Goal: Task Accomplishment & Management: Use online tool/utility

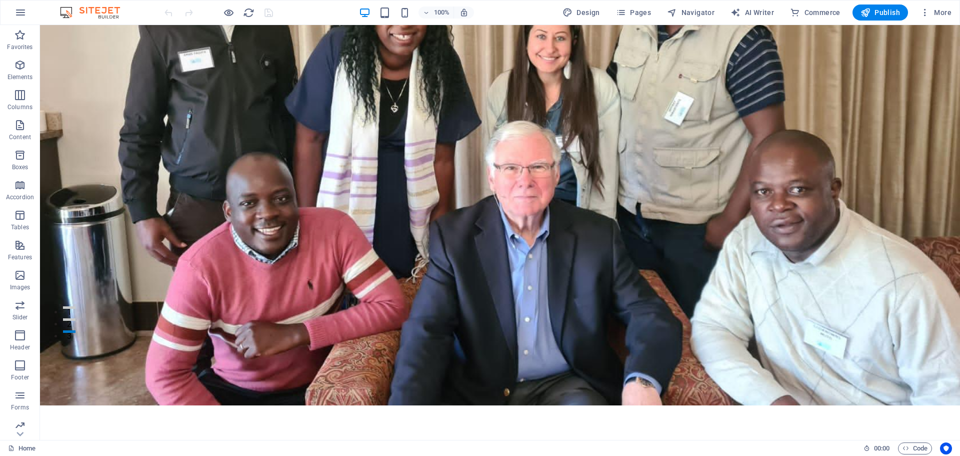
scroll to position [88, 0]
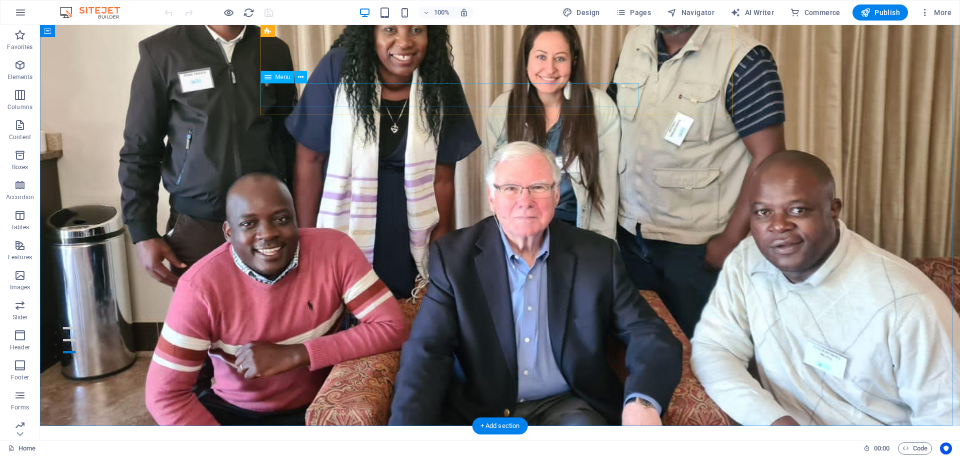
select select
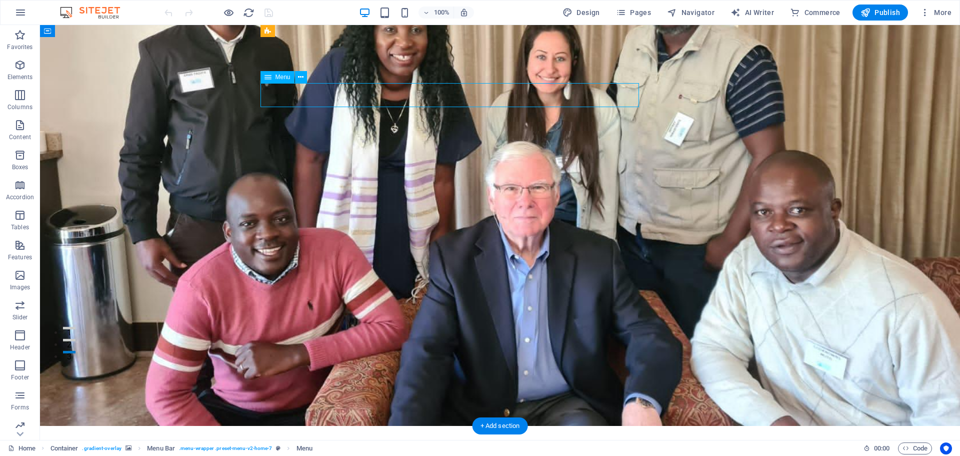
select select
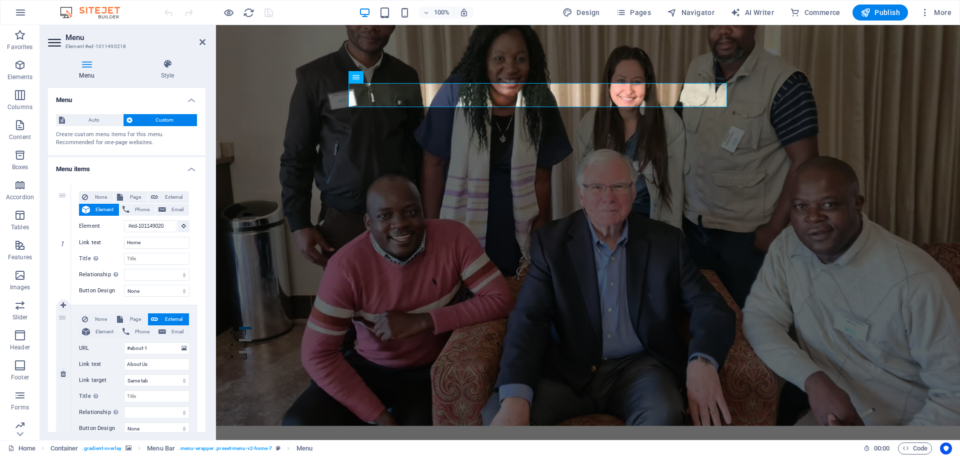
click at [172, 317] on span "External" at bounding box center [173, 319] width 25 height 12
click at [165, 381] on select "New tab Same tab Overlay" at bounding box center [157, 380] width 66 height 12
click at [241, 331] on figure at bounding box center [588, 181] width 744 height 488
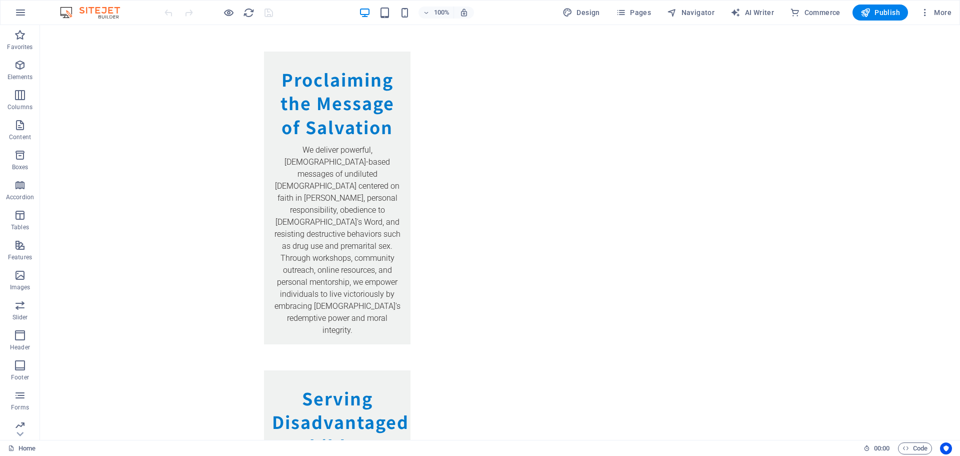
scroll to position [1413, 0]
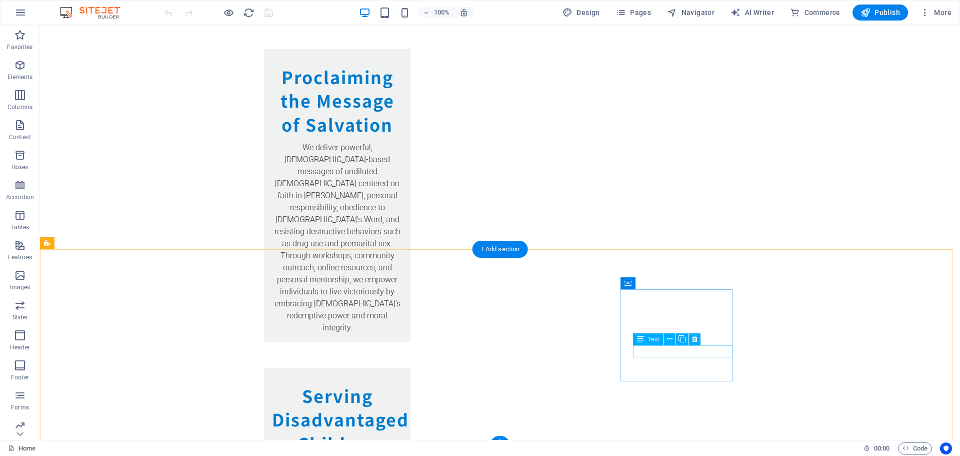
click at [673, 339] on icon at bounding box center [670, 339] width 6 height 11
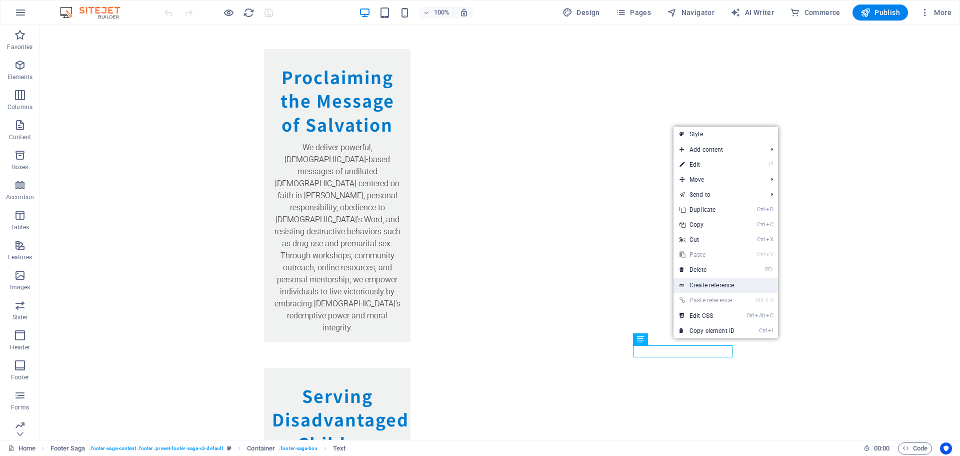
click at [700, 282] on link "Create reference" at bounding box center [726, 285] width 105 height 15
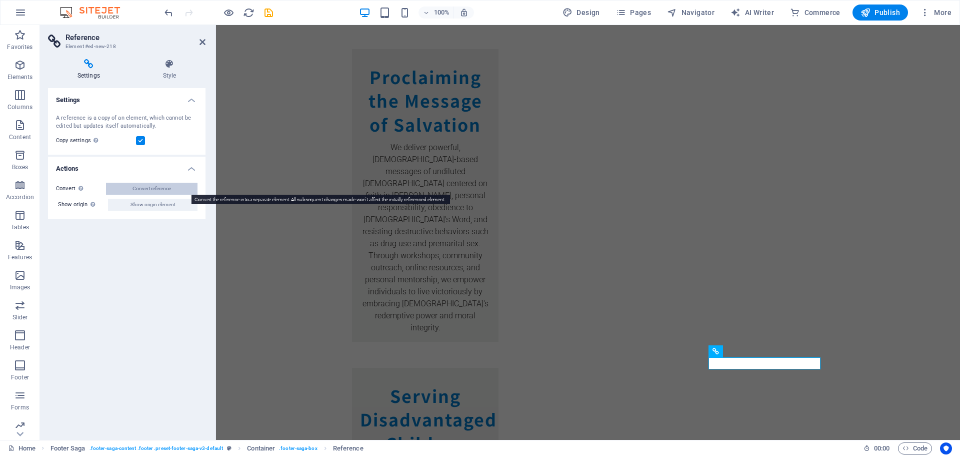
click at [135, 191] on span "Convert reference" at bounding box center [152, 189] width 39 height 12
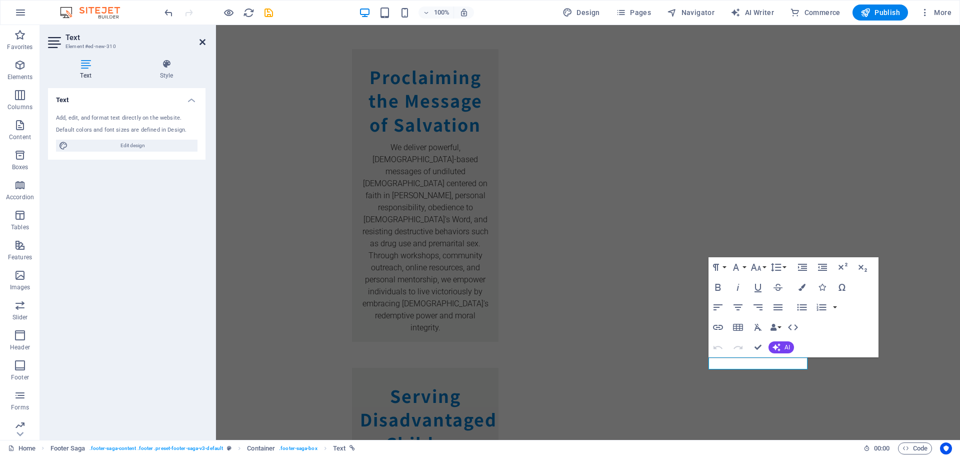
click at [201, 44] on icon at bounding box center [203, 42] width 6 height 8
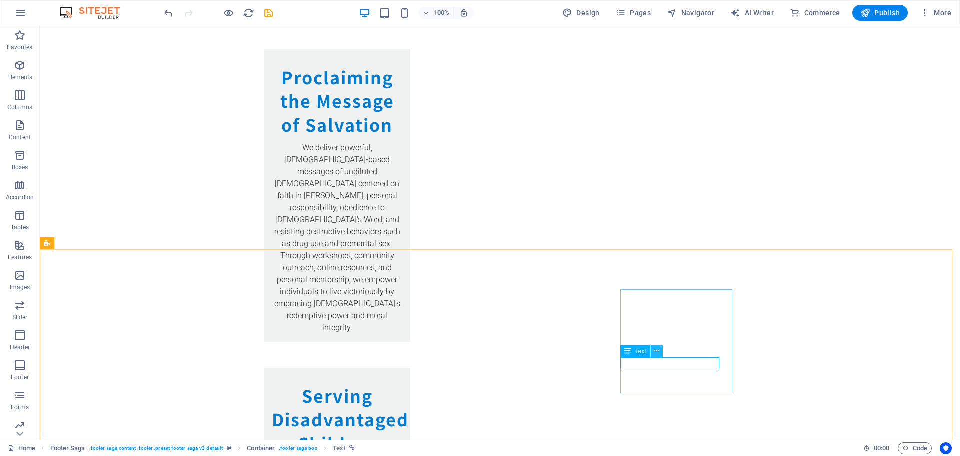
click at [658, 352] on icon at bounding box center [657, 351] width 6 height 11
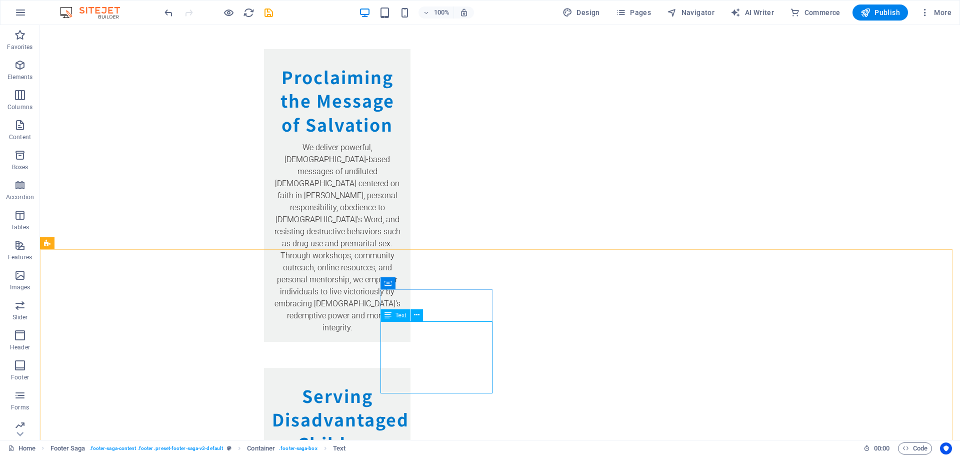
click at [402, 317] on span "Text" at bounding box center [401, 315] width 11 height 6
click at [418, 316] on icon at bounding box center [417, 315] width 6 height 11
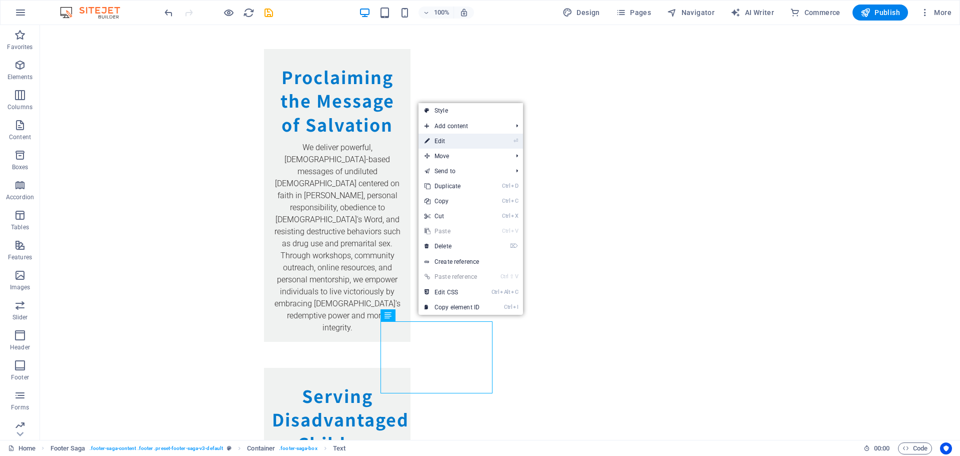
click at [445, 144] on link "⏎ Edit" at bounding box center [452, 141] width 67 height 15
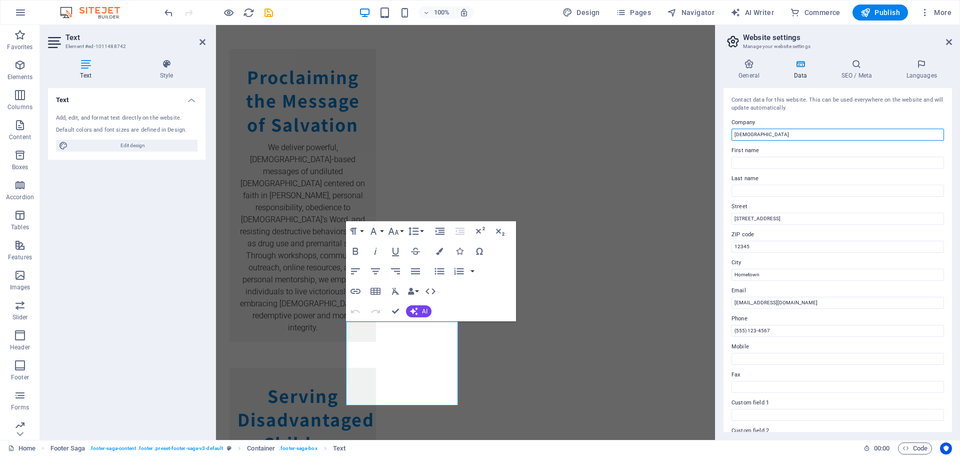
drag, startPoint x: 1048, startPoint y: 161, endPoint x: 708, endPoint y: 144, distance: 341.0
type input "Extra Mile Ministries"
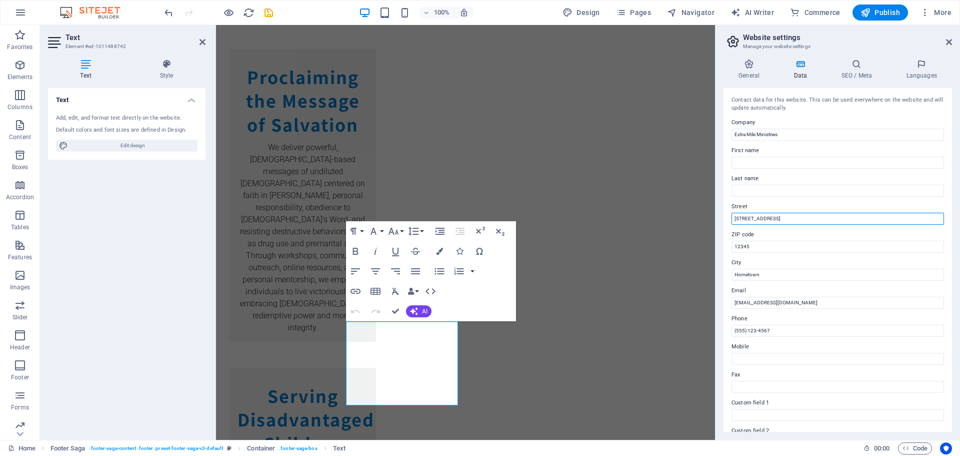
drag, startPoint x: 772, startPoint y: 215, endPoint x: 734, endPoint y: 215, distance: 38.0
click at [734, 215] on input "123 Church St." at bounding box center [838, 219] width 213 height 12
type input "1079 Thornridge"
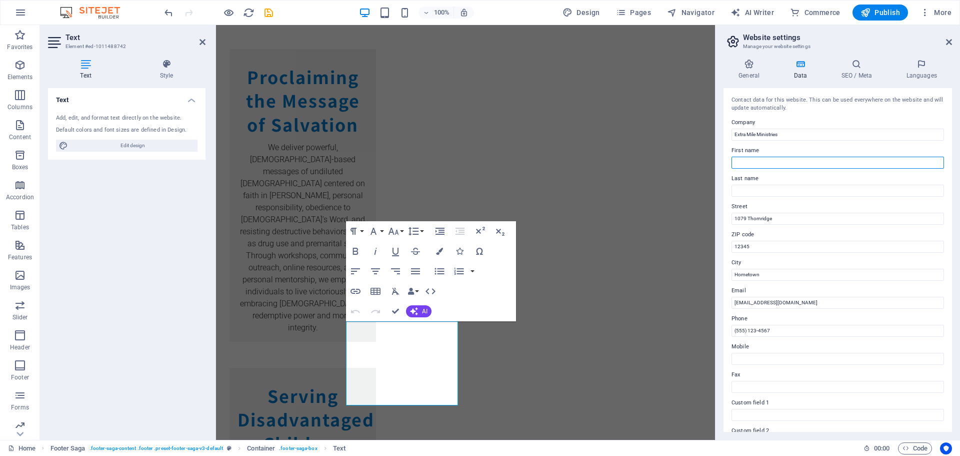
type input "Godknows"
type input "Muto"
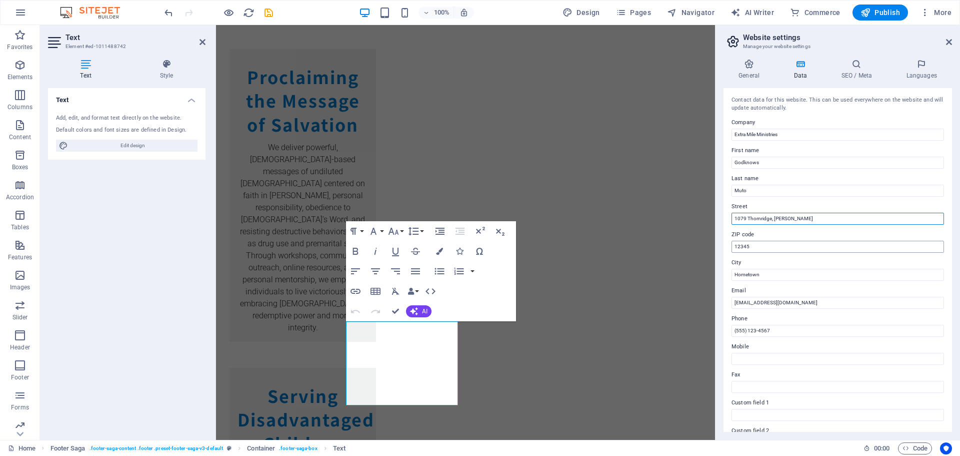
type input "1079 Thornridge, [PERSON_NAME]"
click at [780, 251] on input "12345" at bounding box center [838, 247] width 213 height 12
type input "1"
type input "263"
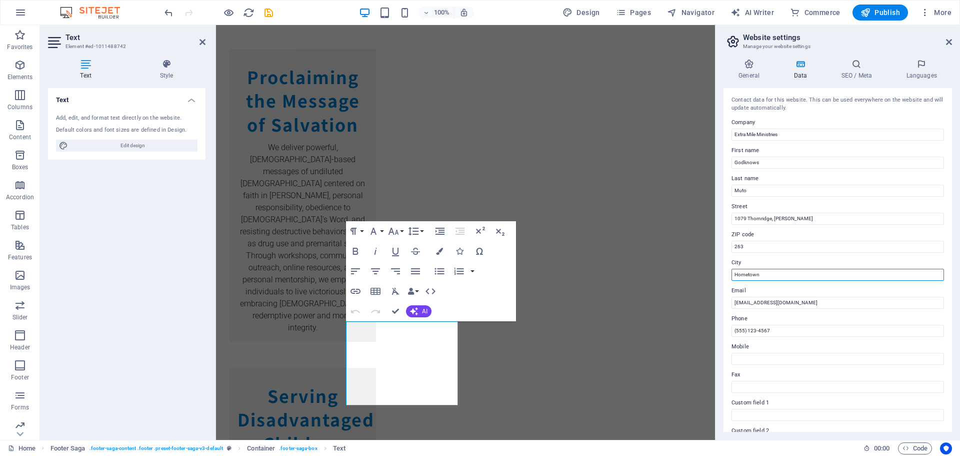
drag, startPoint x: 775, startPoint y: 272, endPoint x: 731, endPoint y: 271, distance: 44.0
click at [731, 271] on div "Contact data for this website. This can be used everywhere on the website and w…" at bounding box center [838, 260] width 229 height 344
type input "Bulawayo"
drag, startPoint x: 820, startPoint y: 297, endPoint x: 727, endPoint y: 303, distance: 93.2
click at [727, 303] on div "Contact data for this website. This can be used everywhere on the website and w…" at bounding box center [838, 260] width 229 height 344
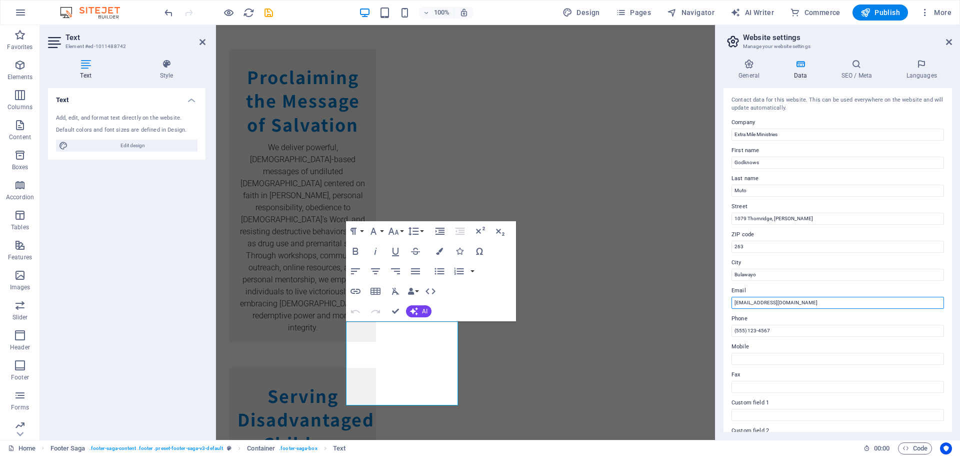
click at [802, 303] on input "info@greatcommissionbaptist.org" at bounding box center [838, 303] width 213 height 12
type input "[EMAIL_ADDRESS][DOMAIN_NAME]"
drag, startPoint x: 792, startPoint y: 332, endPoint x: 728, endPoint y: 330, distance: 64.0
click at [728, 331] on div "Contact data for this website. This can be used everywhere on the website and w…" at bounding box center [838, 260] width 229 height 344
type input "[PHONE_NUMBER]"
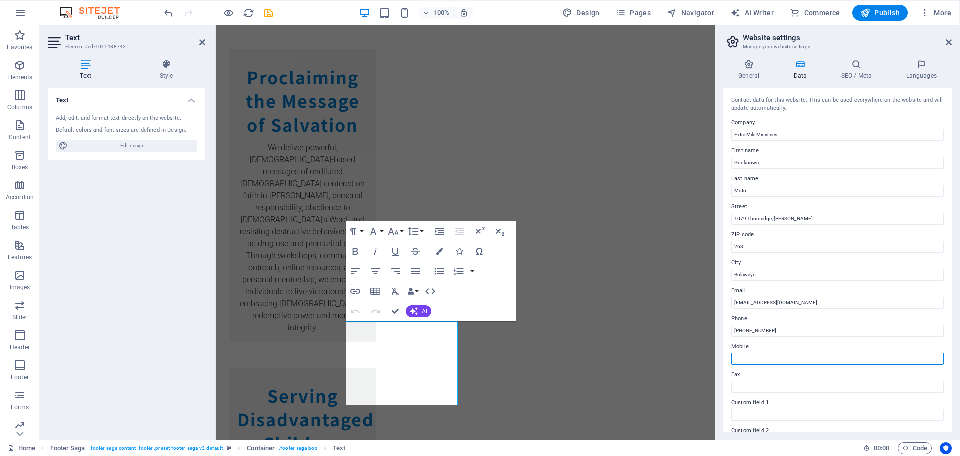
click at [754, 361] on input "Mobile" at bounding box center [838, 359] width 213 height 12
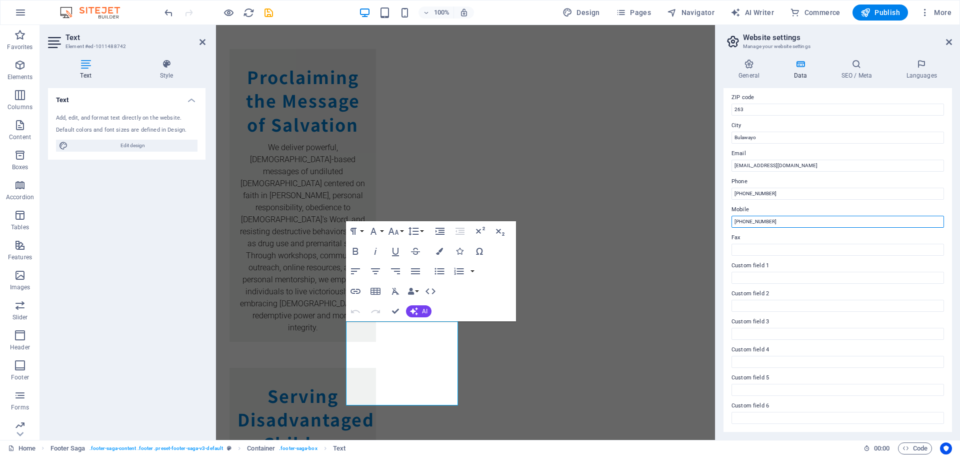
scroll to position [0, 0]
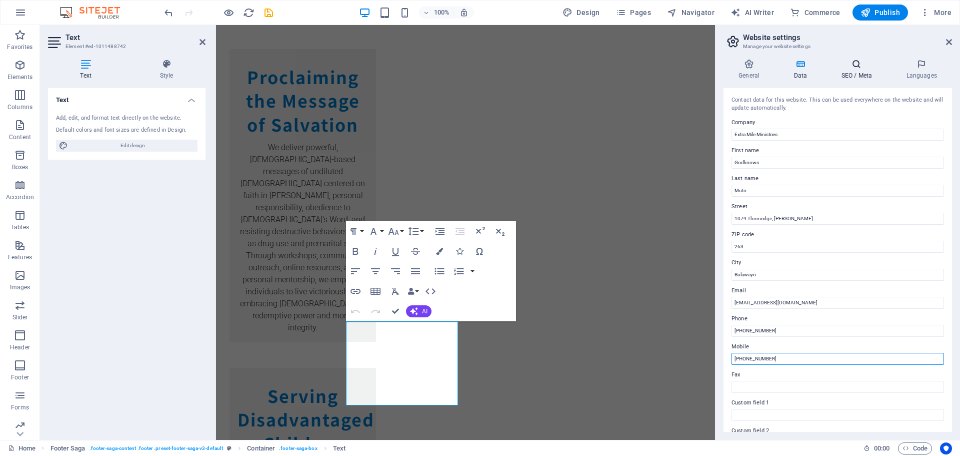
type input "[PHONE_NUMBER]"
click at [857, 72] on h4 "SEO / Meta" at bounding box center [858, 69] width 65 height 21
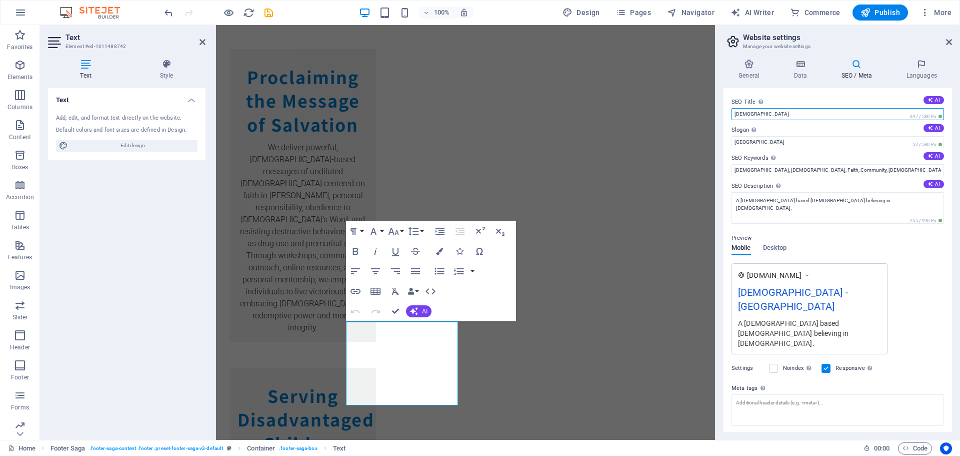
drag, startPoint x: 837, startPoint y: 114, endPoint x: 729, endPoint y: 113, distance: 108.0
click at [729, 113] on div "SEO Title The title of your website - make it something that stands out in sear…" at bounding box center [838, 260] width 229 height 344
type input "Extra Mile Ministries"
drag, startPoint x: 766, startPoint y: 140, endPoint x: 732, endPoint y: 145, distance: 34.9
click at [732, 145] on input "Berlin" at bounding box center [838, 142] width 213 height 12
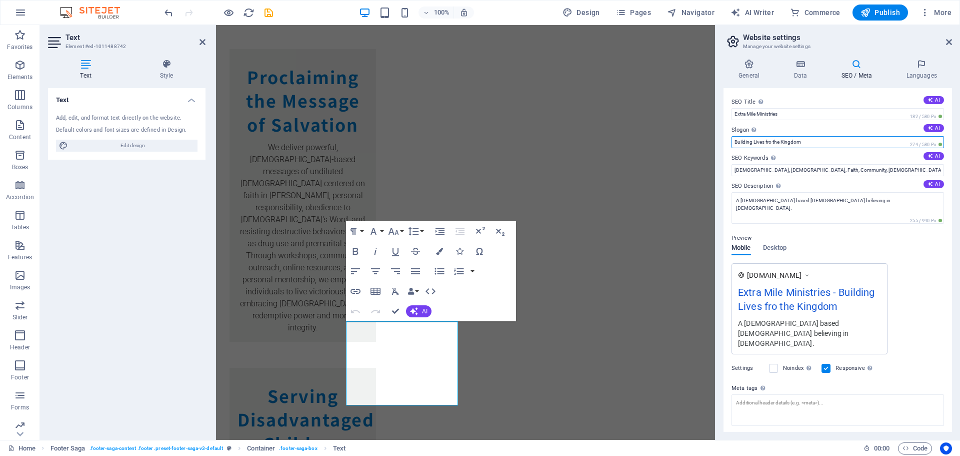
click at [772, 142] on input "Building Lives fro the Kingdom" at bounding box center [838, 142] width 213 height 12
type input "Building Lives for the Kingdom"
drag, startPoint x: 1110, startPoint y: 191, endPoint x: 714, endPoint y: 165, distance: 396.5
click at [798, 169] on input "Parachurch Organization" at bounding box center [838, 170] width 213 height 12
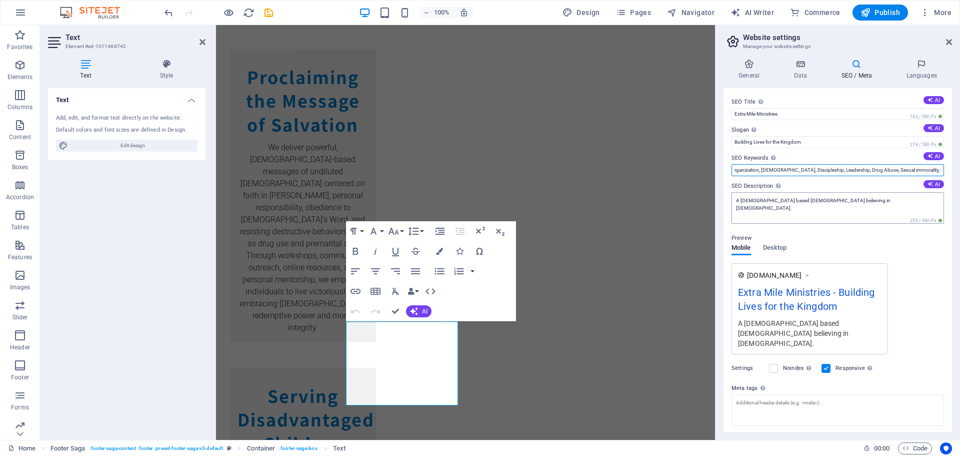
type input "Parachurch Organization, Evangelism, Discipleship, Leadership, Drug Abuse, Sexu…"
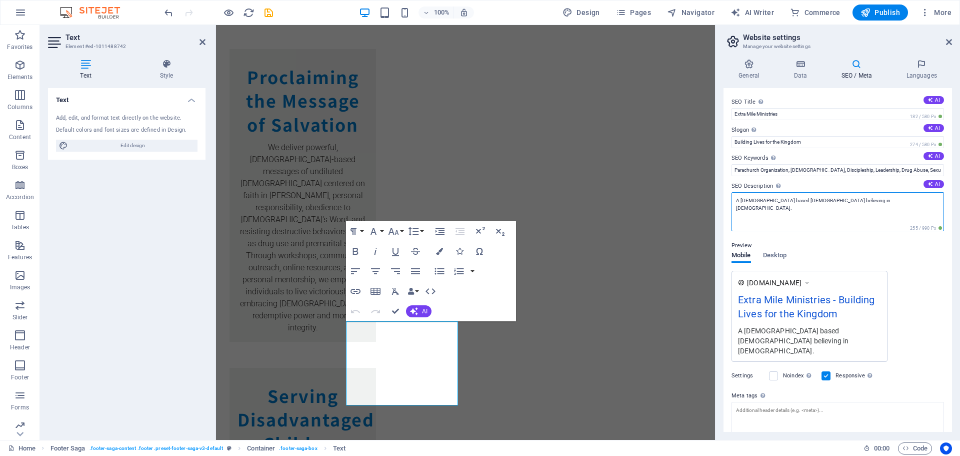
drag, startPoint x: 828, startPoint y: 199, endPoint x: 736, endPoint y: 206, distance: 92.3
click at [736, 206] on textarea "A Bible based church believing in Jesus." at bounding box center [838, 211] width 213 height 39
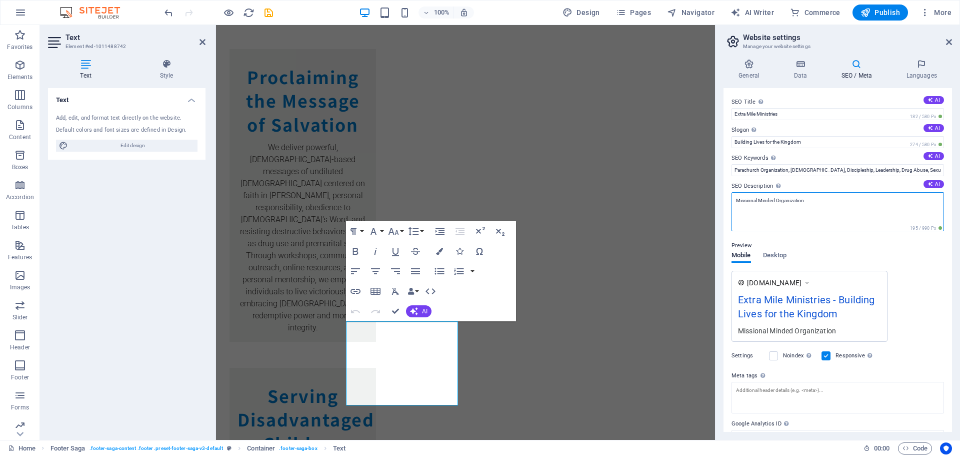
click at [811, 201] on textarea "Missional Minded Organization" at bounding box center [838, 211] width 213 height 39
type textarea "Missional Minded Organization"
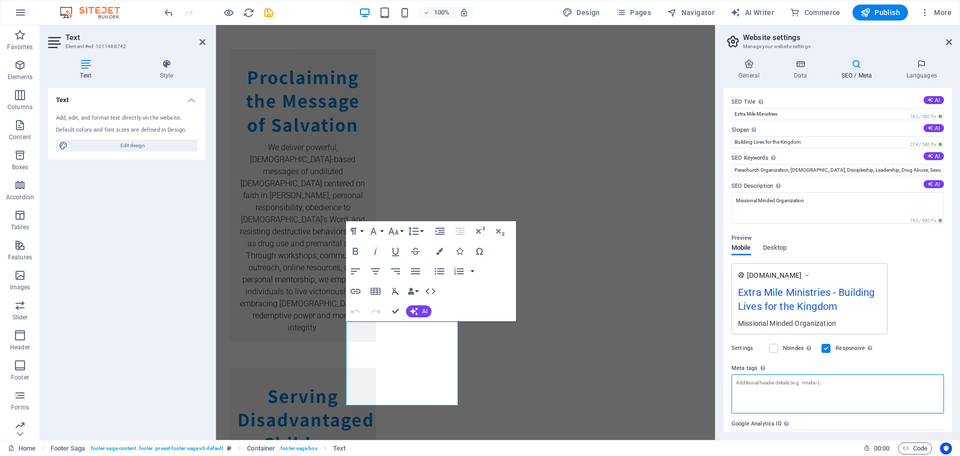
paste textarea ""Christian youth ministry," "Gospel preaching," "church planting," "youth disci…"
type textarea ""Christian youth ministry," "Gospel preaching," "church planting," "youth disci…"
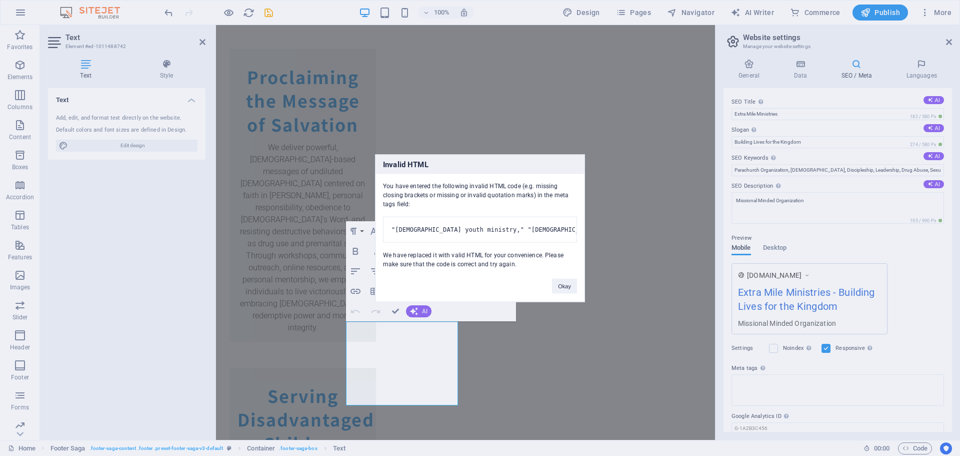
click at [950, 357] on body "The Great Commission Baptist Church Home Favorites Elements Columns Content Box…" at bounding box center [480, 228] width 960 height 456
drag, startPoint x: 950, startPoint y: 357, endPoint x: 948, endPoint y: 379, distance: 22.6
click at [948, 379] on div "Invalid HTML You have entered the following invalid HTML code (e.g. missing clo…" at bounding box center [480, 228] width 960 height 456
drag, startPoint x: 950, startPoint y: 368, endPoint x: 951, endPoint y: 392, distance: 24.5
click at [951, 392] on div "Invalid HTML You have entered the following invalid HTML code (e.g. missing clo…" at bounding box center [480, 228] width 960 height 456
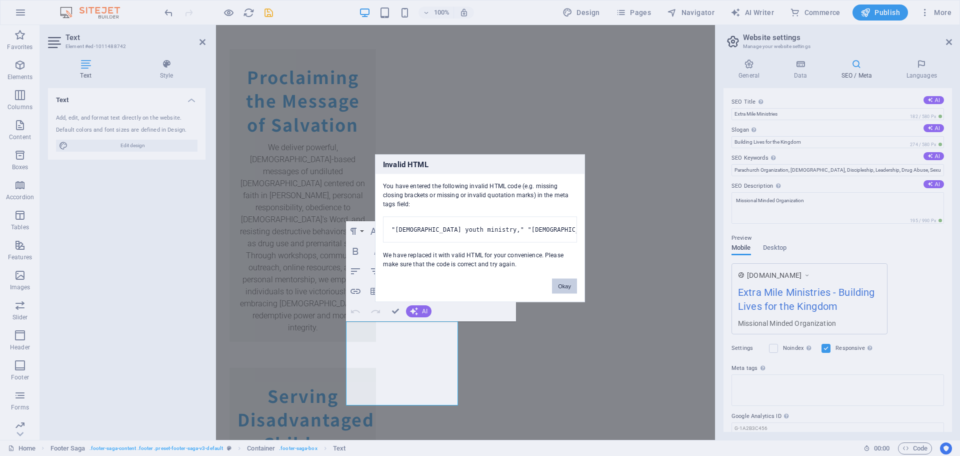
click at [565, 293] on button "Okay" at bounding box center [564, 285] width 25 height 15
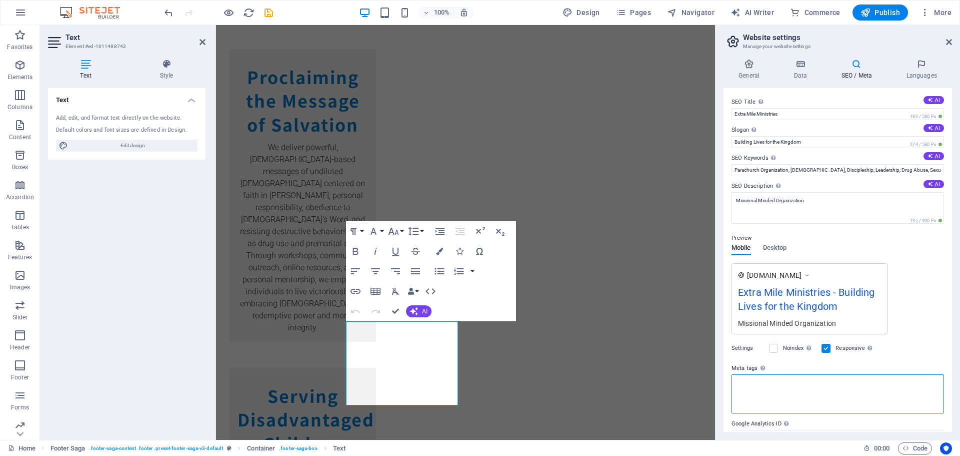
click at [788, 386] on textarea "Meta tags Enter HTML code here that will be placed inside the tags of your webs…" at bounding box center [838, 393] width 213 height 39
click at [164, 11] on icon "undo" at bounding box center [169, 13] width 12 height 12
paste textarea "<title>[Organization Name]: Spreading the Gospel, Youth Discipleship & Church P…"
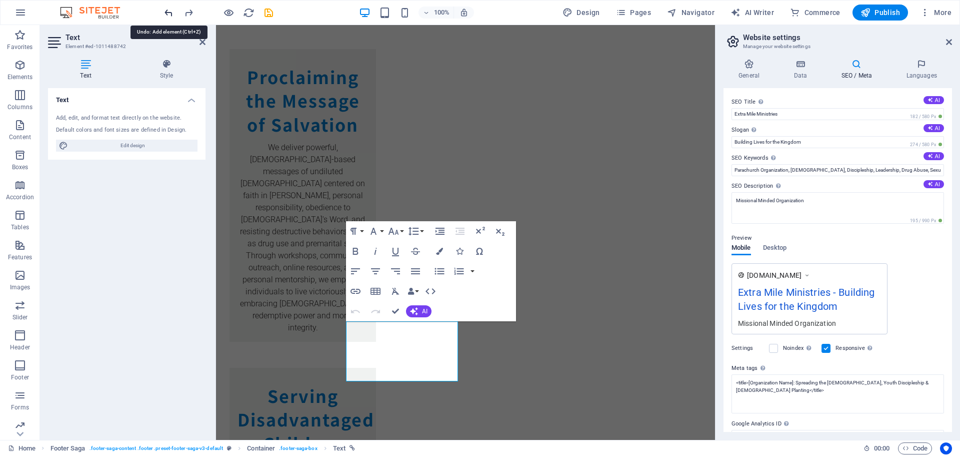
type textarea "<title>[Organization Name]: Spreading the Gospel, Youth Discipleship &amp; Chur…"
click at [169, 11] on body "The Great Commission Baptist Church Home Favorites Elements Columns Content Box…" at bounding box center [480, 228] width 960 height 456
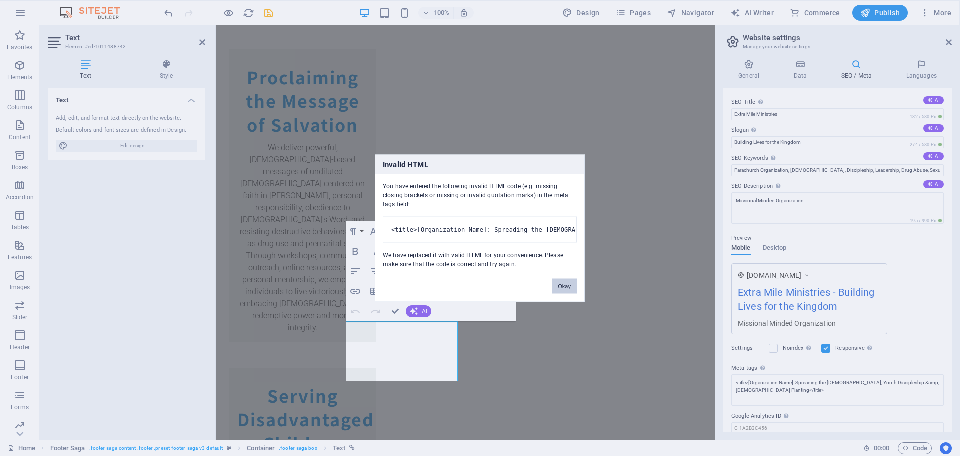
click at [566, 293] on button "Okay" at bounding box center [564, 285] width 25 height 15
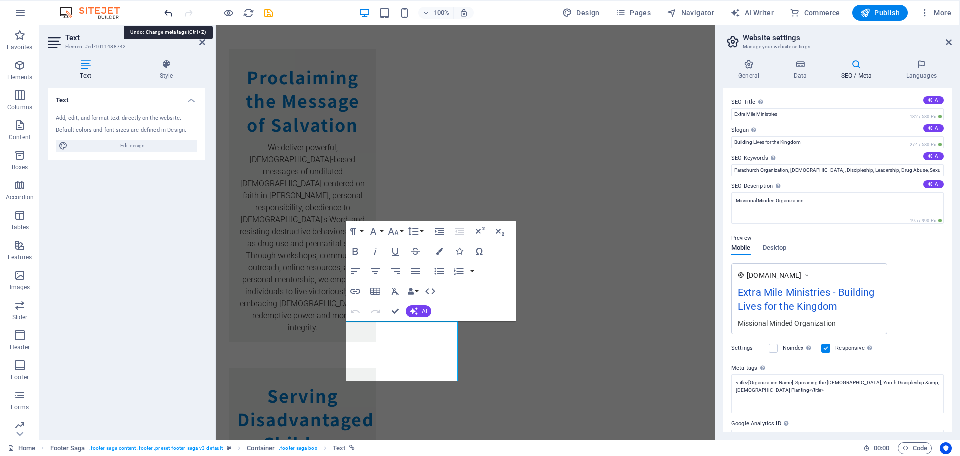
click at [165, 12] on icon "undo" at bounding box center [169, 13] width 12 height 12
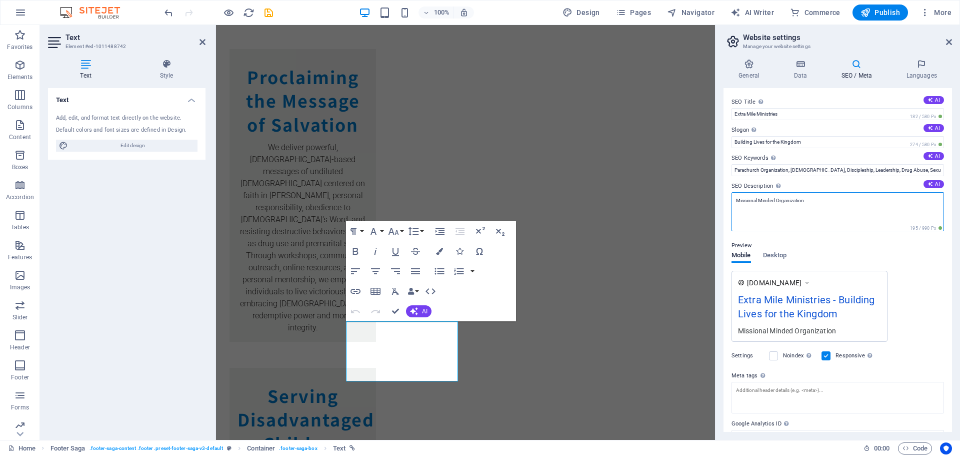
click at [817, 199] on textarea "Missional Minded Organization" at bounding box center [838, 211] width 213 height 39
drag, startPoint x: 837, startPoint y: 206, endPoint x: 734, endPoint y: 206, distance: 102.5
click at [734, 206] on textarea "Missional Minded Organization" at bounding box center [838, 211] width 213 height 39
paste textarea ""Christian youth ministry," "Gospel preaching," "church planting," "youth disci…"
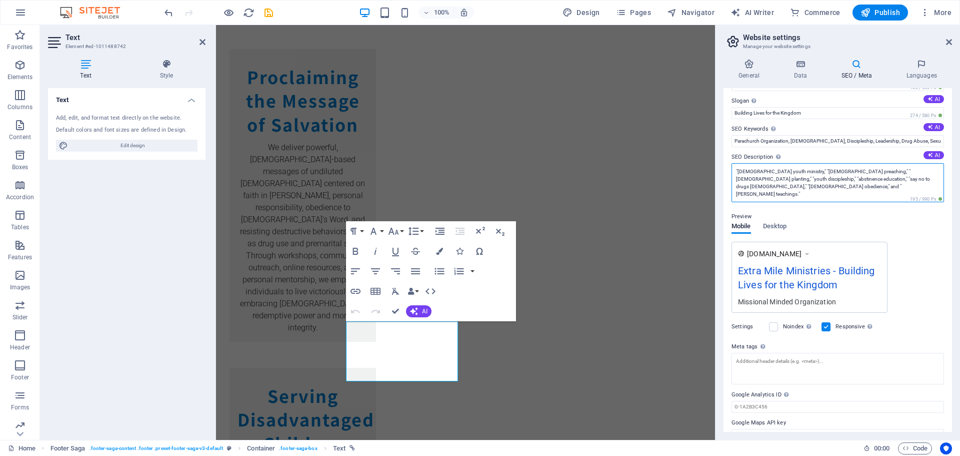
scroll to position [46, 0]
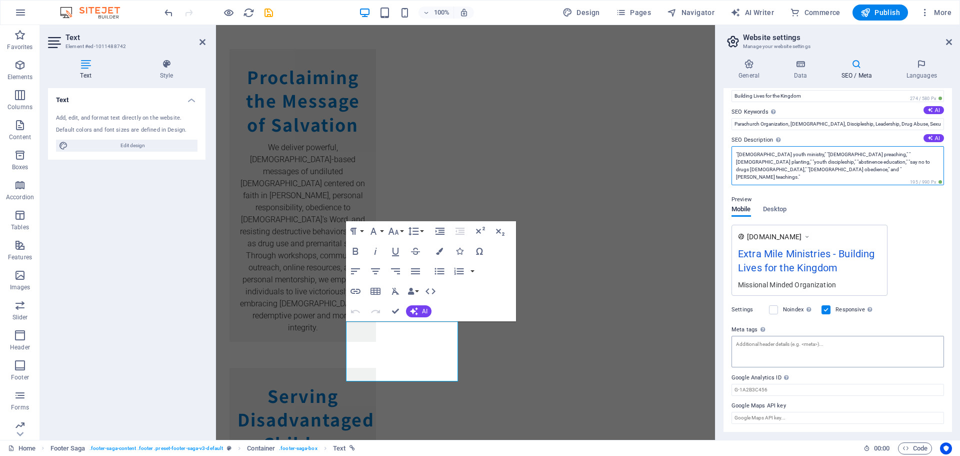
type textarea ""Christian youth ministry," "Gospel preaching," "church planting," "youth disci…"
click at [792, 344] on div "SEO Title The title of your website - make it something that stands out in sear…" at bounding box center [838, 260] width 229 height 344
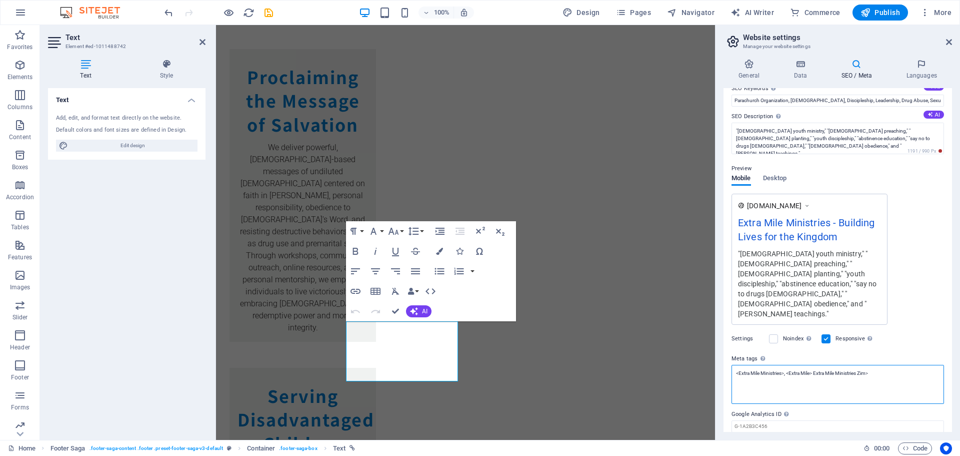
scroll to position [86, 0]
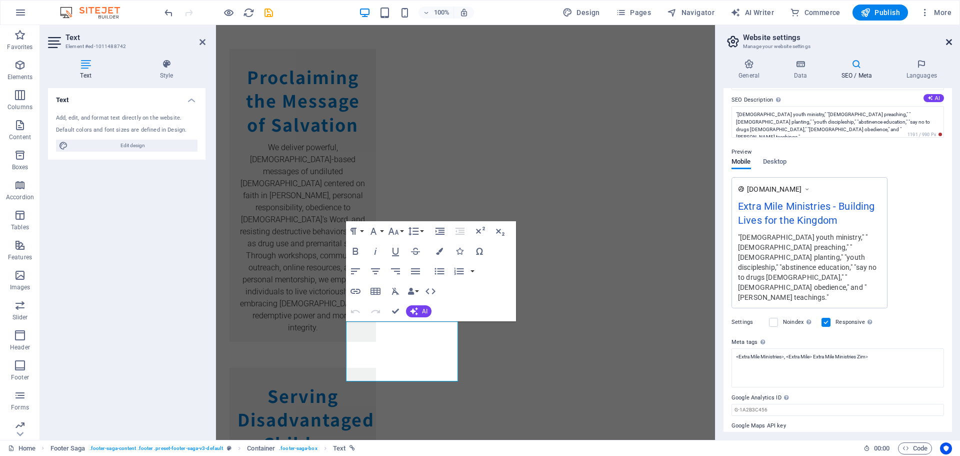
type textarea "<extra mile="" ministries=""> <extra mile=""> Extra Mile Ministries Zim&gt;</ex…"
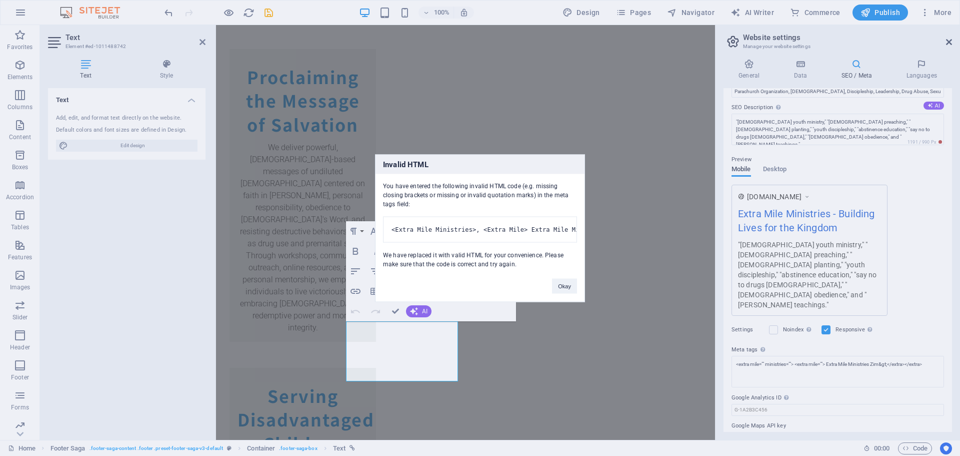
click at [948, 43] on body "The Great Commission Baptist Church Home Favorites Elements Columns Content Box…" at bounding box center [480, 228] width 960 height 456
click at [565, 293] on button "Okay" at bounding box center [564, 285] width 25 height 15
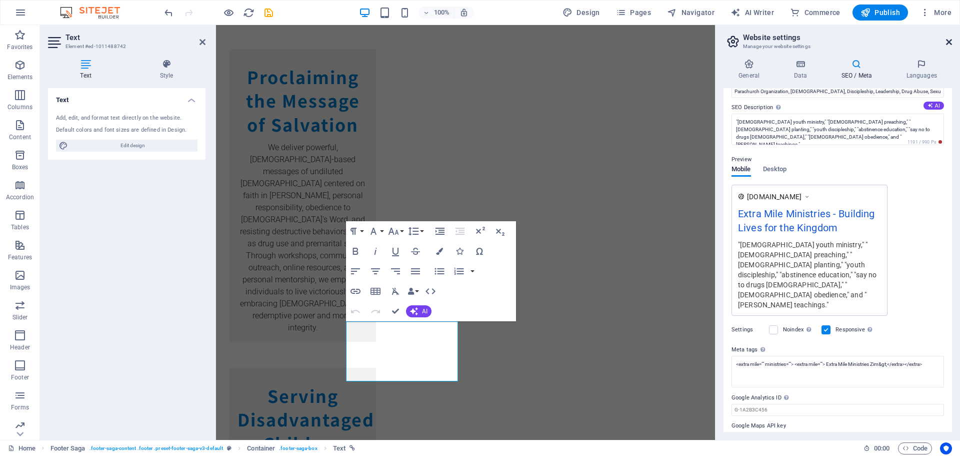
click at [946, 41] on icon at bounding box center [949, 42] width 6 height 8
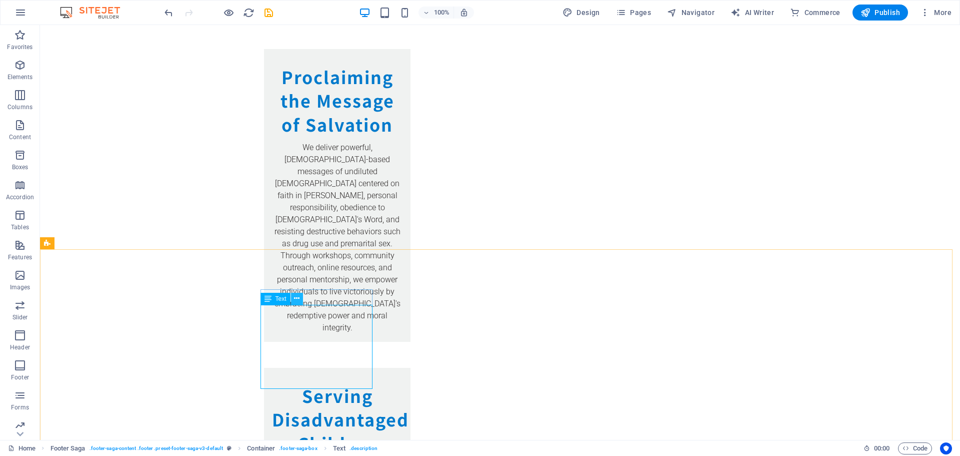
click at [295, 299] on icon at bounding box center [297, 298] width 6 height 11
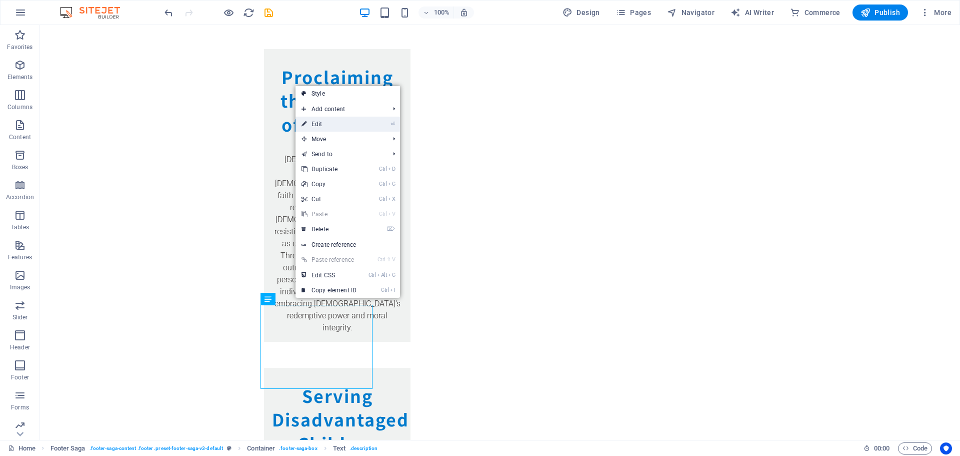
click at [328, 123] on link "⏎ Edit" at bounding box center [329, 124] width 67 height 15
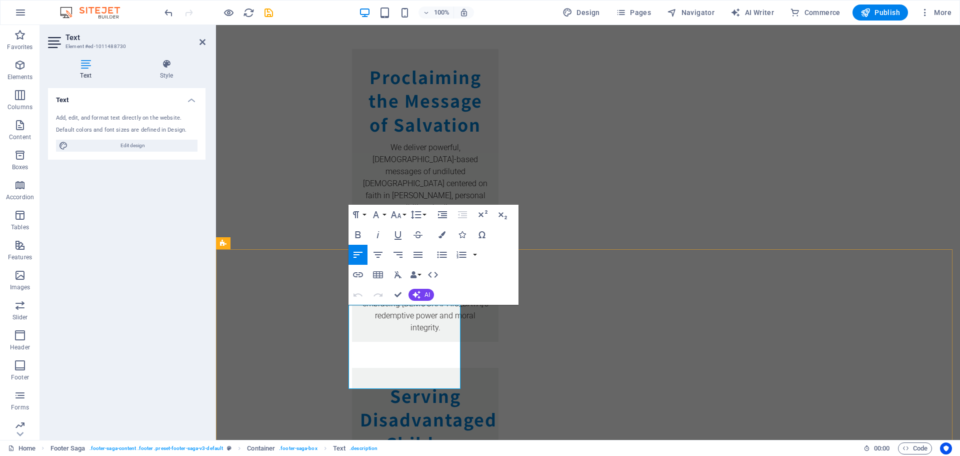
drag, startPoint x: 375, startPoint y: 319, endPoint x: 406, endPoint y: 363, distance: 53.4
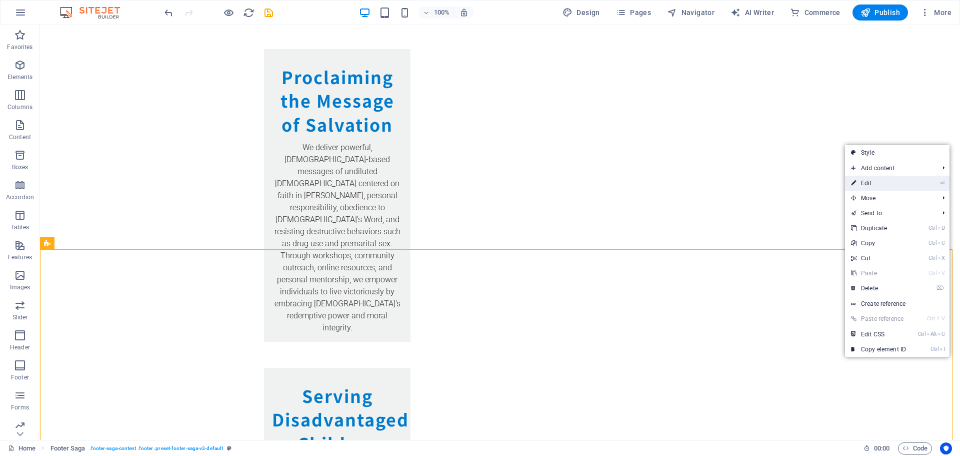
click at [877, 181] on link "⏎ Edit" at bounding box center [878, 183] width 67 height 15
select select "footer"
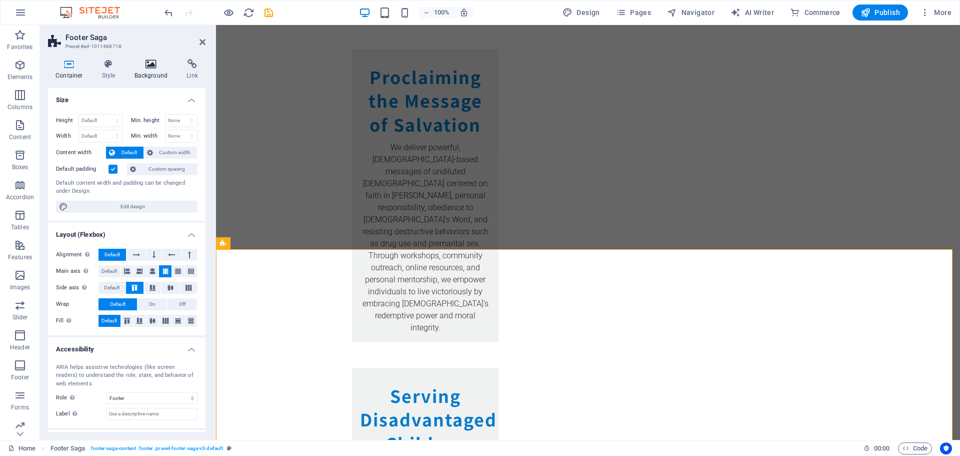
click at [149, 64] on icon at bounding box center [151, 64] width 49 height 10
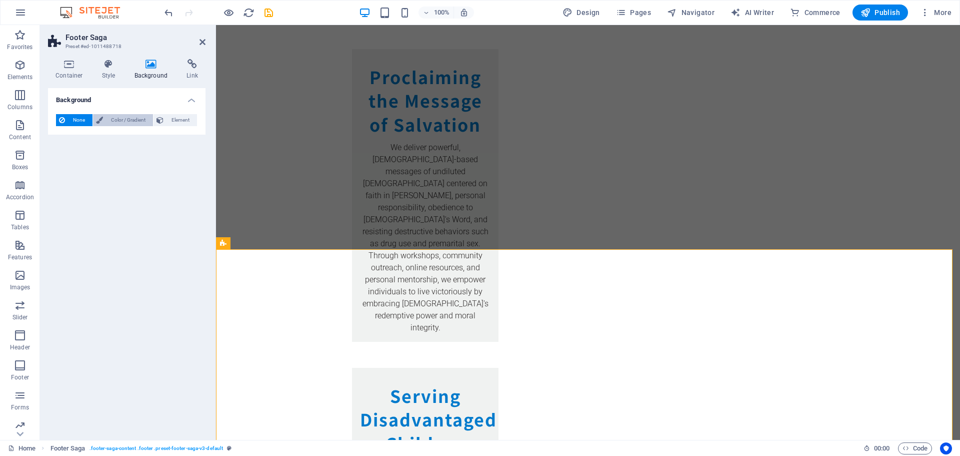
click at [125, 119] on span "Color / Gradient" at bounding box center [128, 120] width 44 height 12
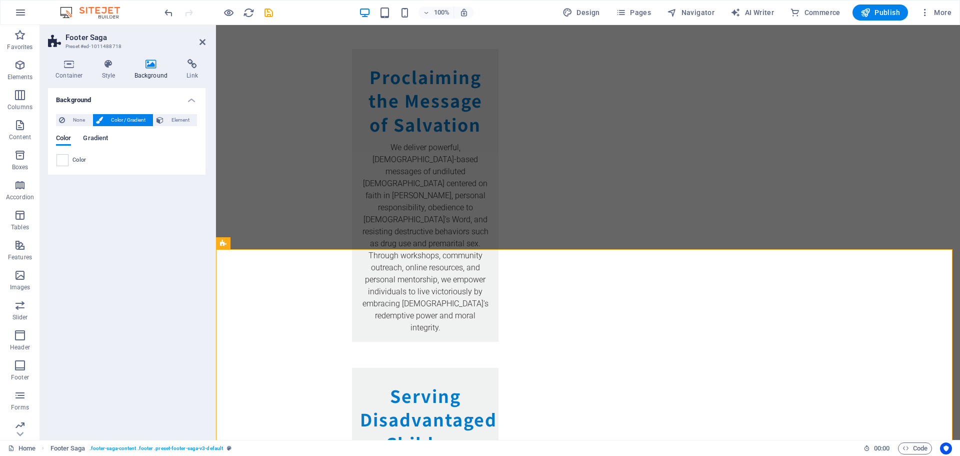
click at [93, 137] on span "Gradient" at bounding box center [95, 139] width 25 height 14
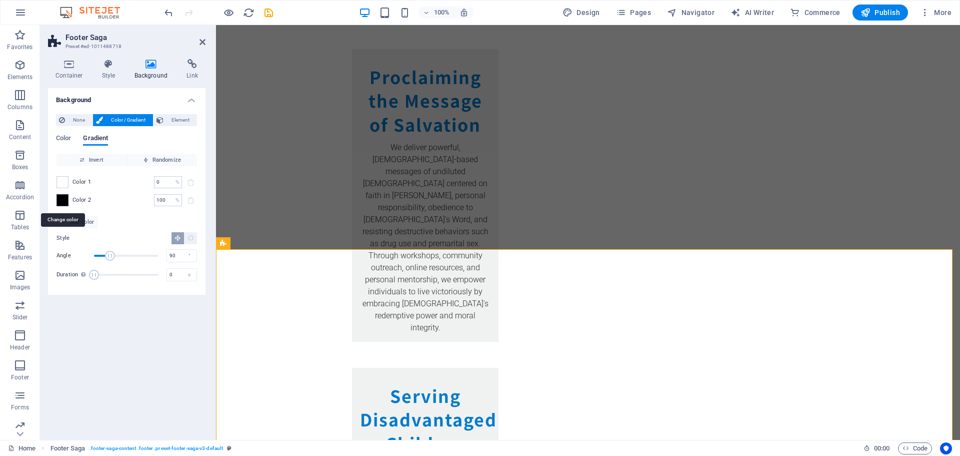
click at [64, 200] on span at bounding box center [62, 200] width 11 height 11
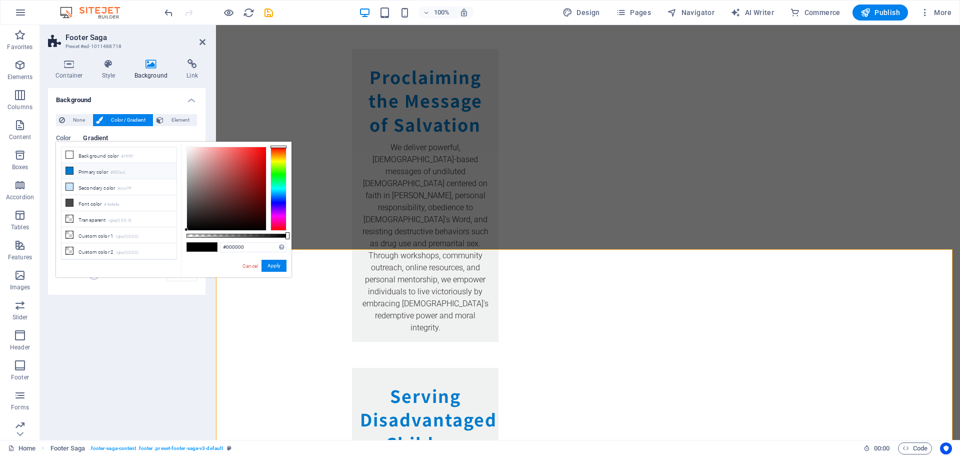
click at [69, 169] on icon at bounding box center [69, 170] width 7 height 7
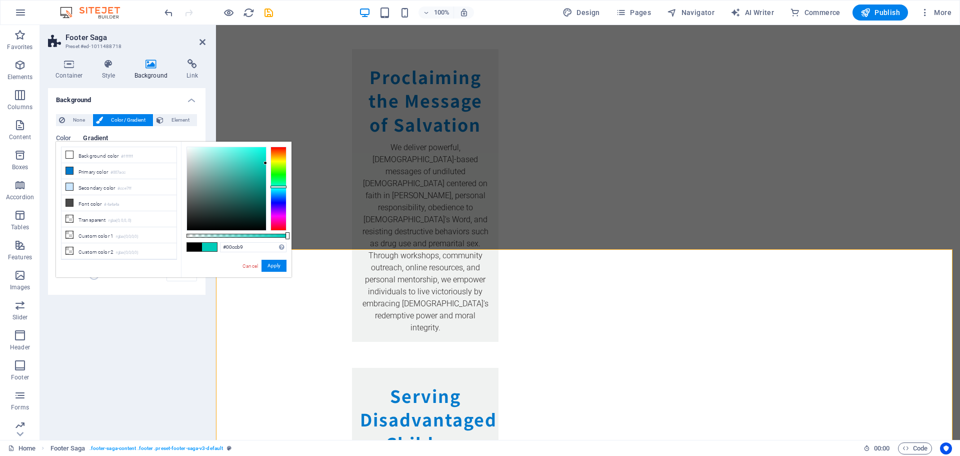
click at [277, 187] on div at bounding box center [279, 189] width 16 height 84
drag, startPoint x: 288, startPoint y: 234, endPoint x: 279, endPoint y: 235, distance: 9.0
click at [279, 235] on div at bounding box center [280, 235] width 4 height 7
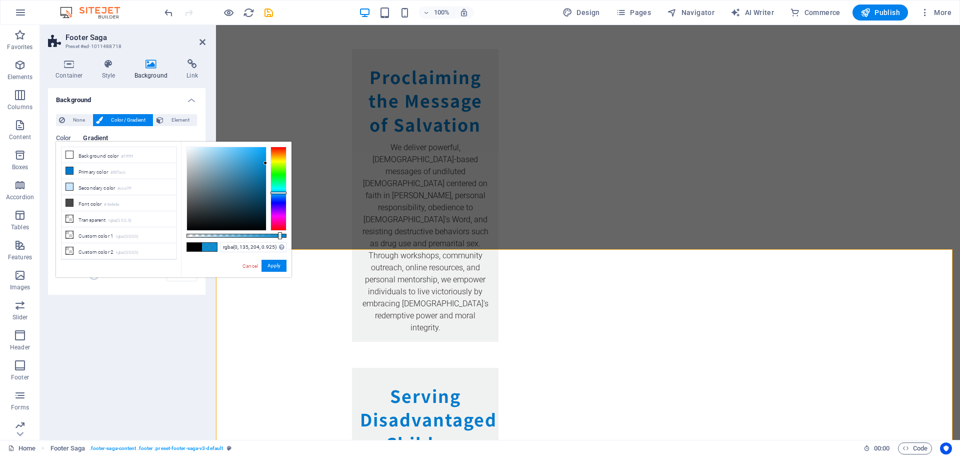
click at [276, 193] on div at bounding box center [279, 189] width 16 height 84
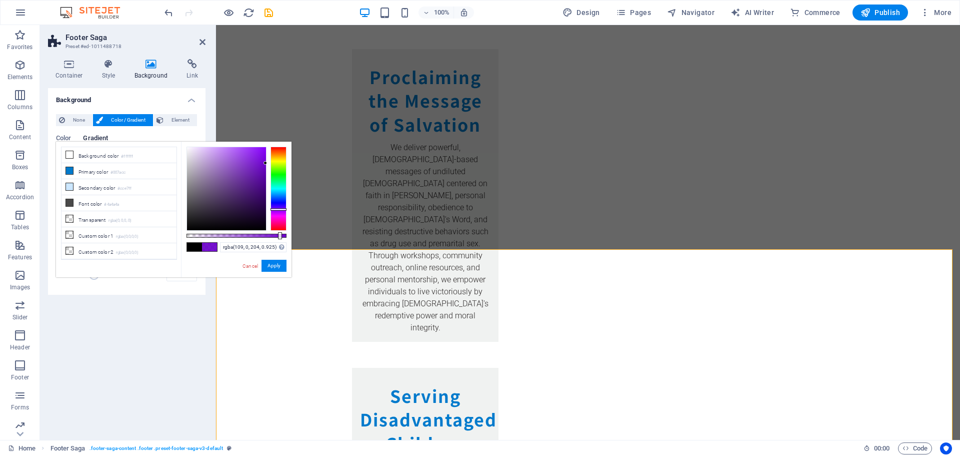
click at [276, 209] on div at bounding box center [279, 189] width 16 height 84
click at [277, 204] on div at bounding box center [279, 189] width 16 height 84
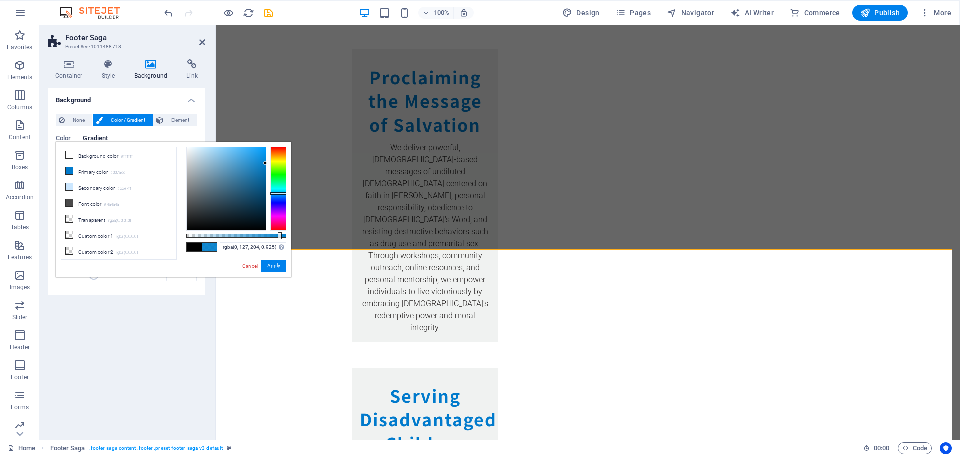
click at [280, 193] on div at bounding box center [279, 189] width 16 height 84
click at [280, 168] on div at bounding box center [279, 189] width 16 height 84
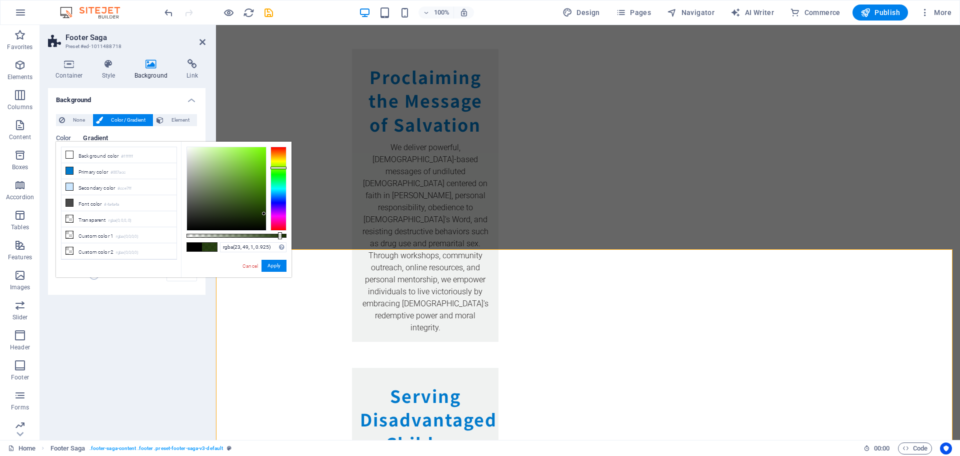
drag, startPoint x: 265, startPoint y: 163, endPoint x: 264, endPoint y: 214, distance: 50.5
click at [264, 214] on div at bounding box center [264, 214] width 4 height 4
click at [112, 331] on div "Background None Color / Gradient Element Stretch background to full-width Color…" at bounding box center [127, 260] width 158 height 344
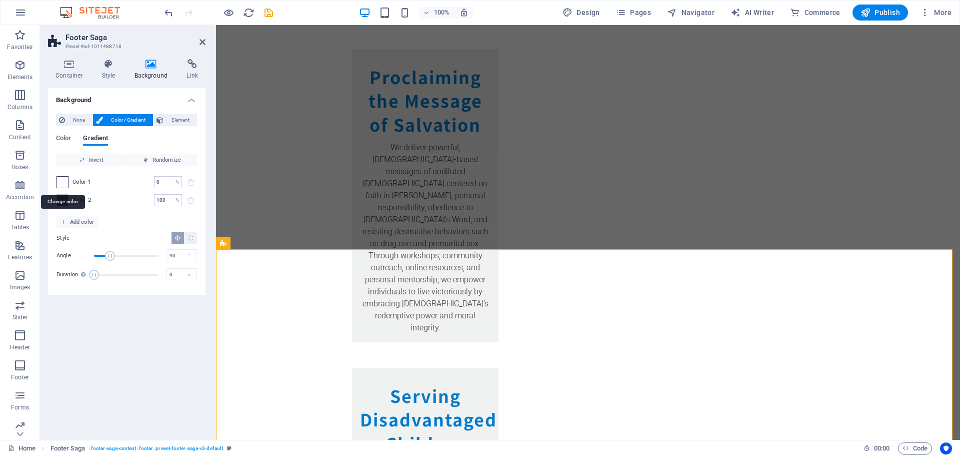
click at [64, 180] on span at bounding box center [62, 182] width 11 height 11
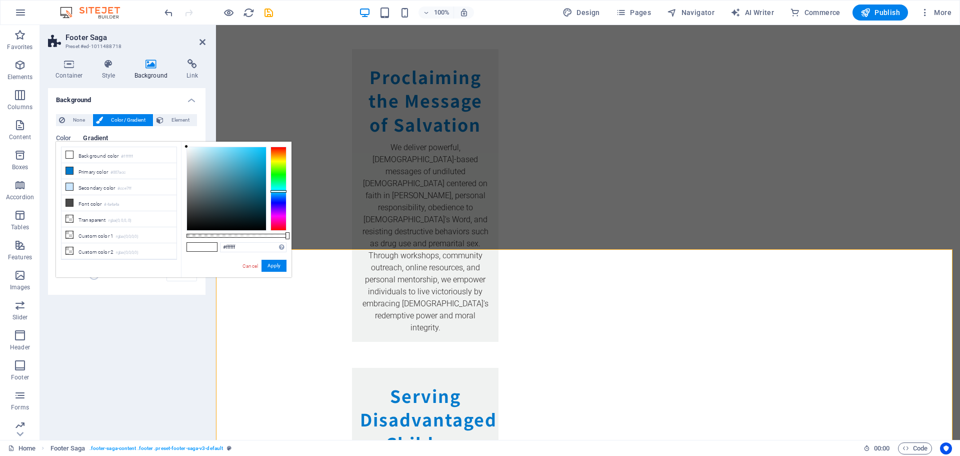
click at [278, 191] on div at bounding box center [279, 189] width 16 height 84
click at [250, 187] on div at bounding box center [226, 188] width 79 height 83
click at [253, 197] on div at bounding box center [226, 188] width 79 height 83
click at [245, 192] on div at bounding box center [226, 188] width 79 height 83
click at [239, 186] on div at bounding box center [226, 188] width 79 height 83
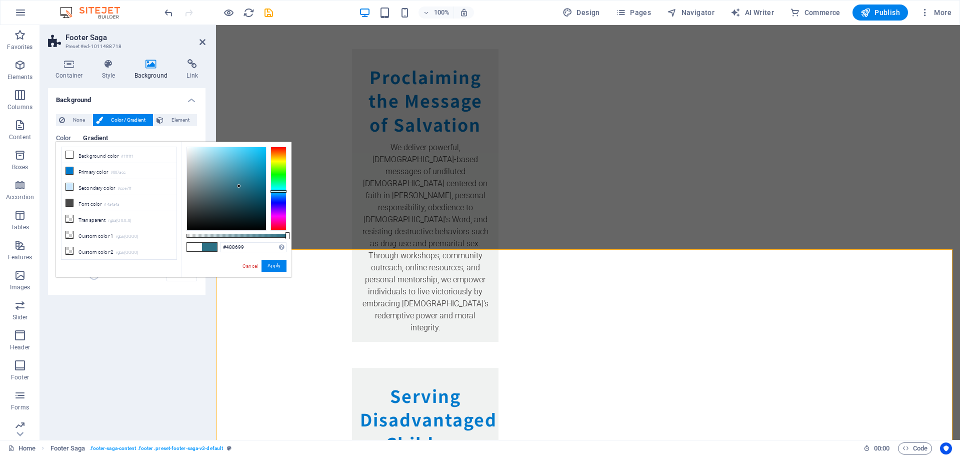
click at [229, 180] on div at bounding box center [226, 188] width 79 height 83
type input "#5f95a5"
click at [220, 176] on div at bounding box center [226, 188] width 79 height 83
drag, startPoint x: 284, startPoint y: 265, endPoint x: 67, endPoint y: 240, distance: 218.0
click at [284, 265] on button "Apply" at bounding box center [274, 266] width 25 height 12
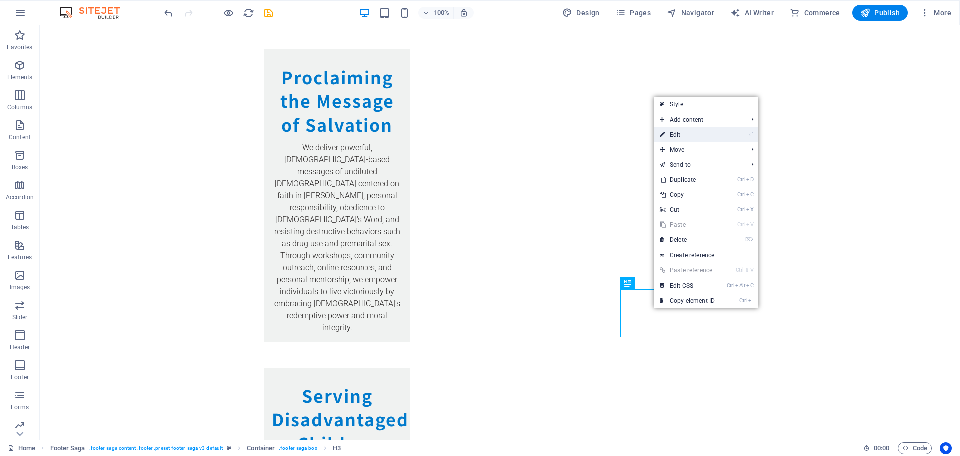
click at [675, 134] on link "⏎ Edit" at bounding box center [687, 134] width 67 height 15
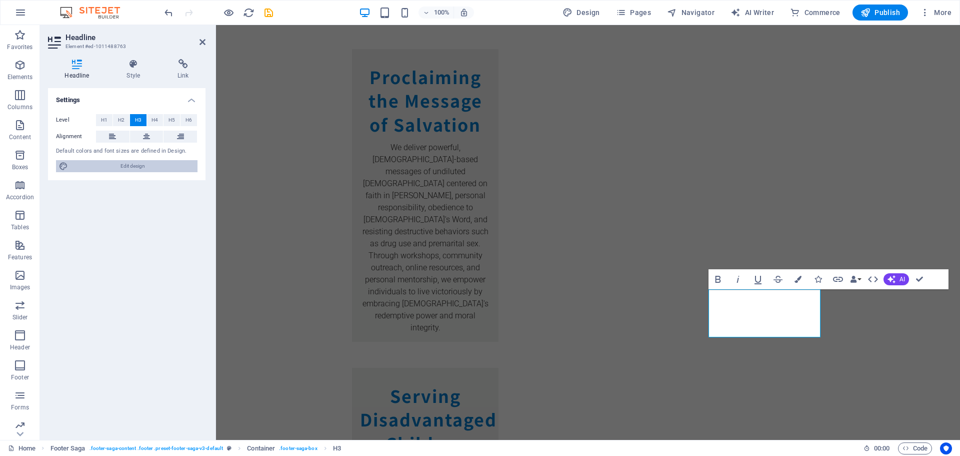
drag, startPoint x: 139, startPoint y: 169, endPoint x: 146, endPoint y: 284, distance: 115.3
click at [139, 169] on span "Edit design" at bounding box center [133, 166] width 124 height 12
select select "px"
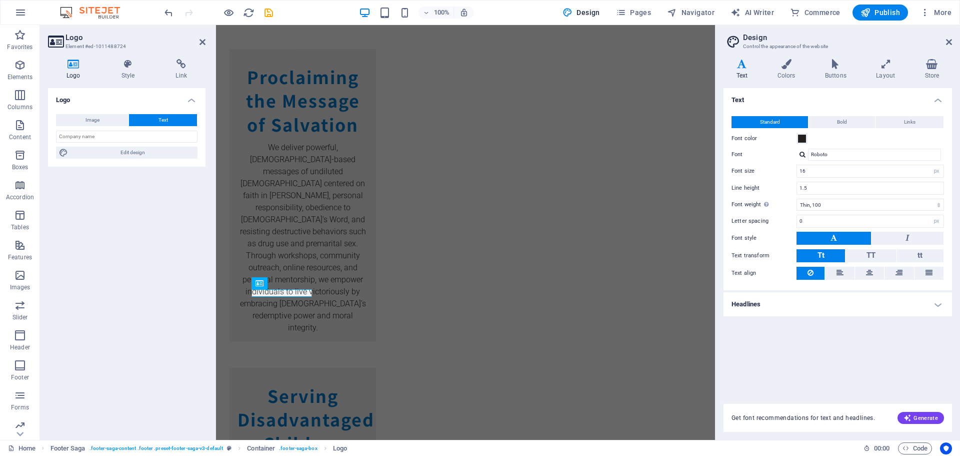
click at [76, 67] on icon at bounding box center [73, 64] width 51 height 10
click at [102, 124] on button "Image" at bounding box center [92, 120] width 73 height 12
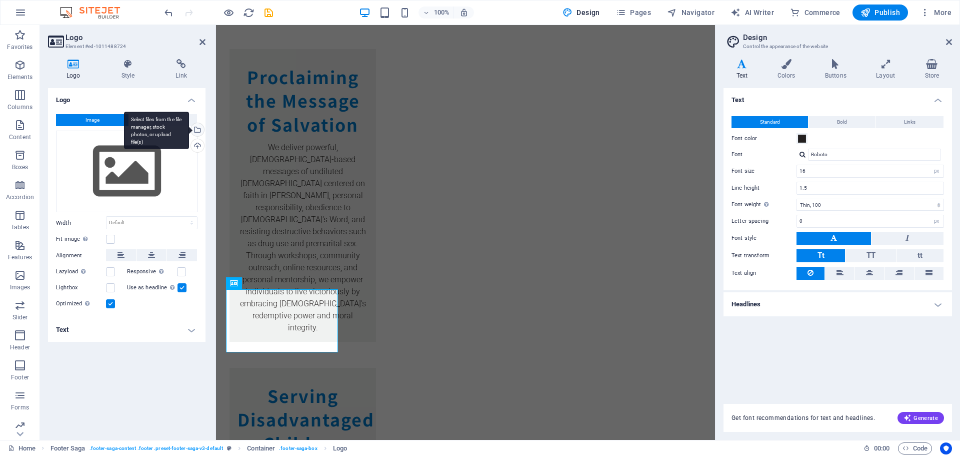
click at [199, 128] on div "Select files from the file manager, stock photos, or upload file(s)" at bounding box center [196, 130] width 15 height 15
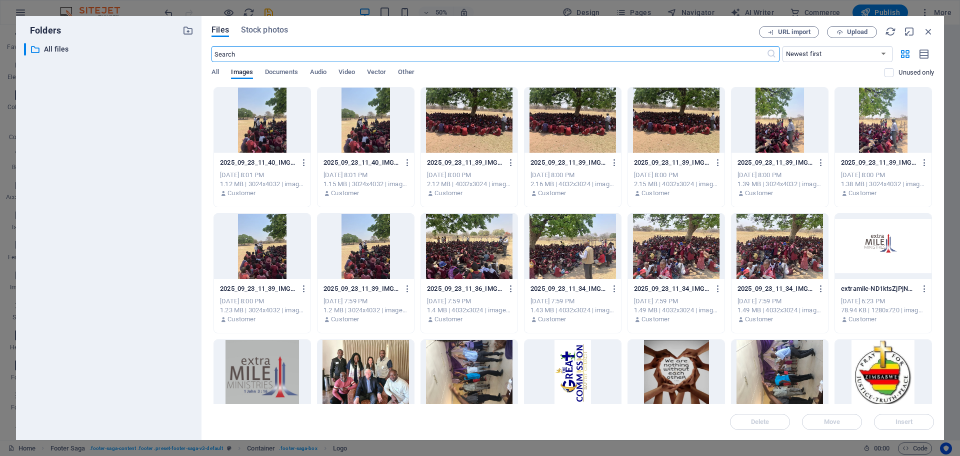
scroll to position [1043, 0]
click at [881, 244] on div at bounding box center [883, 246] width 97 height 65
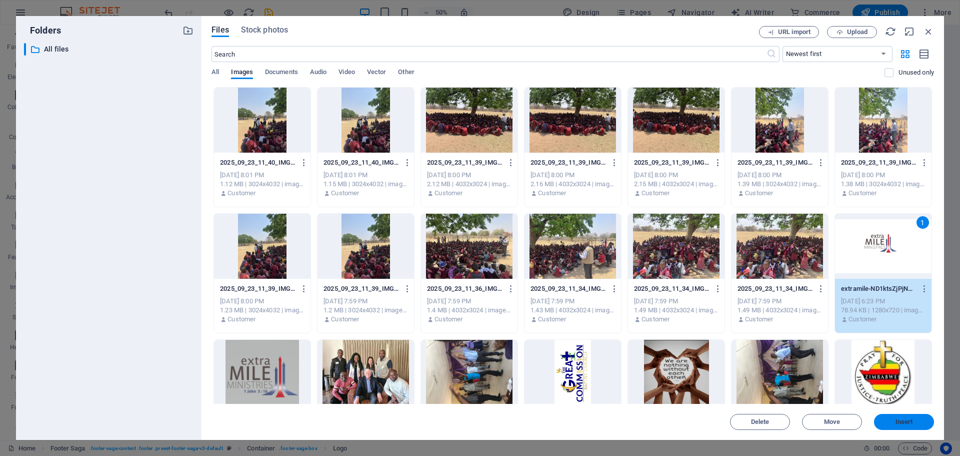
click at [913, 420] on span "Insert" at bounding box center [904, 422] width 52 height 6
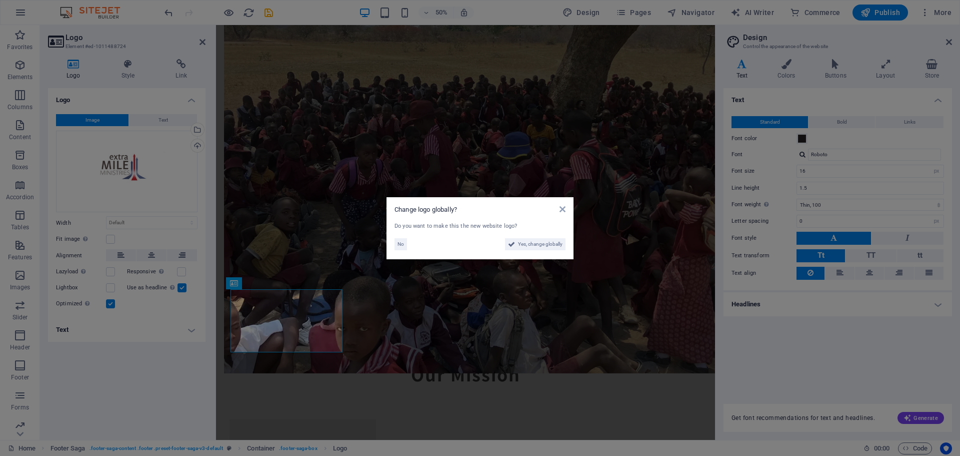
scroll to position [1413, 0]
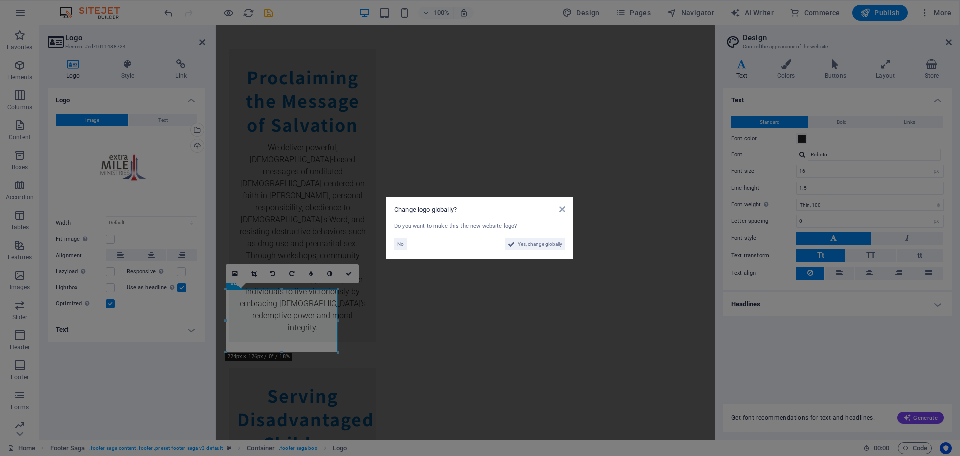
click at [311, 337] on aside "Change logo globally? Do you want to make this the new website logo? No Yes, ch…" at bounding box center [480, 228] width 960 height 456
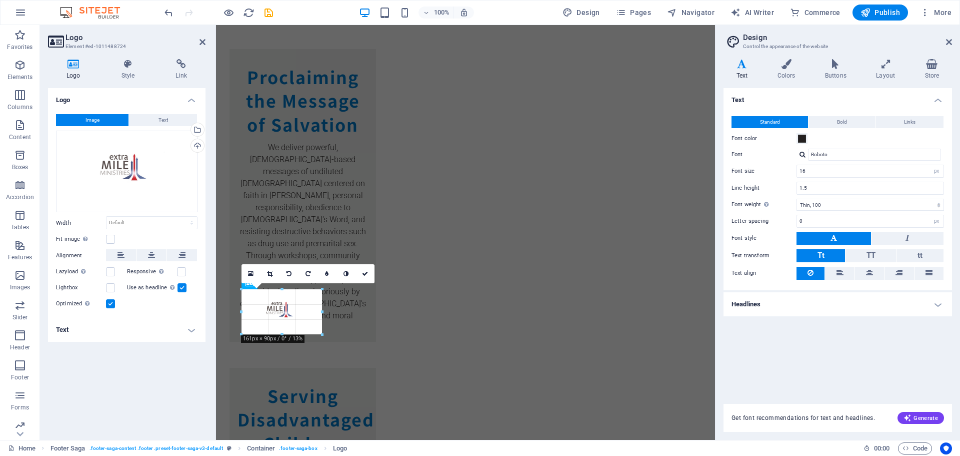
drag, startPoint x: 338, startPoint y: 351, endPoint x: 88, endPoint y: 291, distance: 257.8
type input "162"
select select "px"
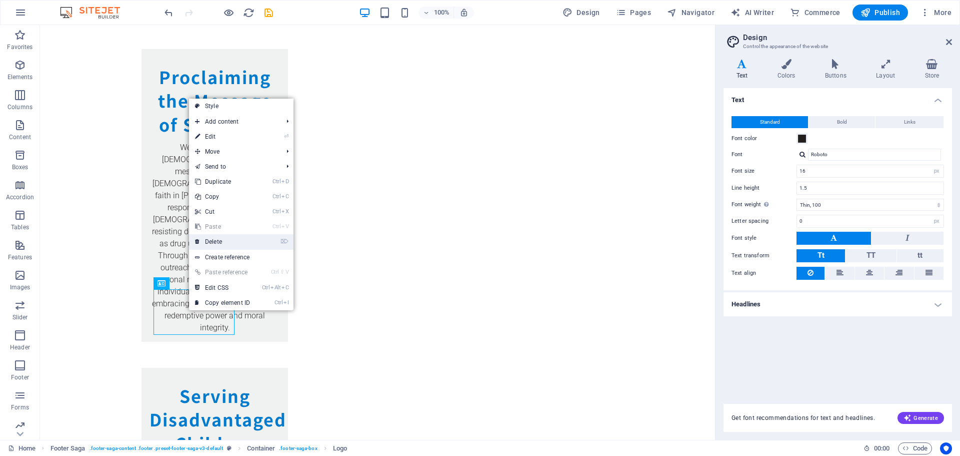
click at [215, 245] on link "⌦ Delete" at bounding box center [222, 241] width 67 height 15
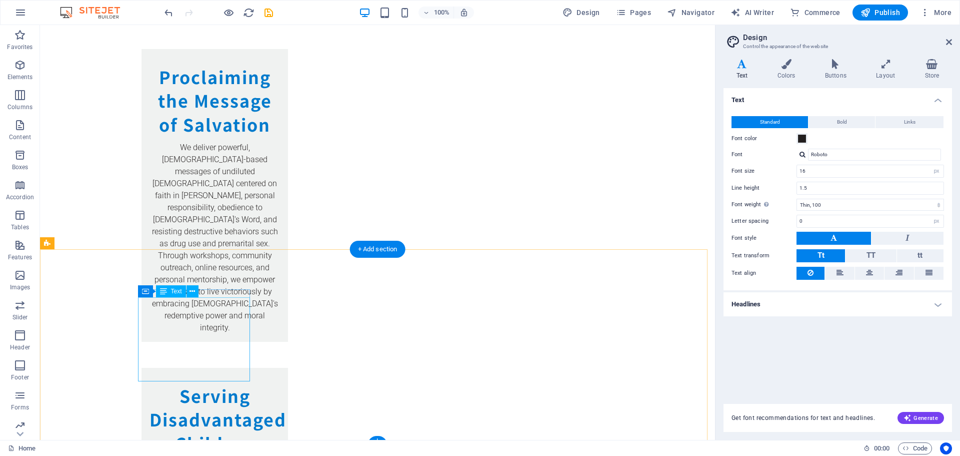
click at [191, 290] on icon at bounding box center [193, 291] width 6 height 11
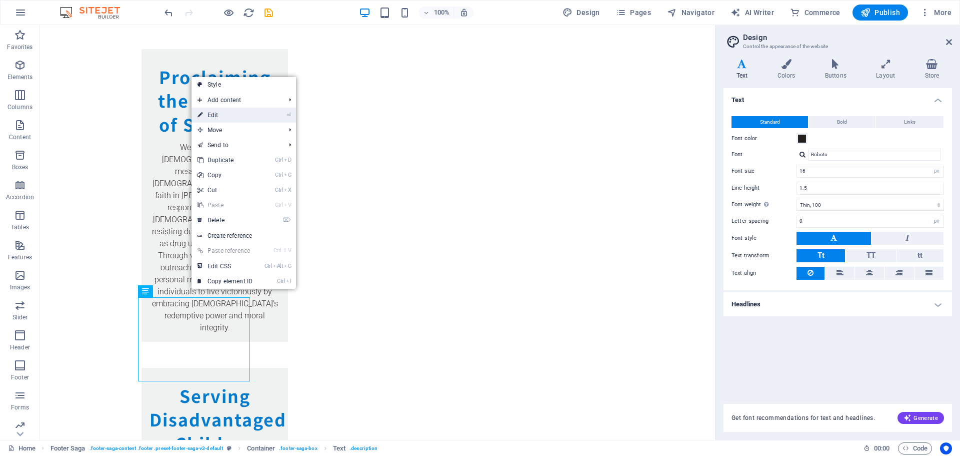
drag, startPoint x: 219, startPoint y: 114, endPoint x: 2, endPoint y: 91, distance: 218.8
click at [219, 114] on link "⏎ Edit" at bounding box center [225, 115] width 67 height 15
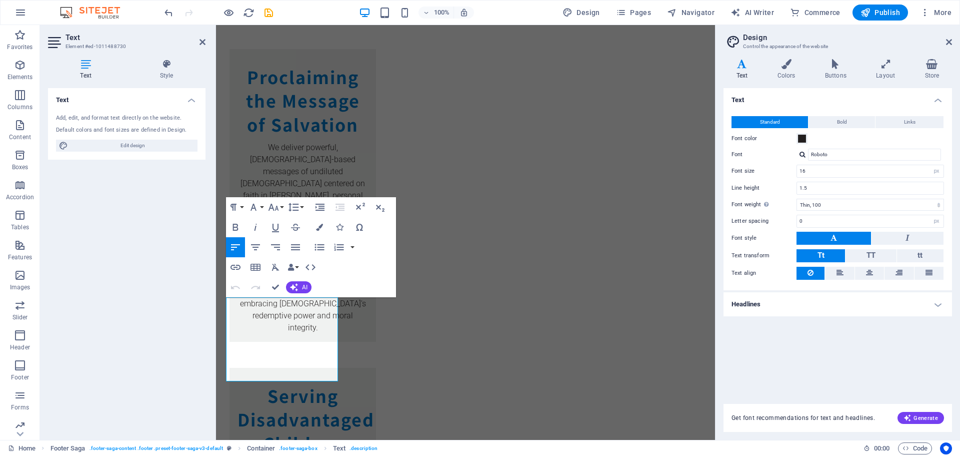
click at [122, 294] on div "Text Add, edit, and format text directly on the website. Default colors and fon…" at bounding box center [127, 260] width 158 height 344
drag, startPoint x: 204, startPoint y: 39, endPoint x: 163, endPoint y: 14, distance: 47.4
click at [204, 39] on icon at bounding box center [203, 42] width 6 height 8
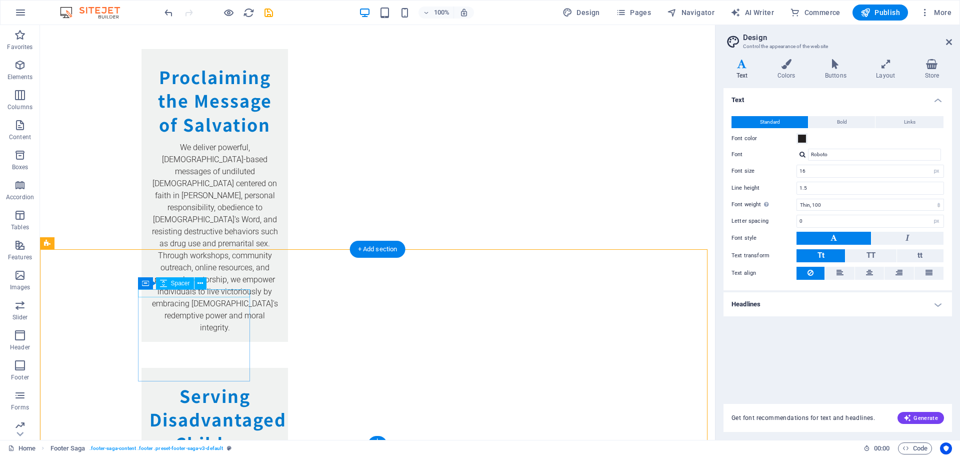
click at [197, 283] on button at bounding box center [201, 283] width 12 height 12
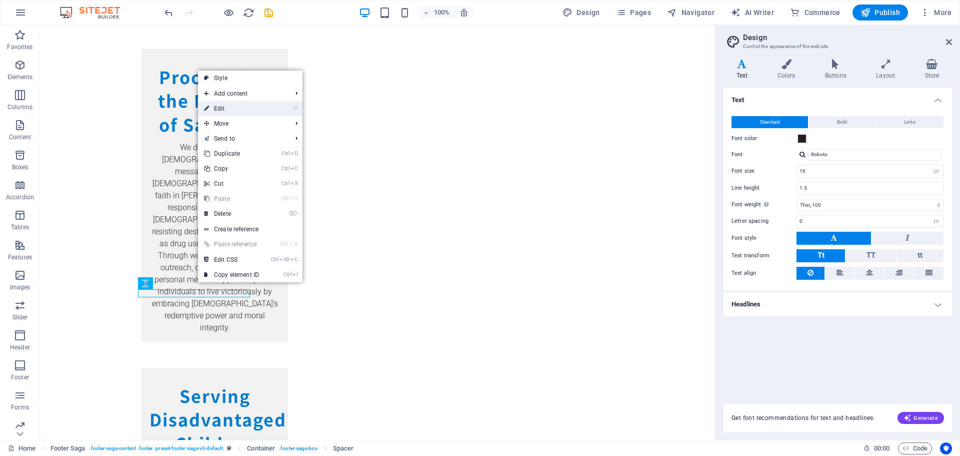
click at [225, 113] on link "⏎ Edit" at bounding box center [231, 108] width 67 height 15
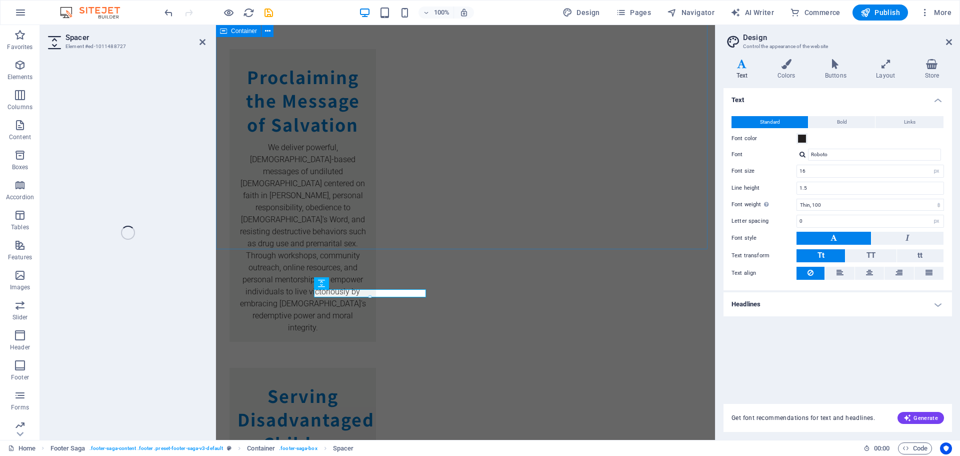
select select "px"
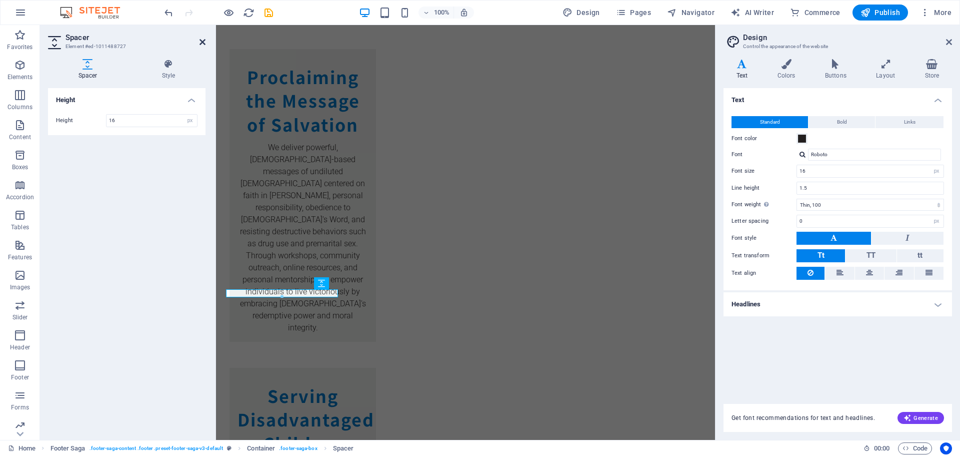
click at [203, 40] on icon at bounding box center [203, 42] width 6 height 8
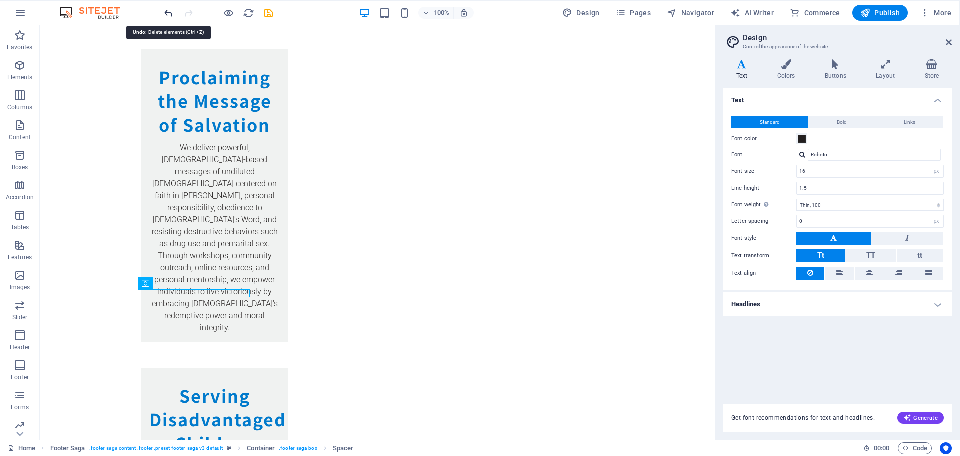
click at [169, 12] on icon "undo" at bounding box center [169, 13] width 12 height 12
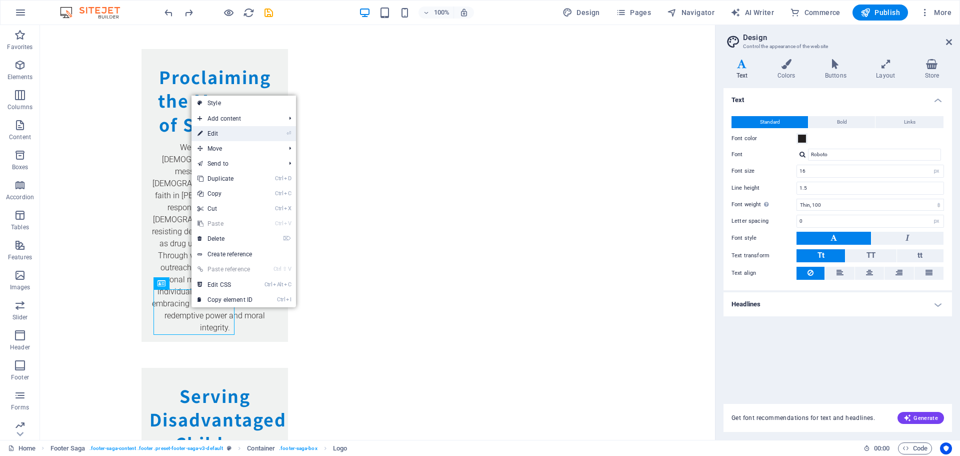
click at [229, 134] on link "⏎ Edit" at bounding box center [225, 133] width 67 height 15
select select "px"
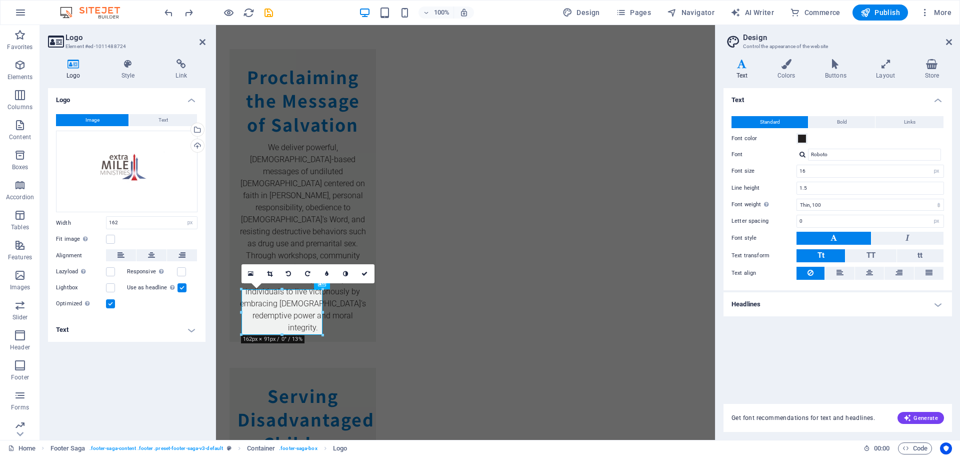
click at [72, 63] on icon at bounding box center [73, 64] width 51 height 10
click at [197, 129] on div "Select files from the file manager, stock photos, or upload file(s)" at bounding box center [196, 130] width 15 height 15
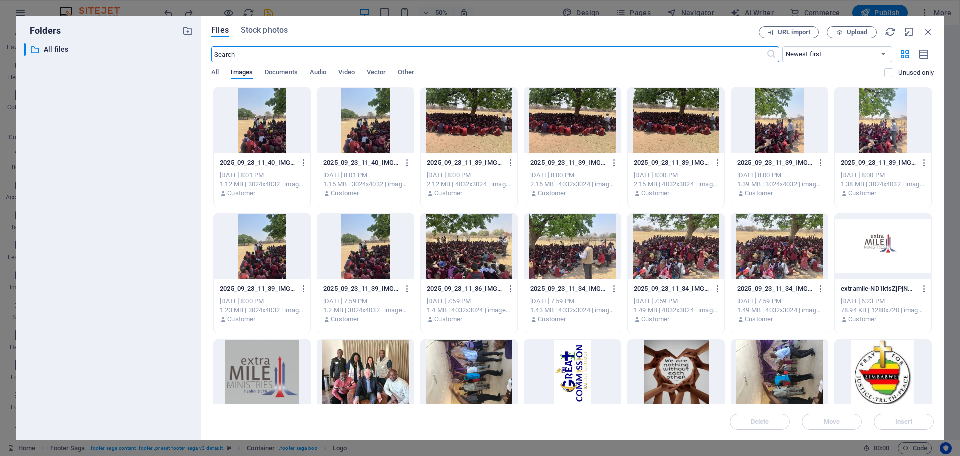
scroll to position [1026, 0]
click at [852, 31] on span "Upload" at bounding box center [857, 32] width 21 height 6
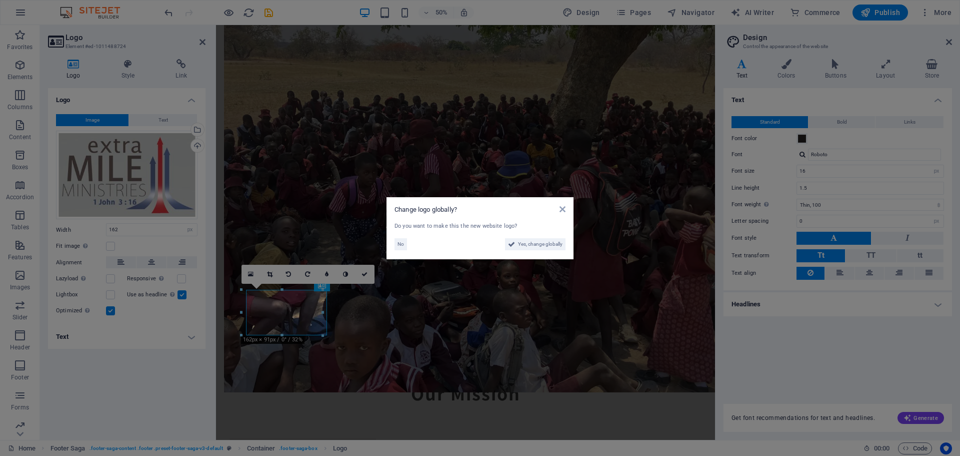
scroll to position [1411, 0]
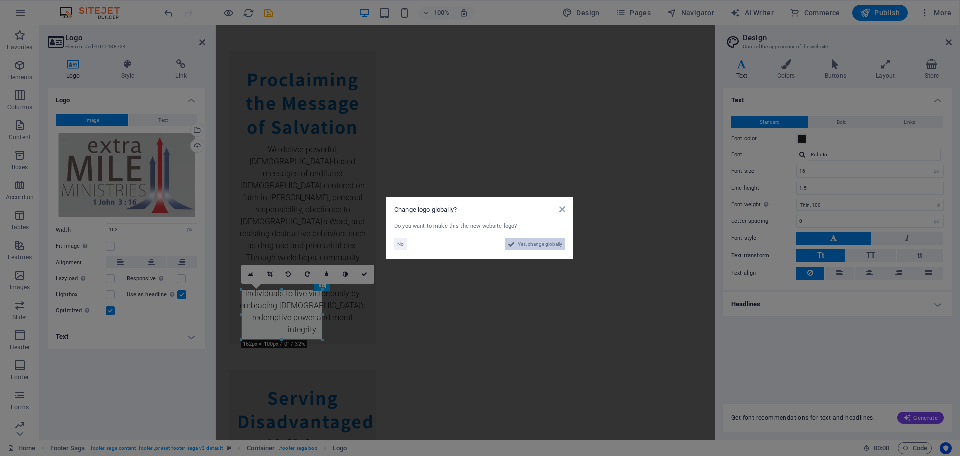
click at [543, 247] on span "Yes, change globally" at bounding box center [540, 244] width 45 height 12
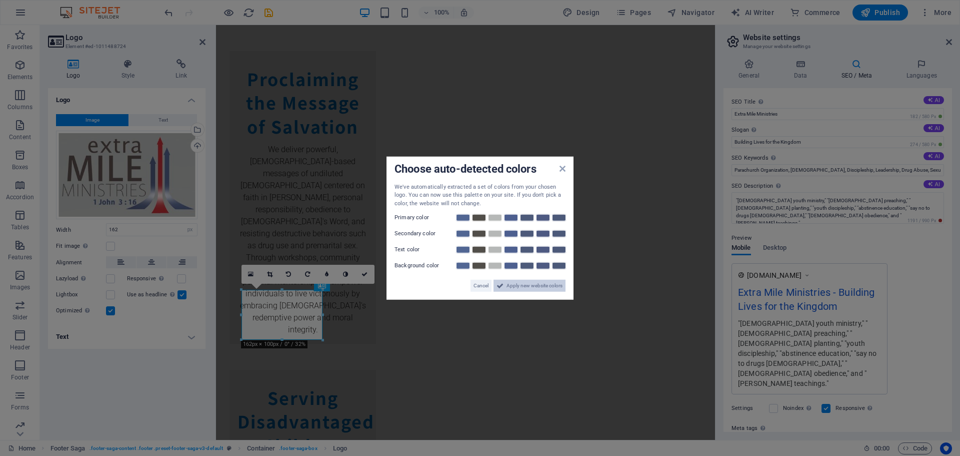
click at [524, 285] on span "Apply new website colors" at bounding box center [535, 286] width 56 height 12
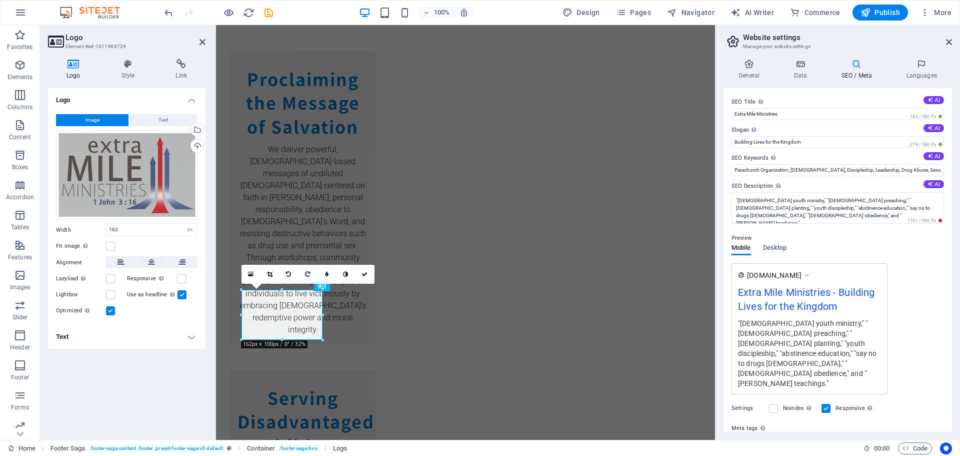
type textarea "<extra mile="" ministries=""> <extra mile=""> Extra Mile Ministries Zim&gt;</ex…"
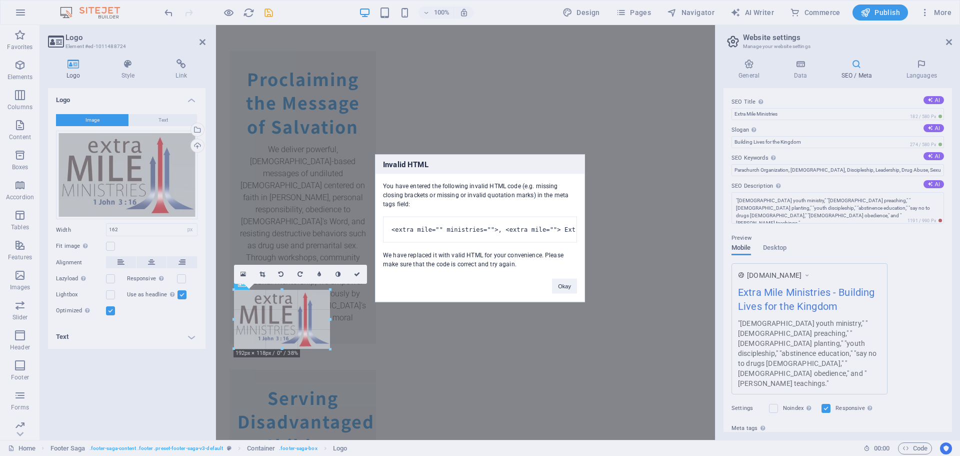
drag, startPoint x: 243, startPoint y: 339, endPoint x: 226, endPoint y: 339, distance: 17.5
type input "192"
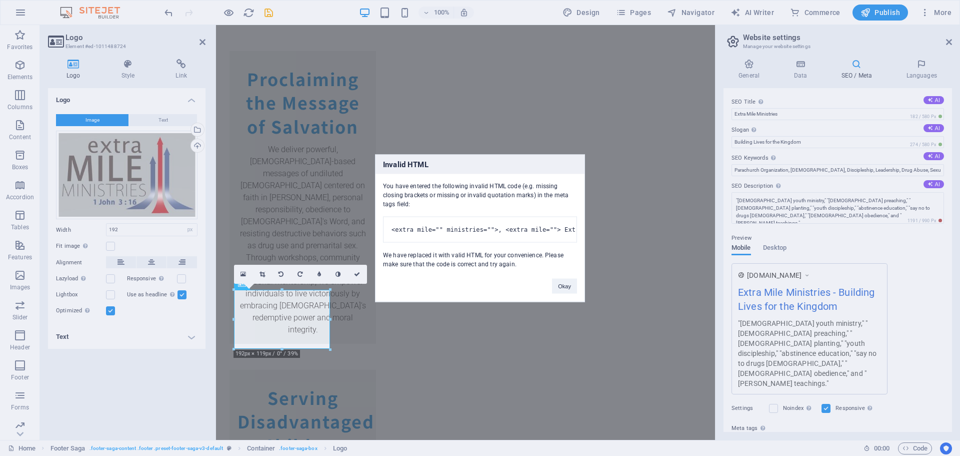
click at [289, 288] on div "Invalid HTML You have entered the following invalid HTML code (e.g. missing clo…" at bounding box center [480, 228] width 960 height 456
click at [568, 293] on button "Okay" at bounding box center [564, 285] width 25 height 15
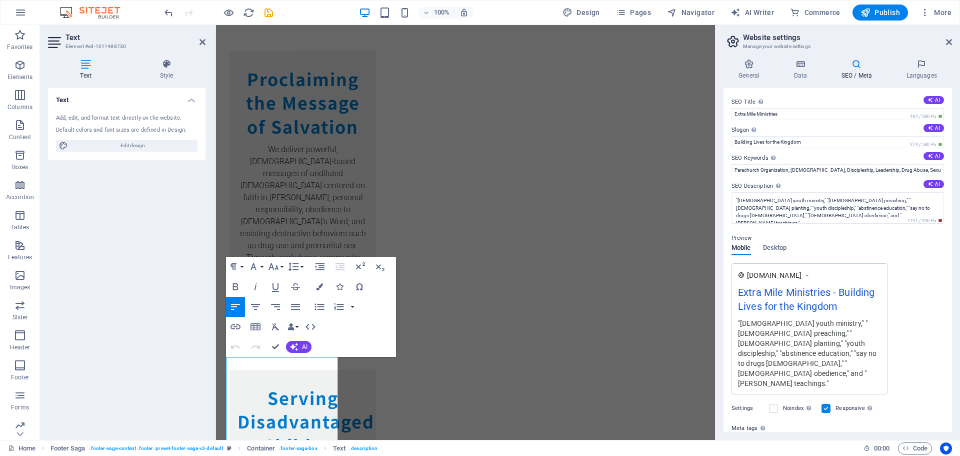
click at [107, 297] on div "Text Add, edit, and format text directly on the website. Default colors and fon…" at bounding box center [127, 260] width 158 height 344
click at [950, 44] on icon at bounding box center [949, 42] width 6 height 8
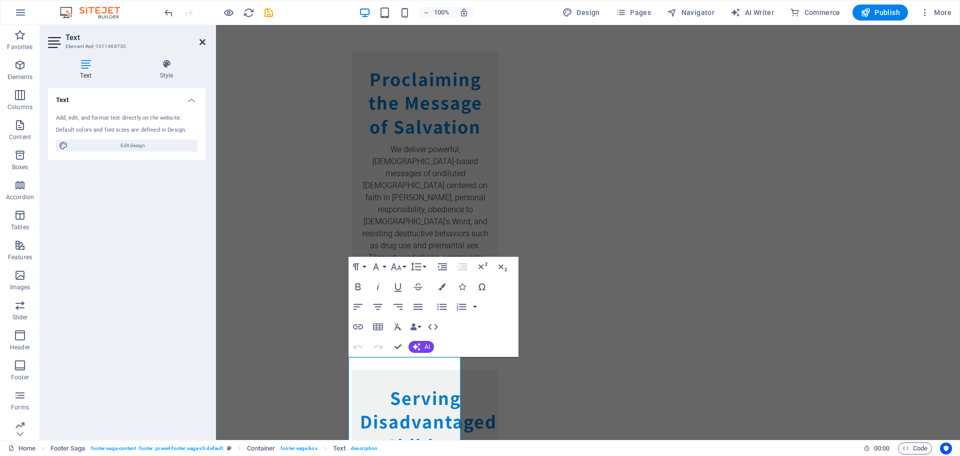
click at [201, 43] on icon at bounding box center [203, 42] width 6 height 8
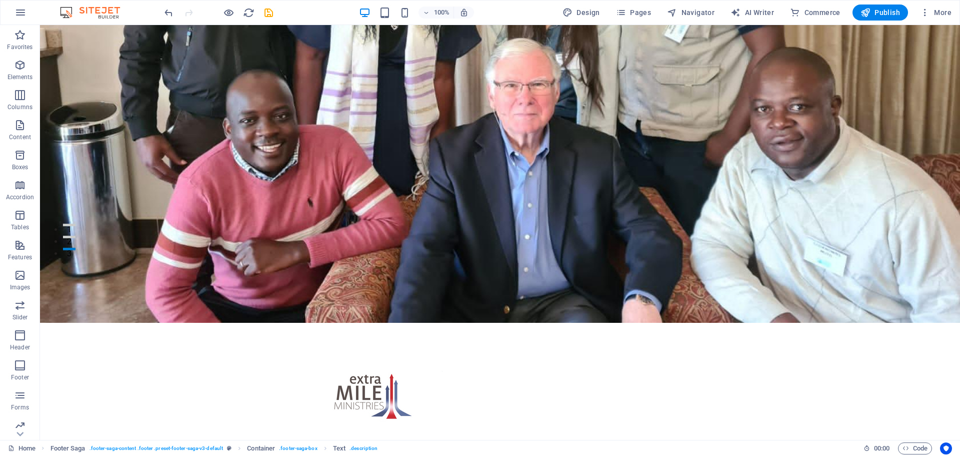
scroll to position [175, 0]
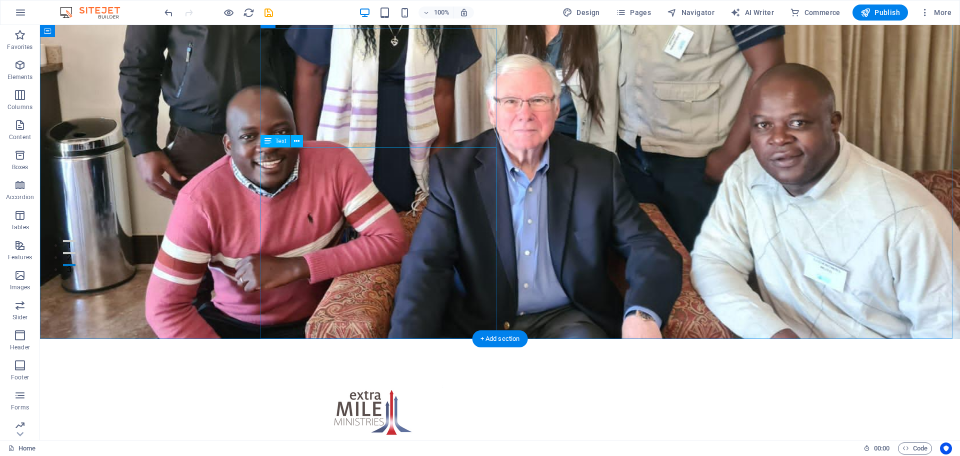
drag, startPoint x: 463, startPoint y: 223, endPoint x: 407, endPoint y: 210, distance: 57.6
click at [301, 231] on icon at bounding box center [304, 233] width 6 height 11
click at [200, 283] on figure at bounding box center [500, 94] width 920 height 488
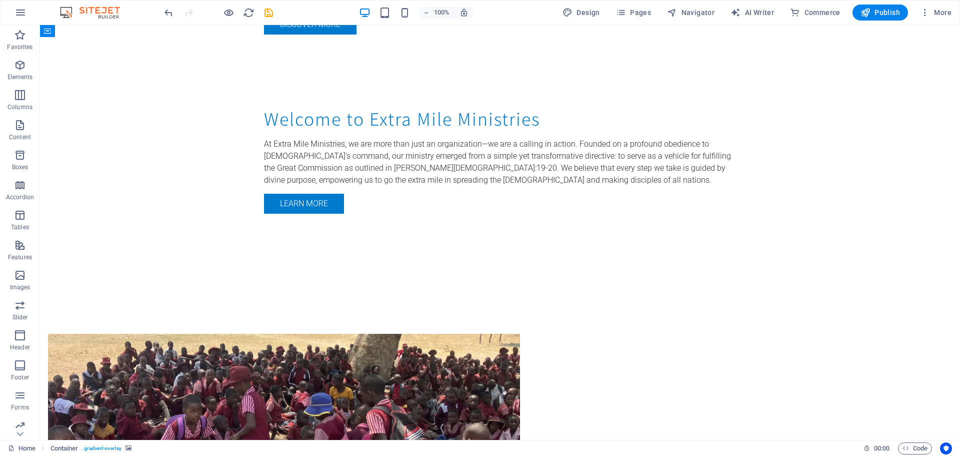
scroll to position [676, 0]
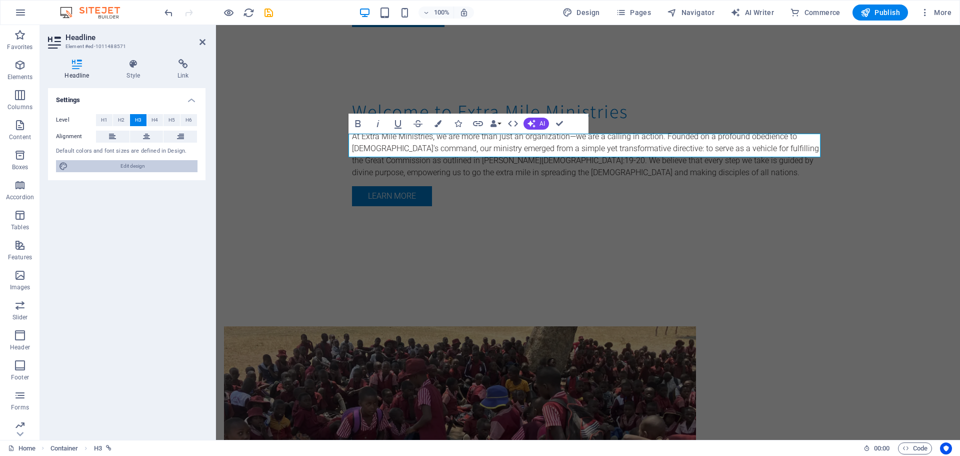
click at [119, 168] on span "Edit design" at bounding box center [133, 166] width 124 height 12
select select "px"
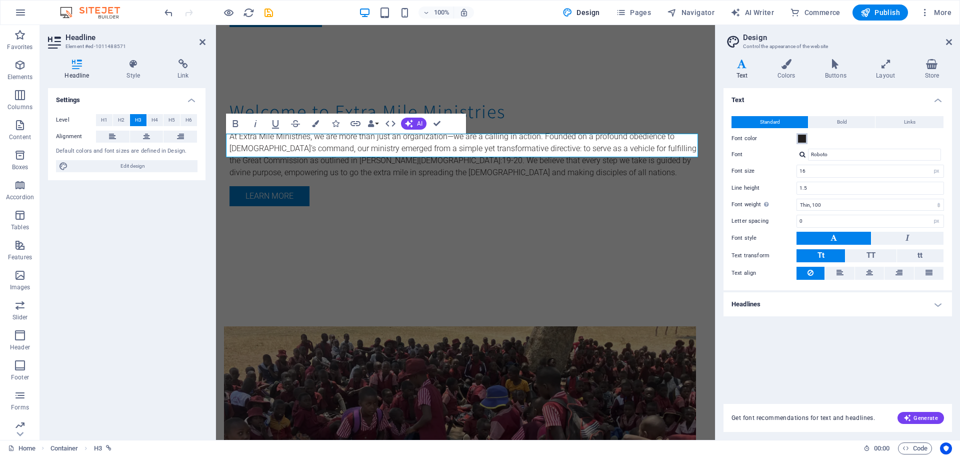
click at [805, 142] on span at bounding box center [802, 139] width 8 height 8
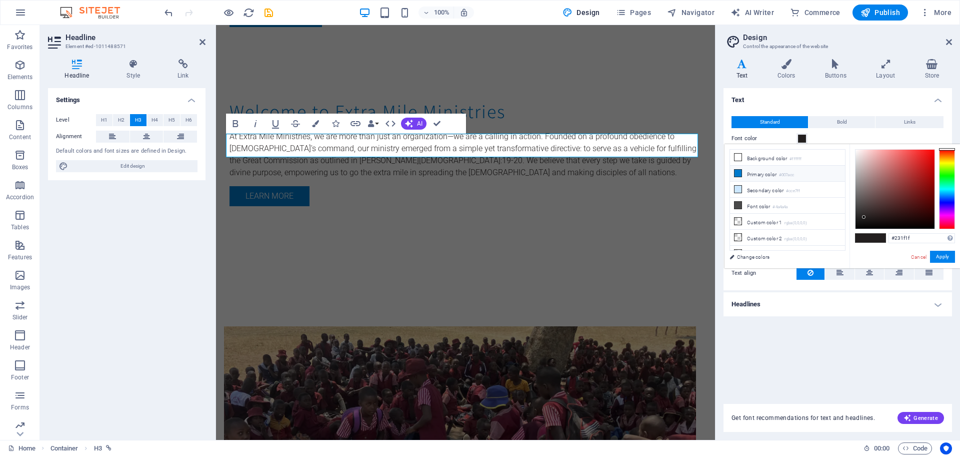
click at [739, 174] on icon at bounding box center [738, 173] width 7 height 7
type input "#007acc"
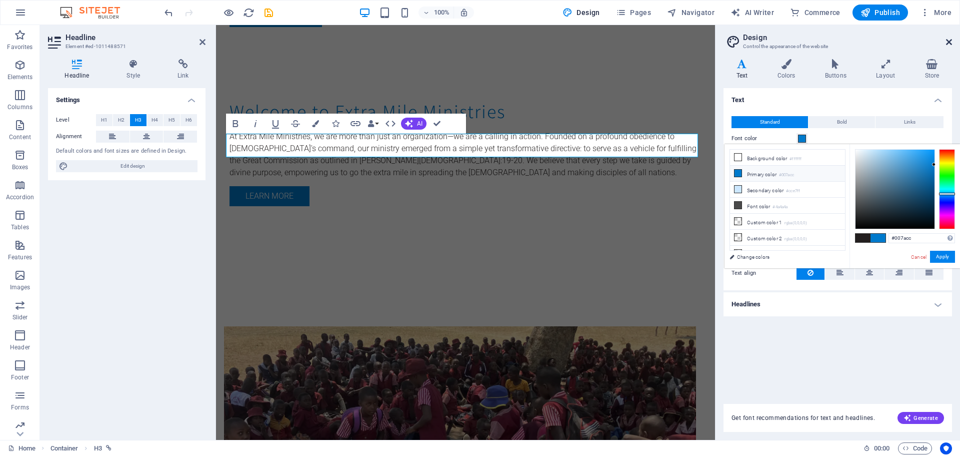
click at [951, 39] on icon at bounding box center [949, 42] width 6 height 8
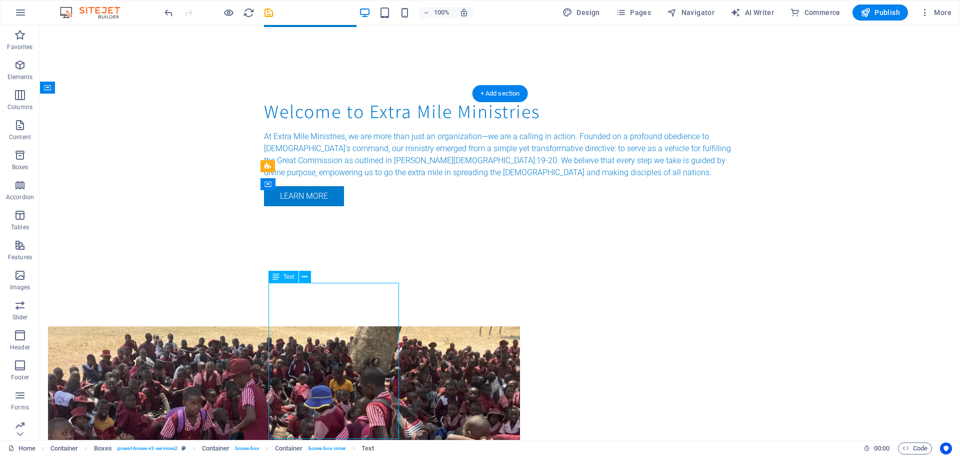
click at [290, 279] on span "Text" at bounding box center [289, 277] width 11 height 6
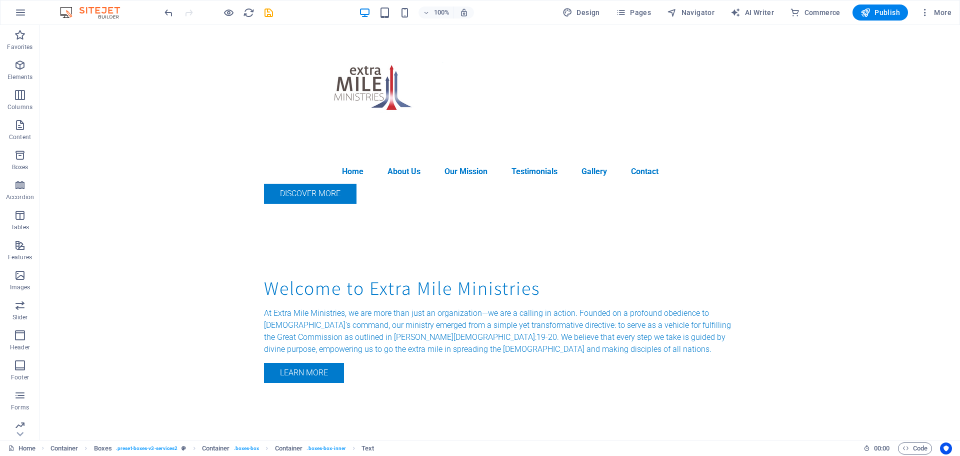
scroll to position [506, 0]
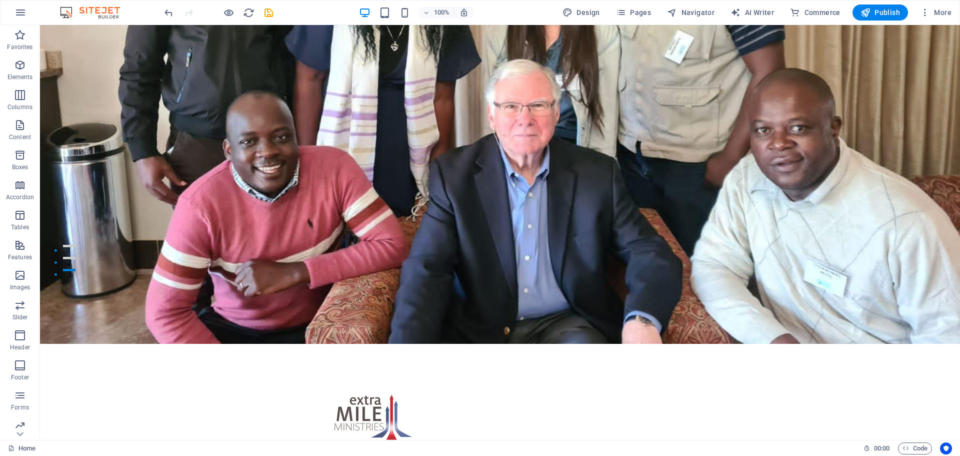
scroll to position [111, 0]
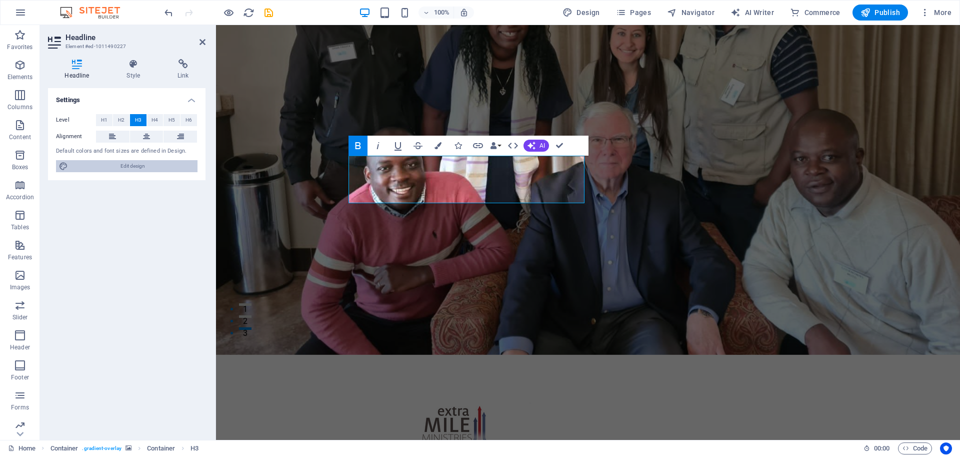
click at [137, 169] on span "Edit design" at bounding box center [133, 166] width 124 height 12
select select "px"
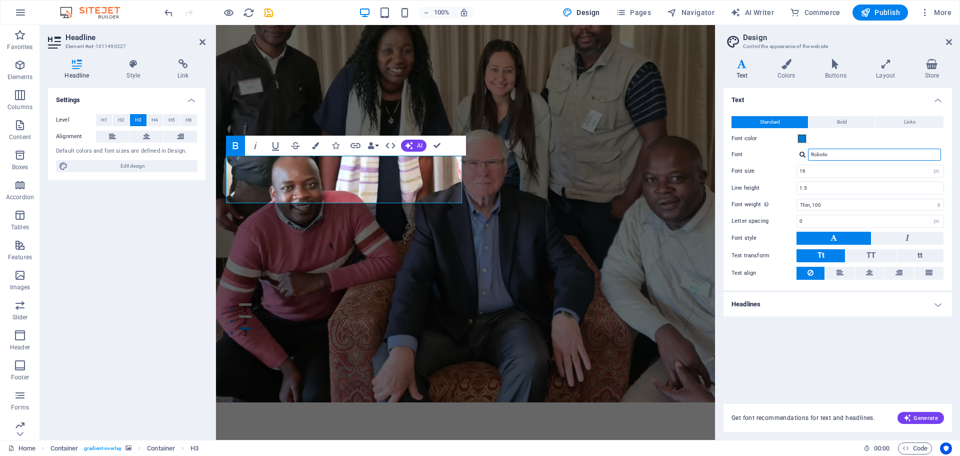
click at [888, 151] on input "Roboto" at bounding box center [874, 155] width 133 height 12
drag, startPoint x: 848, startPoint y: 159, endPoint x: 809, endPoint y: 159, distance: 39.0
click at [809, 159] on input "Roboto" at bounding box center [874, 155] width 133 height 12
click at [800, 156] on div at bounding box center [803, 154] width 6 height 7
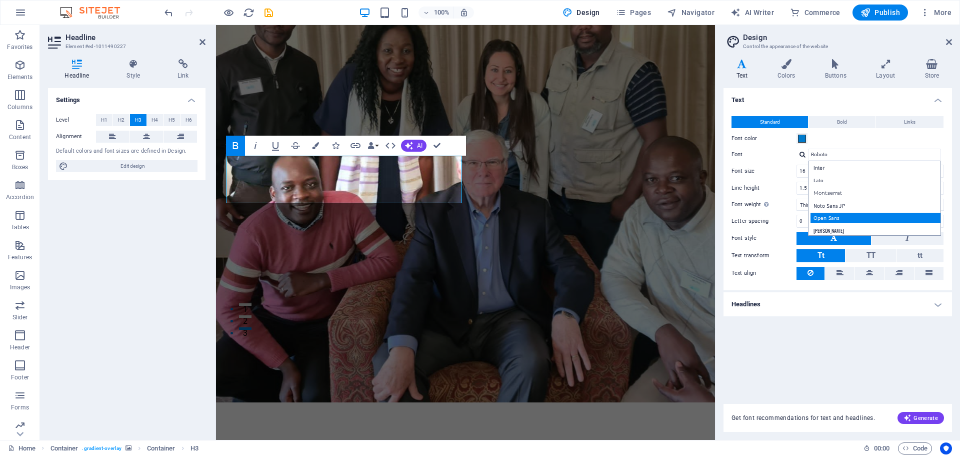
click at [842, 216] on div "Open Sans" at bounding box center [877, 218] width 132 height 11
type input "Open Sans"
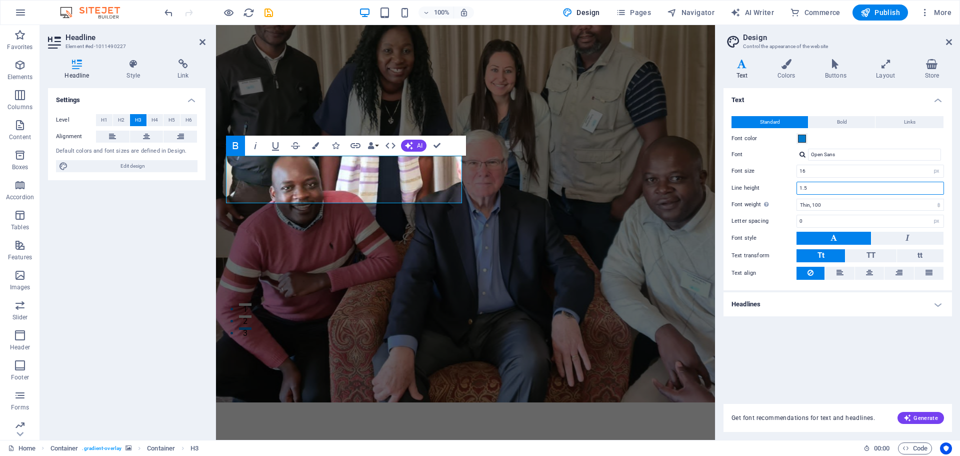
click at [814, 182] on input "1.5" at bounding box center [870, 188] width 147 height 12
type input "1.8"
click at [846, 126] on span "Bold" at bounding box center [842, 122] width 10 height 12
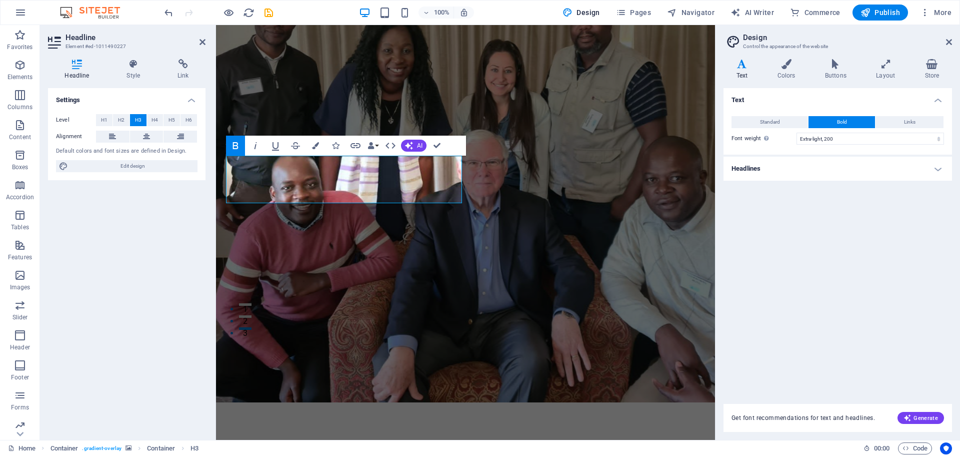
click at [938, 169] on h4 "Headlines" at bounding box center [838, 169] width 229 height 24
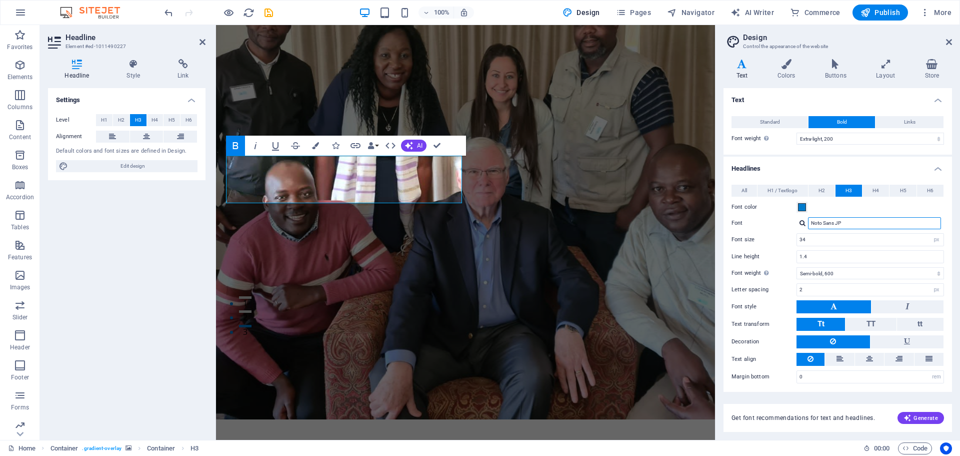
drag, startPoint x: 866, startPoint y: 224, endPoint x: 806, endPoint y: 223, distance: 60.0
click at [806, 223] on div "Noto Sans JP" at bounding box center [871, 223] width 148 height 12
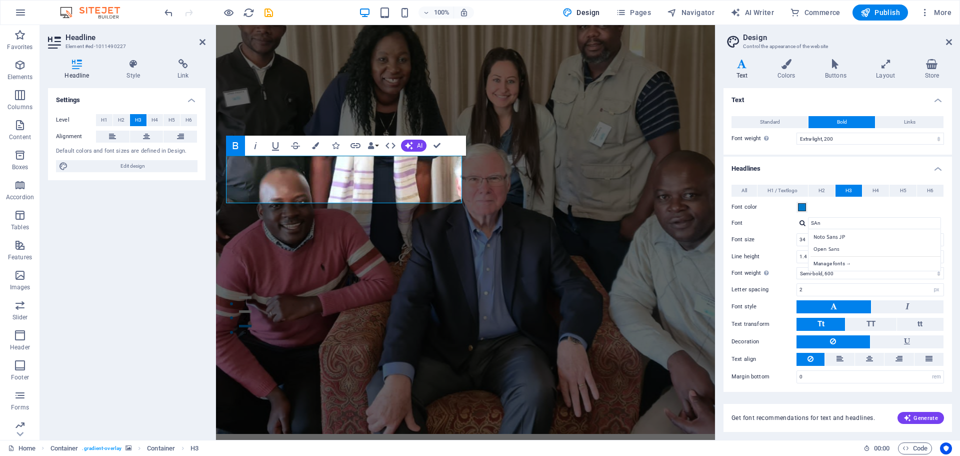
click at [799, 223] on div "SAn Noto Sans JP Open Sans Manage fonts →" at bounding box center [871, 223] width 148 height 12
click at [802, 224] on div at bounding box center [803, 223] width 6 height 7
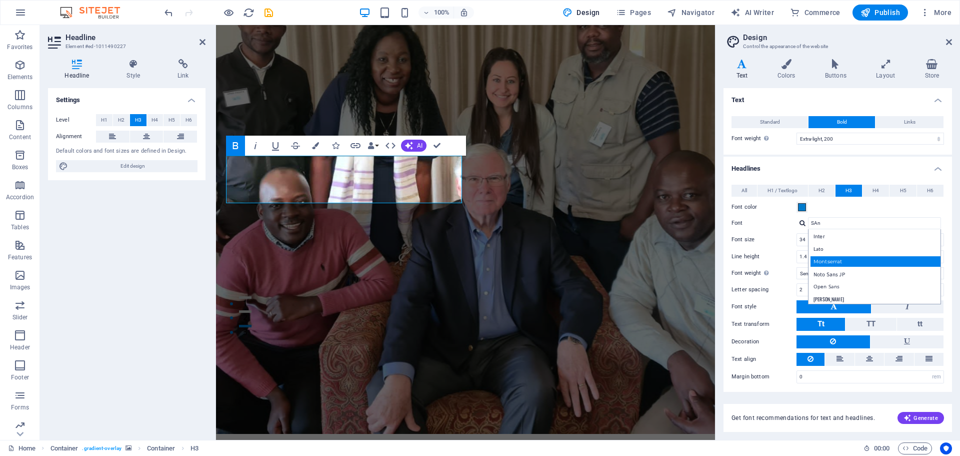
click at [833, 260] on div "Montserrat" at bounding box center [877, 261] width 132 height 11
type input "Montserrat"
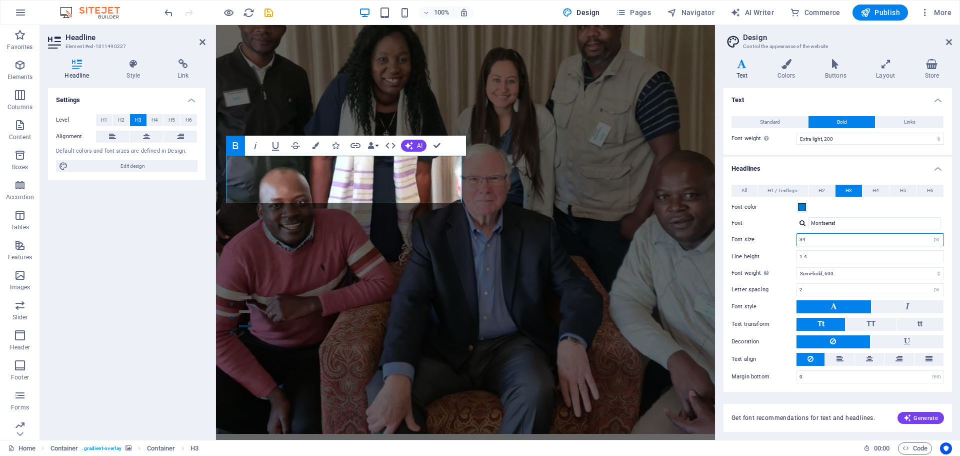
drag, startPoint x: 814, startPoint y: 242, endPoint x: 793, endPoint y: 239, distance: 20.7
click at [793, 239] on div "Font size 34 rem px em %" at bounding box center [838, 239] width 213 height 13
type input "40"
click at [818, 258] on input "1.4" at bounding box center [870, 257] width 147 height 12
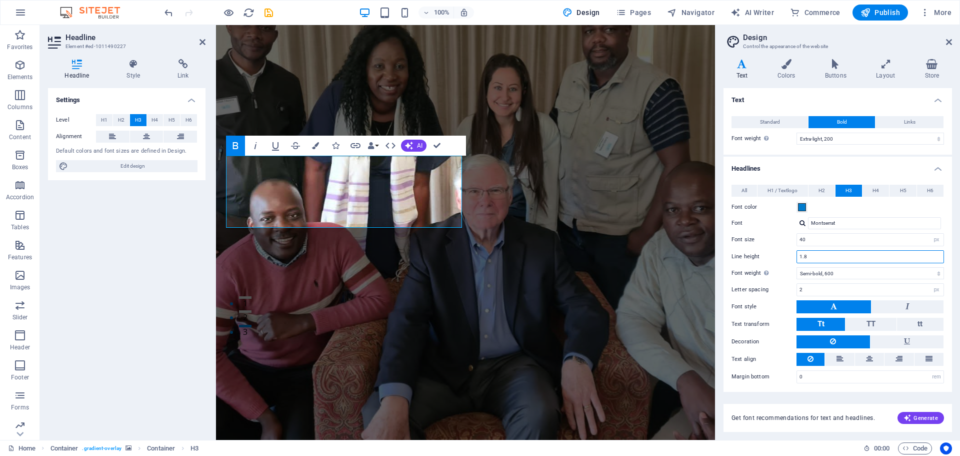
type input "1.8"
click at [930, 140] on select "Thin, 100 Extra-light, 200 Light, 300 Regular, 400 Medium, 500 Semi-bold, 600 B…" at bounding box center [871, 139] width 148 height 12
select select "700"
click at [797, 133] on select "Thin, 100 Extra-light, 200 Light, 300 Regular, 400 Medium, 500 Semi-bold, 600 B…" at bounding box center [871, 139] width 148 height 12
click at [803, 222] on div at bounding box center [803, 223] width 6 height 7
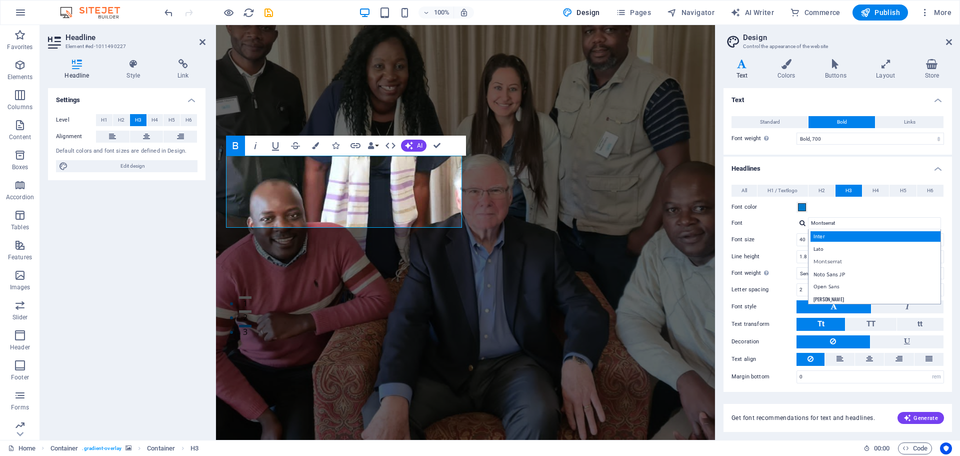
click at [819, 233] on div "Inter" at bounding box center [877, 236] width 132 height 11
click at [803, 222] on div at bounding box center [803, 223] width 6 height 7
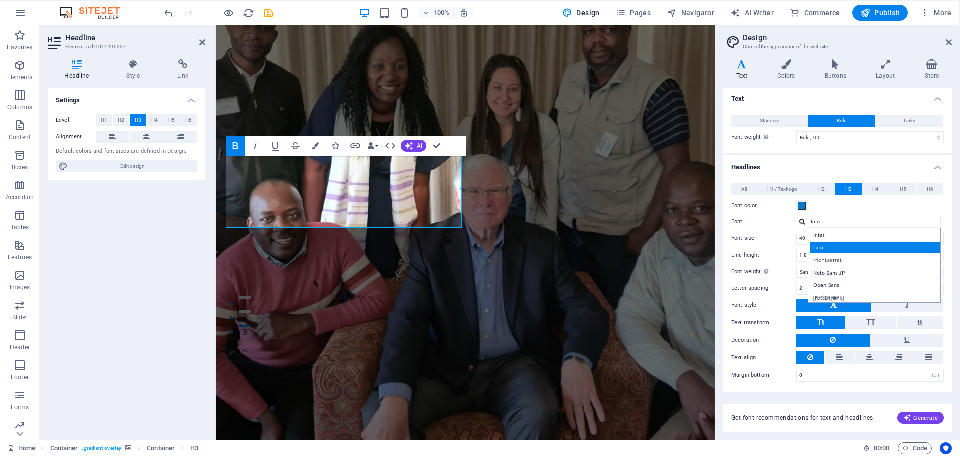
click at [824, 248] on div "Lato" at bounding box center [877, 247] width 132 height 11
click at [801, 221] on div at bounding box center [803, 221] width 6 height 7
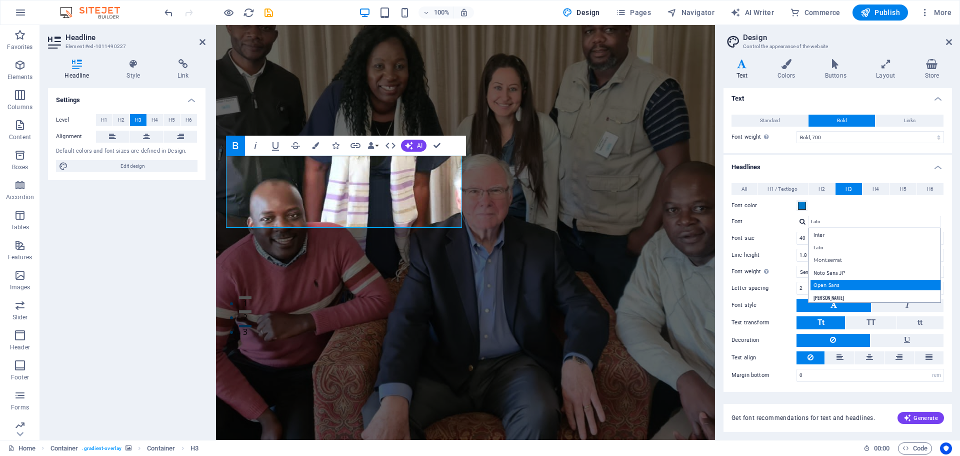
click at [837, 287] on div "Open Sans" at bounding box center [877, 285] width 132 height 11
type input "Open Sans"
click at [784, 71] on h4 "Colors" at bounding box center [789, 69] width 48 height 21
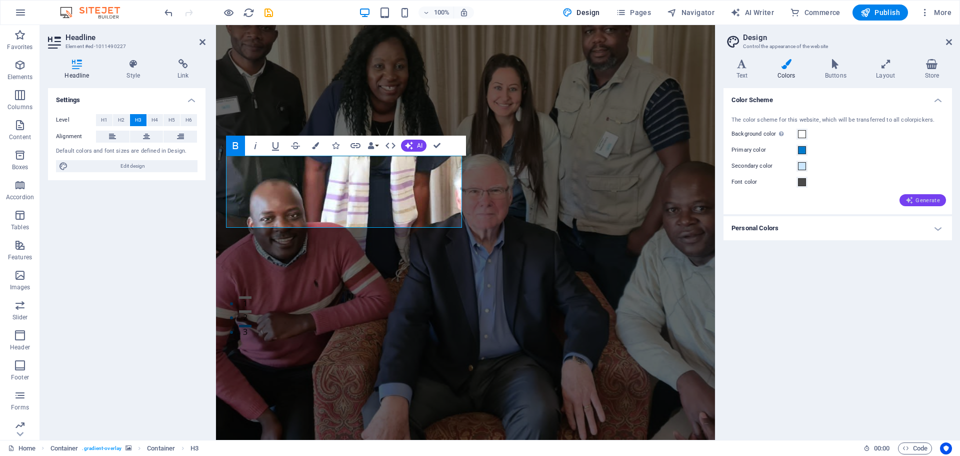
click at [933, 202] on span "Generate" at bounding box center [923, 200] width 35 height 8
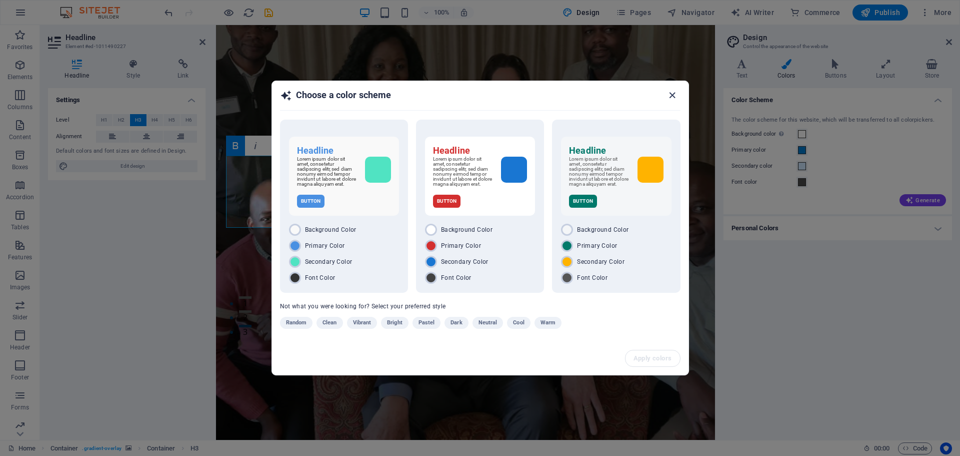
click at [669, 91] on icon "button" at bounding box center [673, 96] width 12 height 12
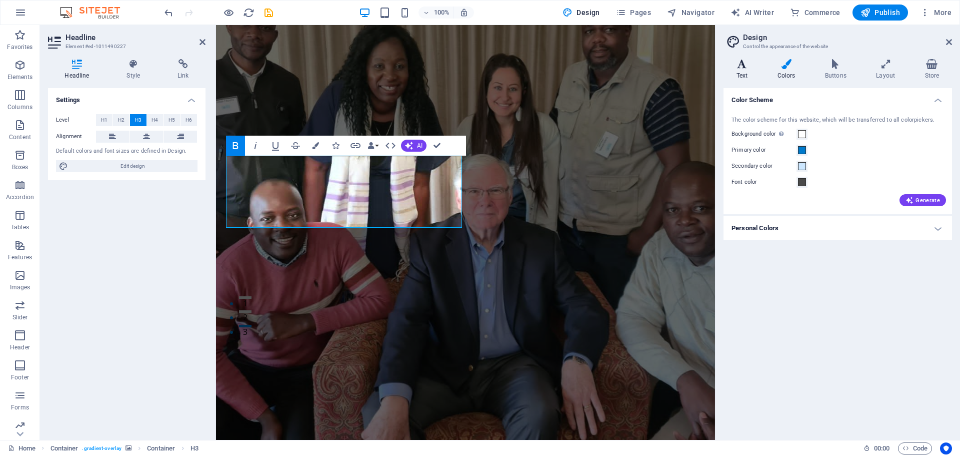
click at [742, 68] on icon at bounding box center [742, 64] width 37 height 10
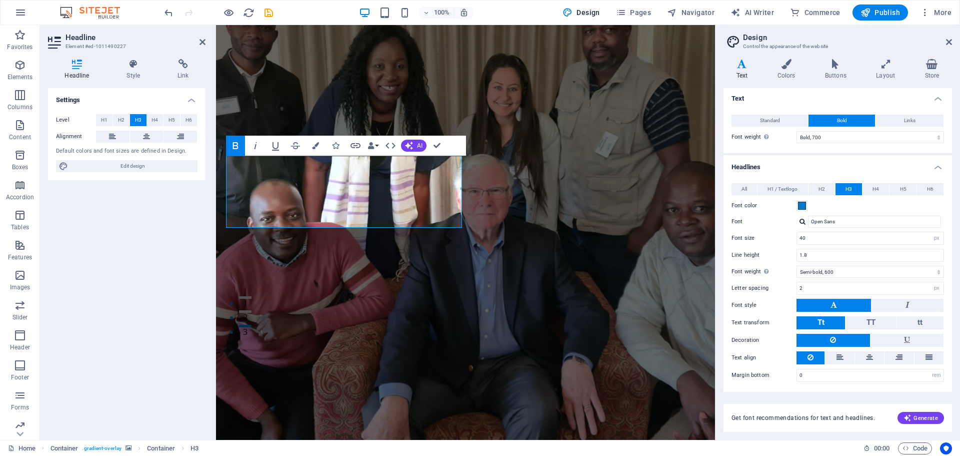
scroll to position [0, 0]
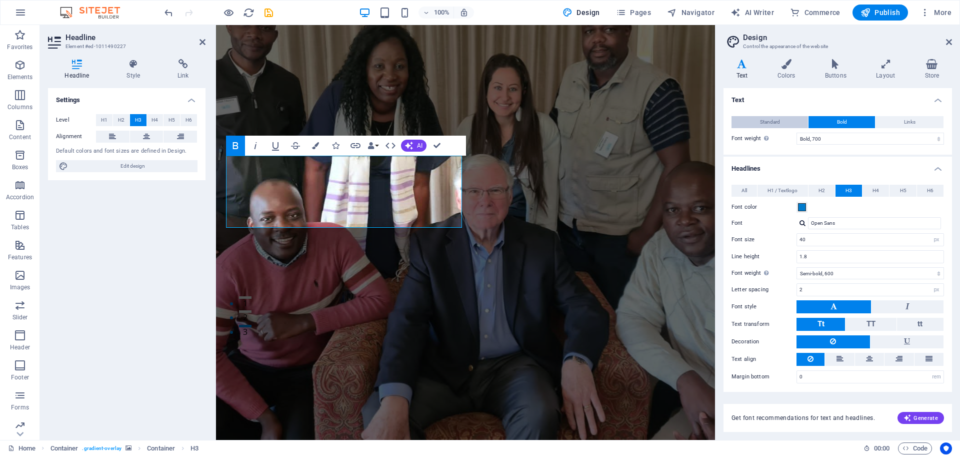
click at [767, 123] on span "Standard" at bounding box center [770, 122] width 20 height 12
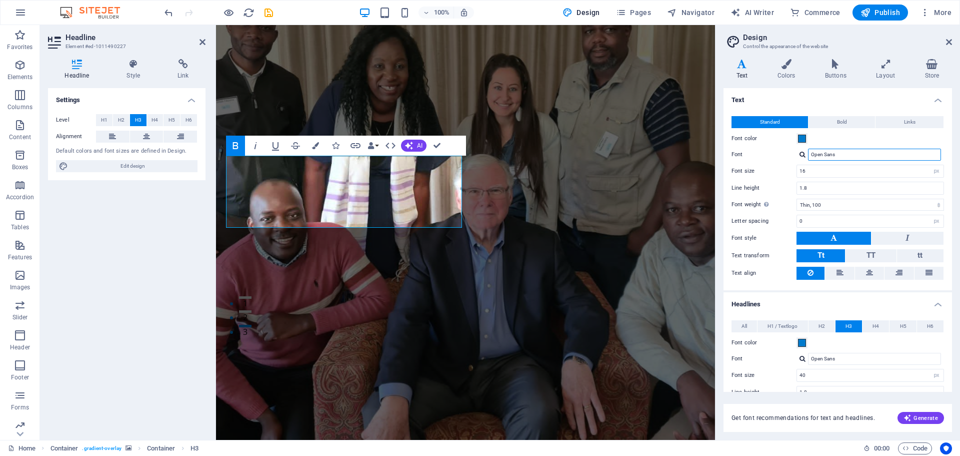
click at [848, 157] on input "Open Sans" at bounding box center [874, 155] width 133 height 12
click at [935, 206] on select "Thin, 100 Extra-light, 200 Light, 300 Regular, 400 Medium, 500 Semi-bold, 600 B…" at bounding box center [871, 205] width 148 height 12
select select "600"
click at [797, 199] on select "Thin, 100 Extra-light, 200 Light, 300 Regular, 400 Medium, 500 Semi-bold, 600 B…" at bounding box center [871, 205] width 148 height 12
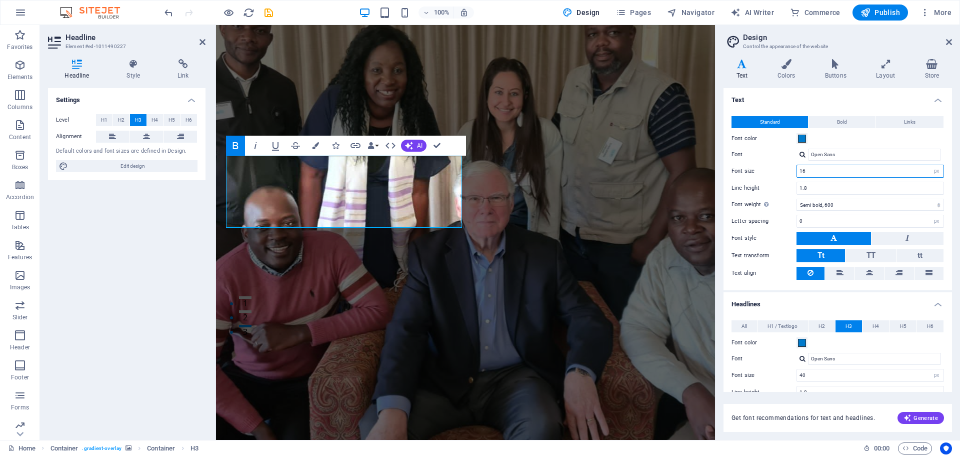
click at [814, 173] on input "16" at bounding box center [870, 171] width 147 height 12
type input "1"
type input "34"
click at [947, 41] on icon at bounding box center [949, 42] width 6 height 8
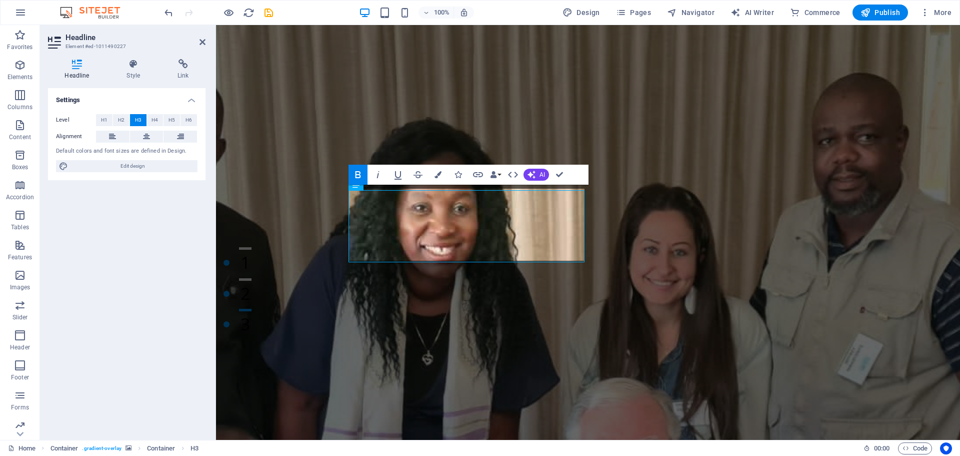
click at [696, 215] on figure at bounding box center [588, 439] width 744 height 1050
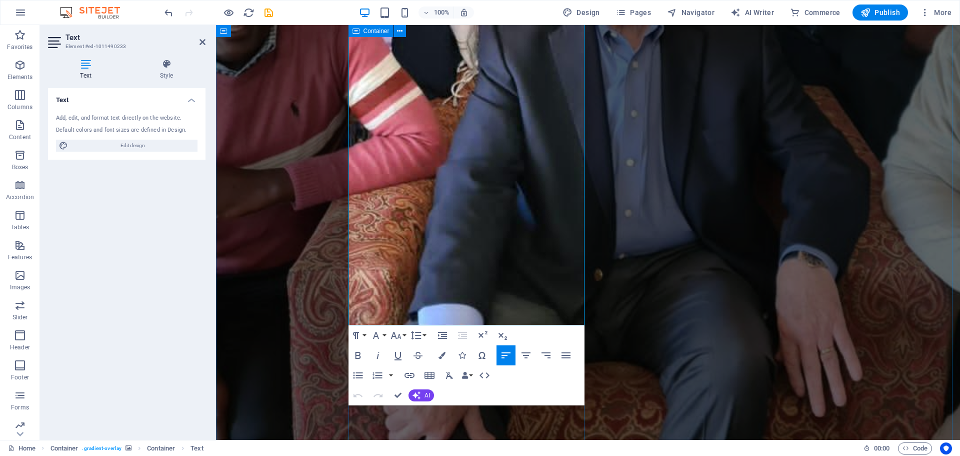
scroll to position [657, 0]
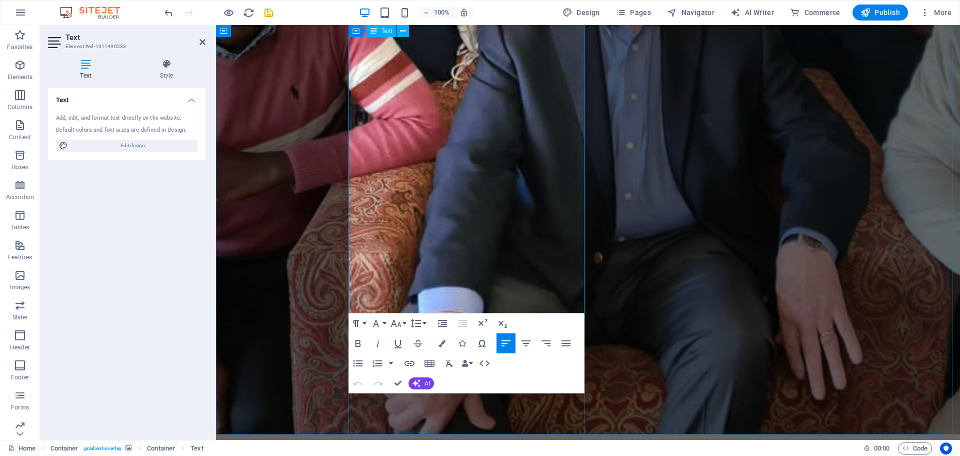
drag, startPoint x: 357, startPoint y: 292, endPoint x: 547, endPoint y: 303, distance: 190.9
click at [402, 32] on icon at bounding box center [403, 31] width 6 height 11
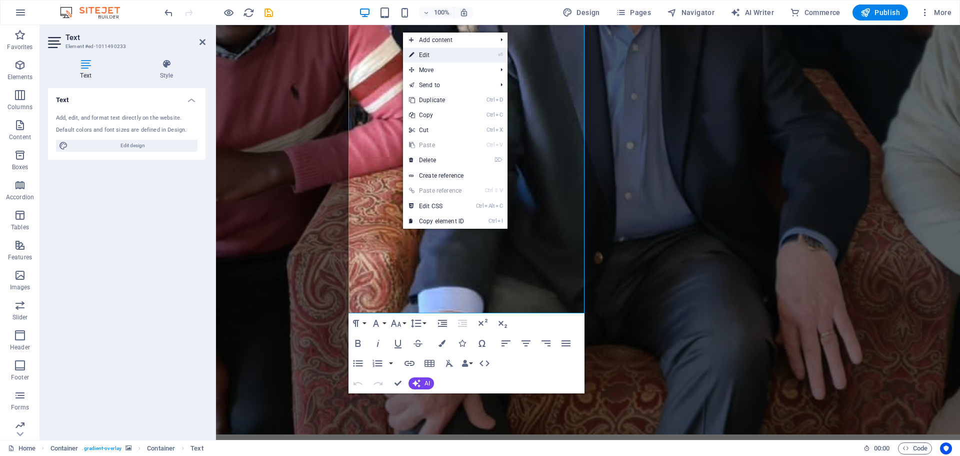
click at [425, 52] on link "⏎ Edit" at bounding box center [436, 55] width 67 height 15
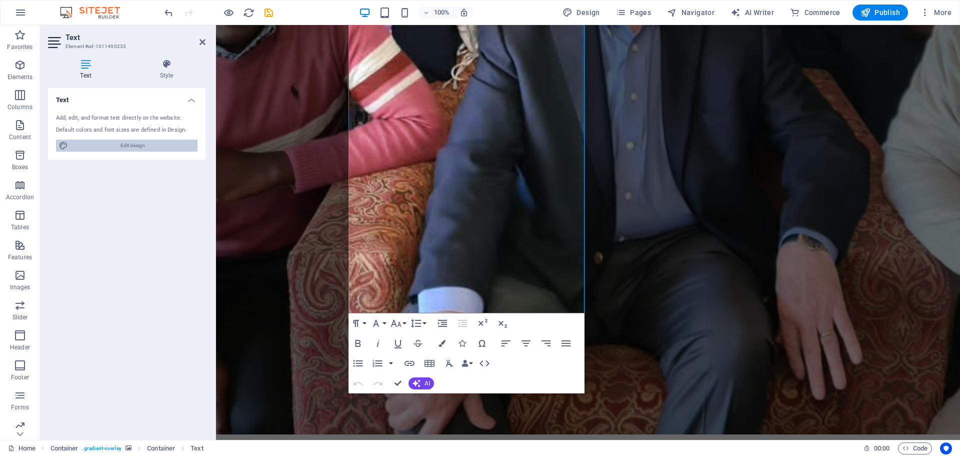
click at [139, 145] on span "Edit design" at bounding box center [133, 146] width 124 height 12
select select "px"
select select "600"
select select "px"
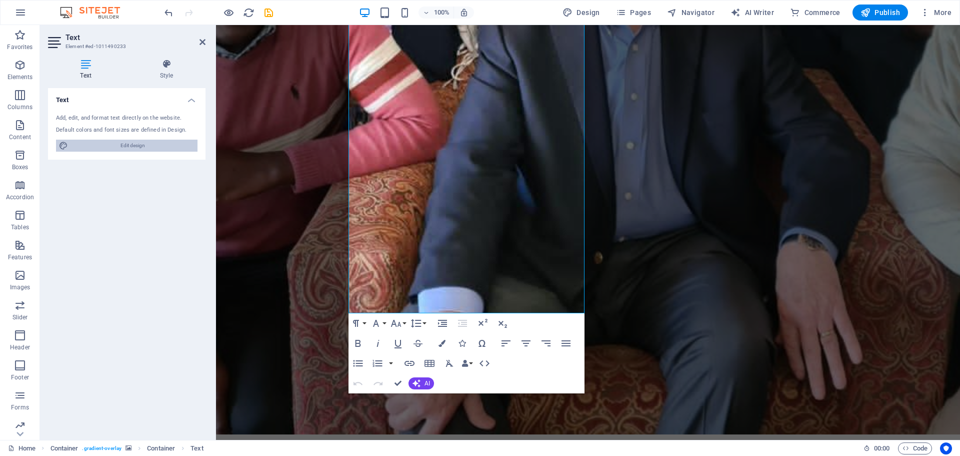
select select "600"
select select "px"
select select "rem"
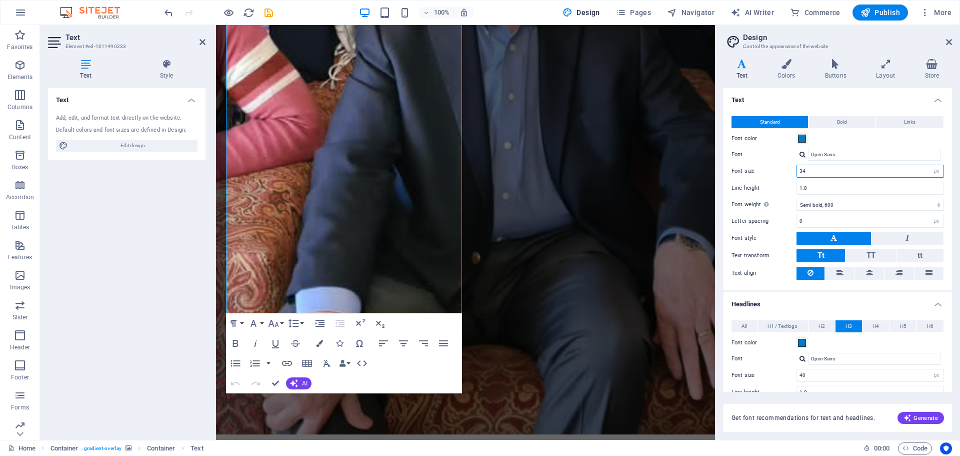
drag, startPoint x: 809, startPoint y: 170, endPoint x: 795, endPoint y: 173, distance: 14.9
click at [795, 173] on div "Font size 34 rem px" at bounding box center [838, 171] width 213 height 13
type input "16"
click at [948, 43] on icon at bounding box center [949, 42] width 6 height 8
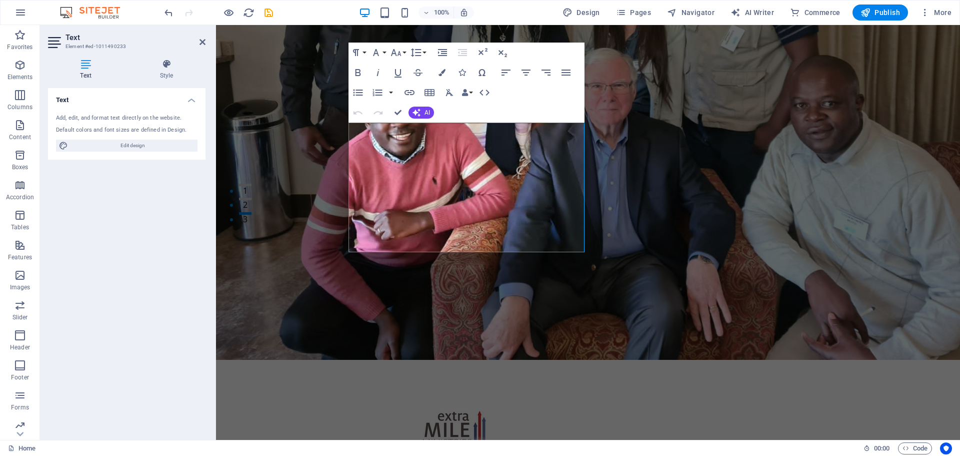
scroll to position [218, 0]
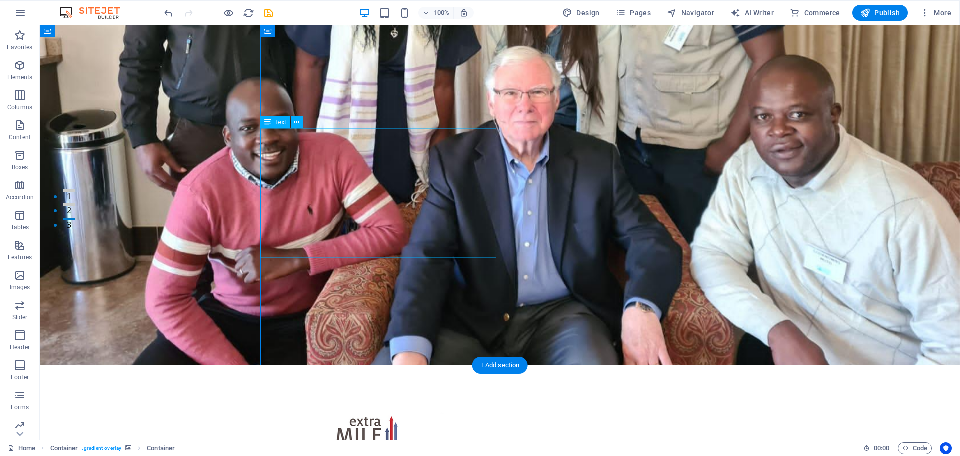
click at [299, 123] on icon at bounding box center [297, 122] width 6 height 11
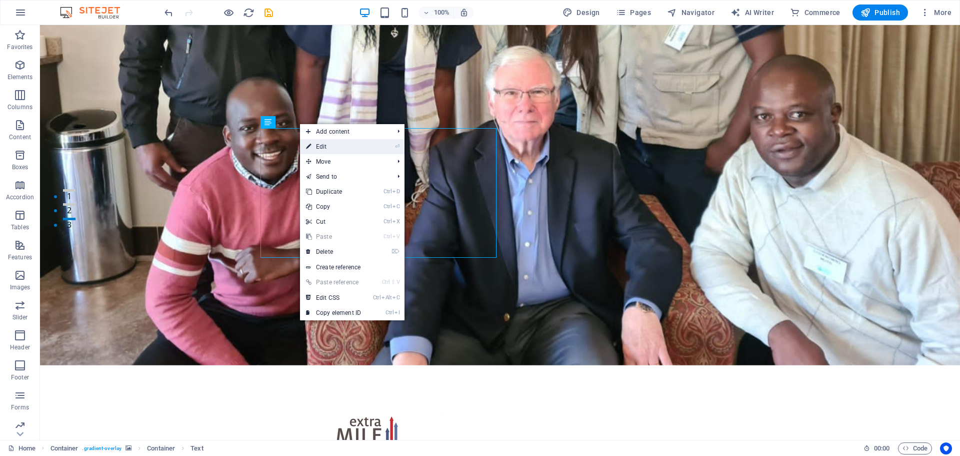
click at [323, 149] on link "⏎ Edit" at bounding box center [333, 146] width 67 height 15
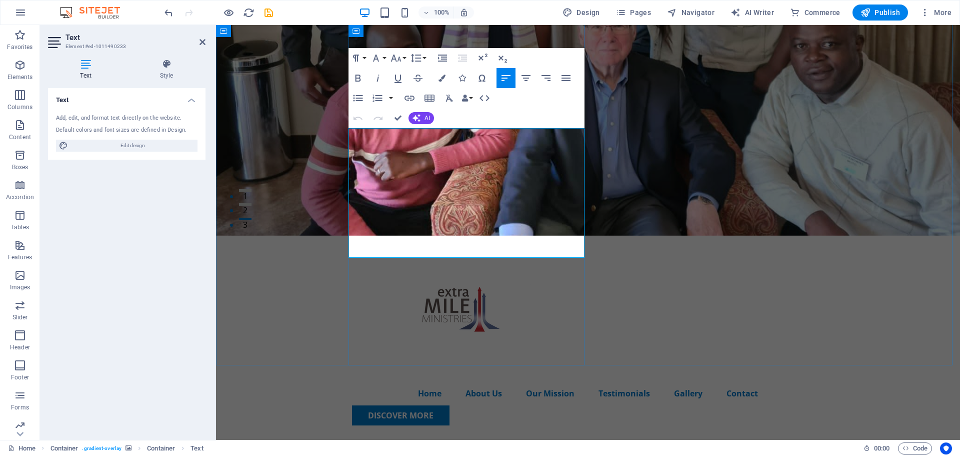
drag, startPoint x: 350, startPoint y: 138, endPoint x: 506, endPoint y: 245, distance: 188.5
click at [137, 148] on span "Edit design" at bounding box center [133, 146] width 124 height 12
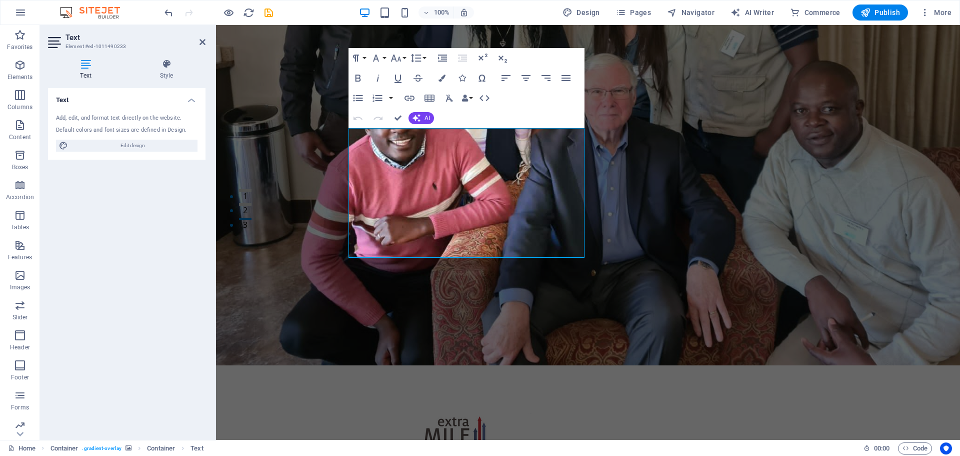
select select "px"
select select "600"
select select "px"
select select "600"
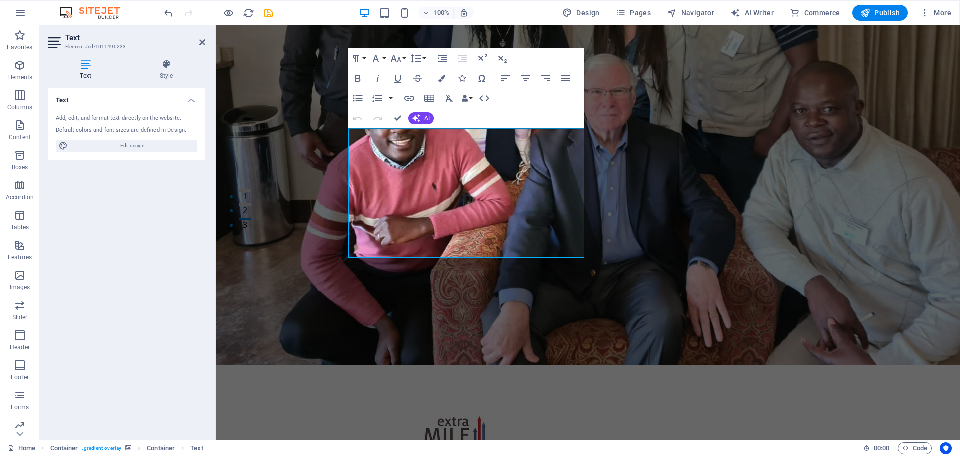
select select "px"
select select "rem"
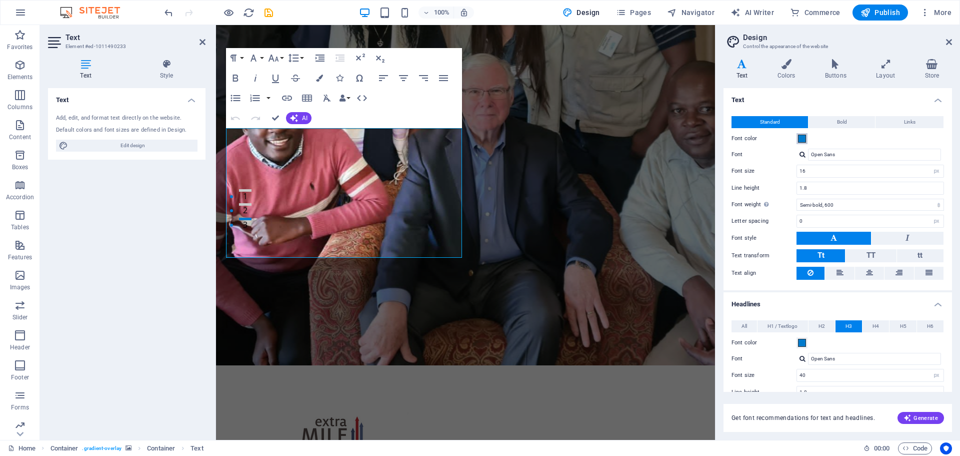
click at [803, 139] on span at bounding box center [802, 139] width 8 height 8
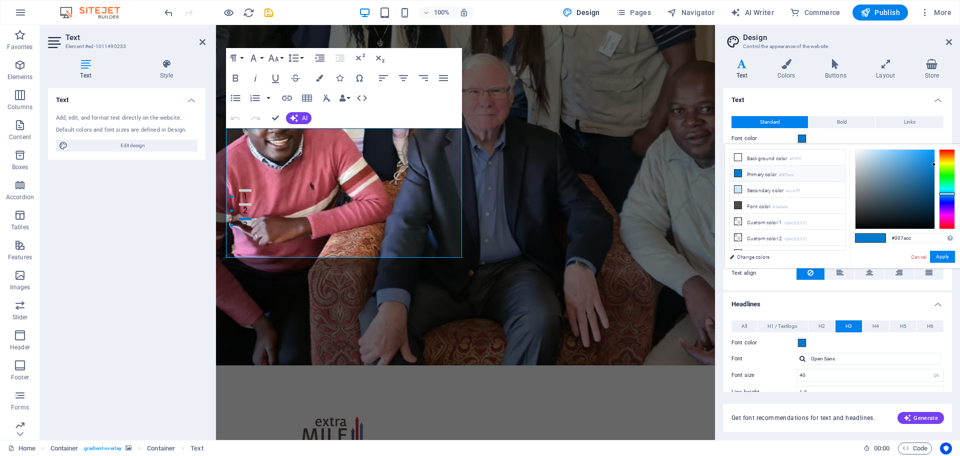
type input "#021826"
click at [930, 216] on div at bounding box center [895, 189] width 79 height 79
click at [950, 256] on button "Apply" at bounding box center [942, 257] width 25 height 12
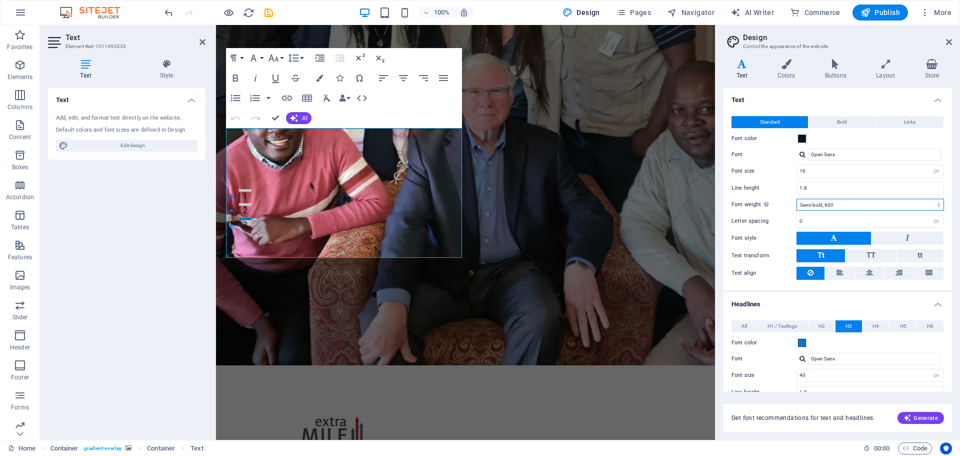
click at [938, 207] on select "Thin, 100 Extra-light, 200 Light, 300 Regular, 400 Medium, 500 Semi-bold, 600 B…" at bounding box center [871, 205] width 148 height 12
select select "400"
click at [797, 199] on select "Thin, 100 Extra-light, 200 Light, 300 Regular, 400 Medium, 500 Semi-bold, 600 B…" at bounding box center [871, 205] width 148 height 12
click at [951, 42] on icon at bounding box center [949, 42] width 6 height 8
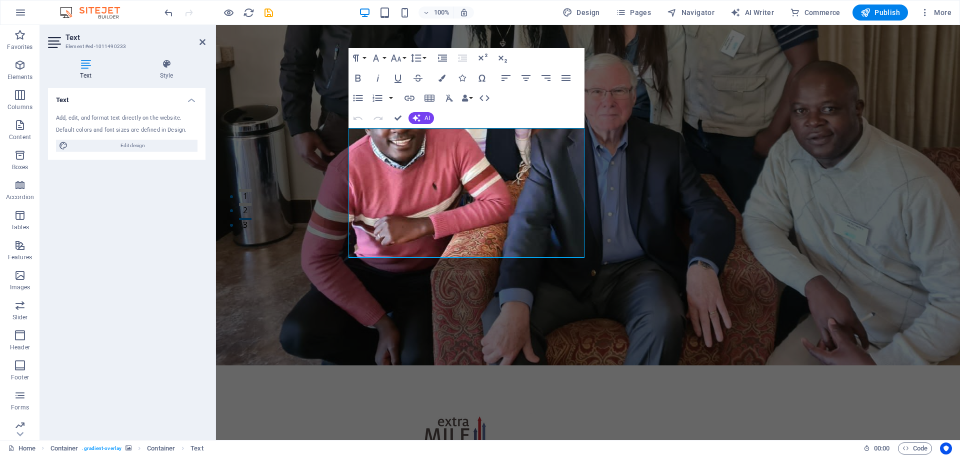
click at [785, 241] on figure at bounding box center [588, 86] width 744 height 558
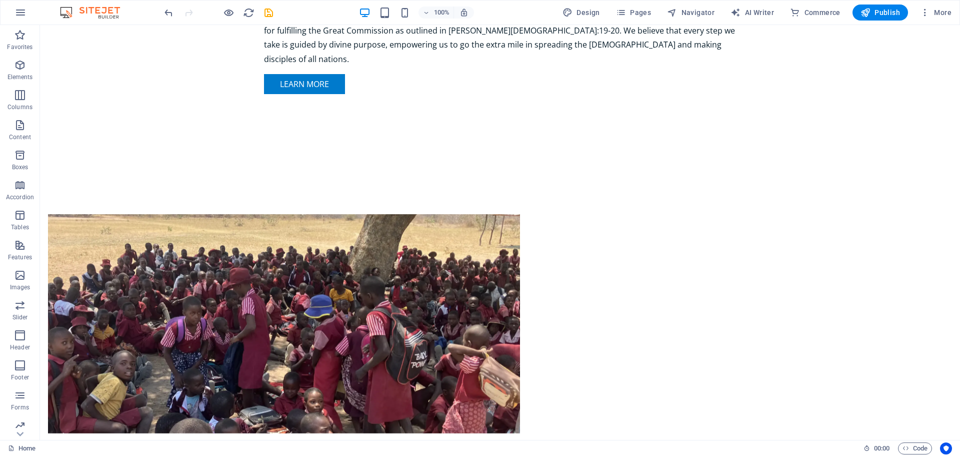
scroll to position [885, 0]
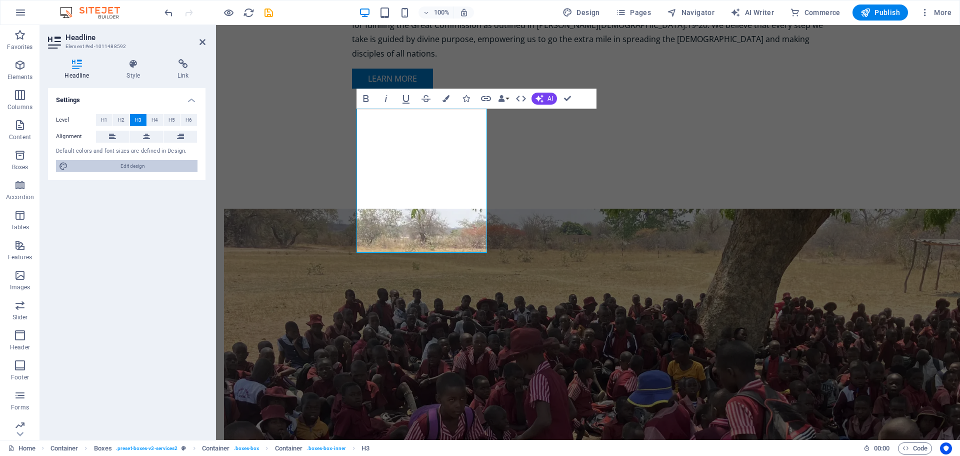
click at [124, 169] on span "Edit design" at bounding box center [133, 166] width 124 height 12
select select "px"
select select "400"
select select "px"
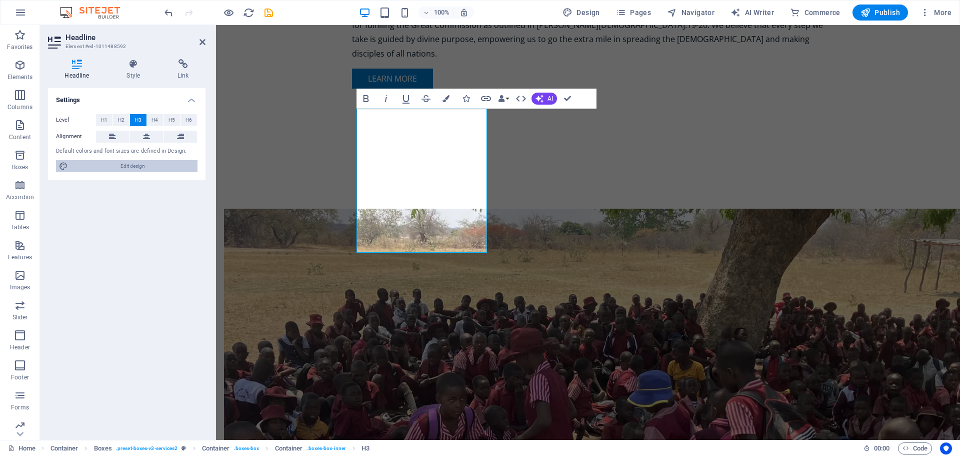
select select "600"
select select "px"
select select "rem"
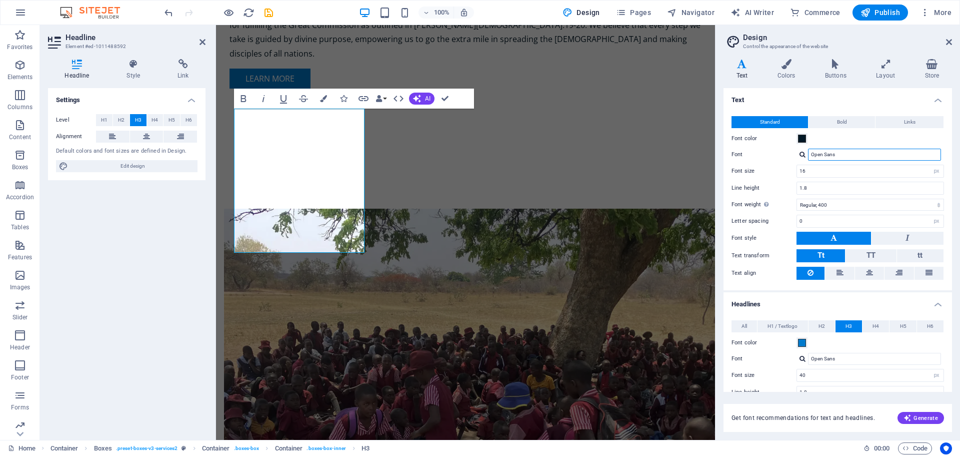
click at [842, 156] on input "Open Sans" at bounding box center [874, 155] width 133 height 12
click at [801, 154] on div at bounding box center [803, 154] width 6 height 7
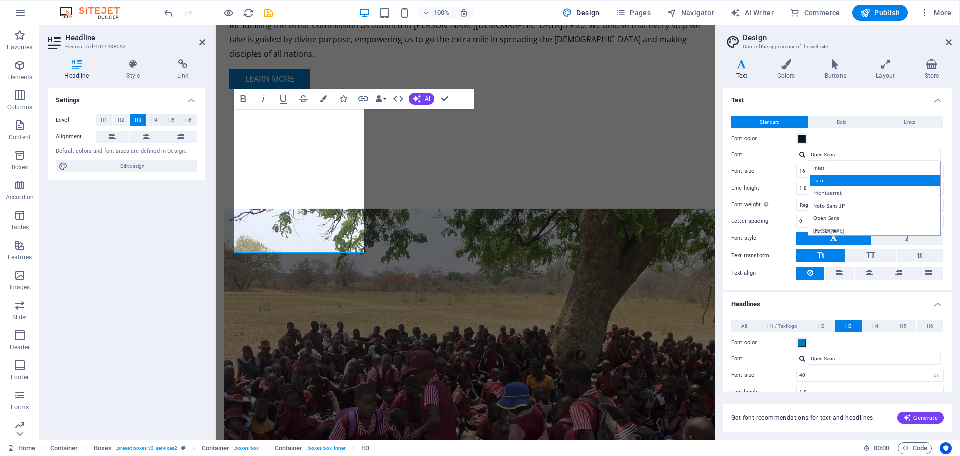
click at [826, 180] on div "Lato" at bounding box center [877, 180] width 132 height 11
type input "Lato"
click at [801, 139] on span at bounding box center [802, 139] width 8 height 8
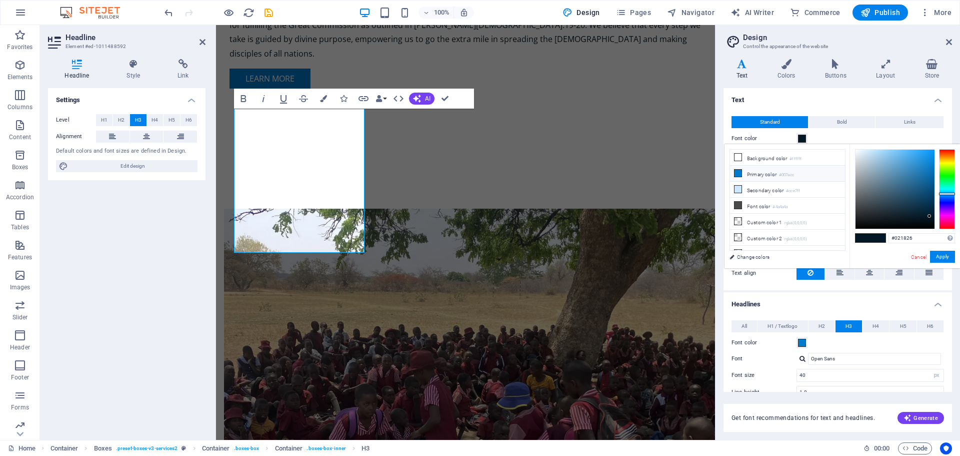
click at [738, 172] on icon at bounding box center [738, 173] width 7 height 7
click at [940, 256] on button "Apply" at bounding box center [942, 257] width 25 height 12
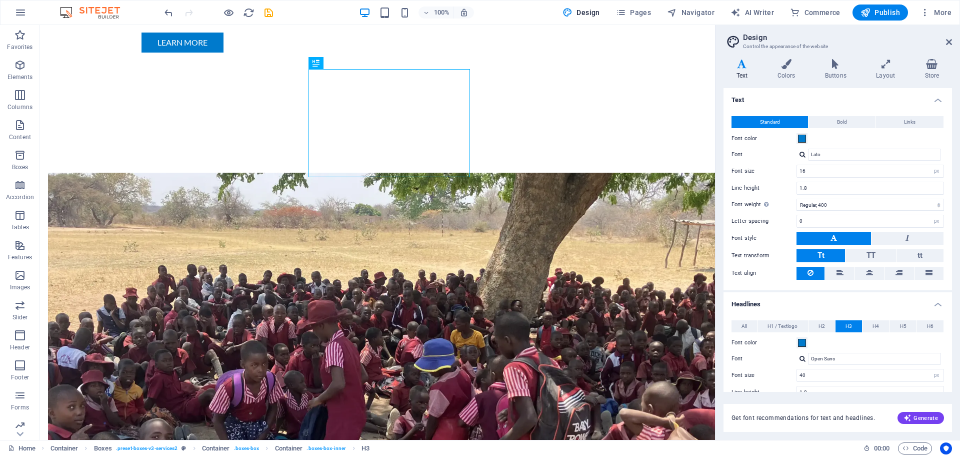
scroll to position [890, 0]
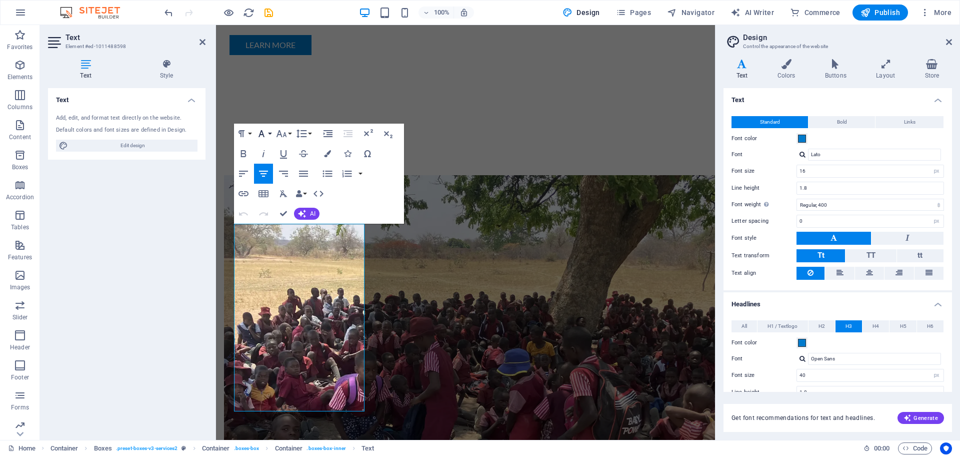
click at [271, 133] on button "Font Family" at bounding box center [263, 134] width 19 height 20
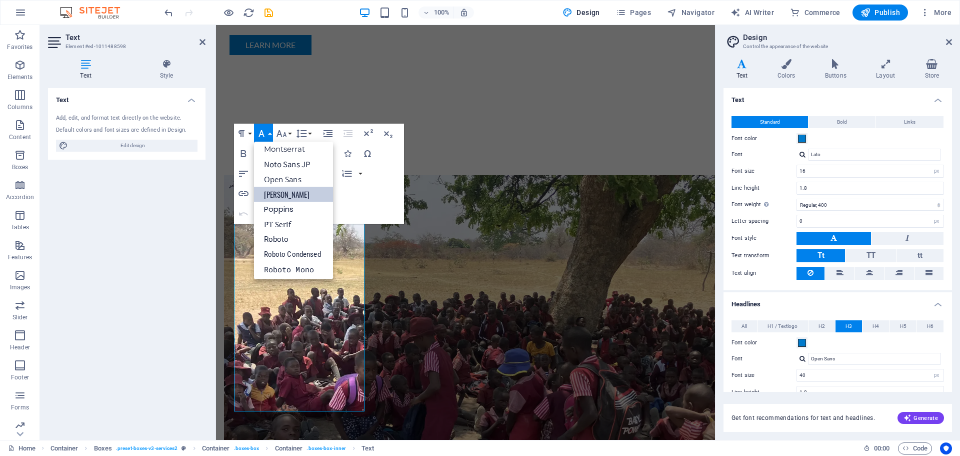
scroll to position [126, 0]
click at [288, 147] on link "Montserrat" at bounding box center [293, 147] width 79 height 15
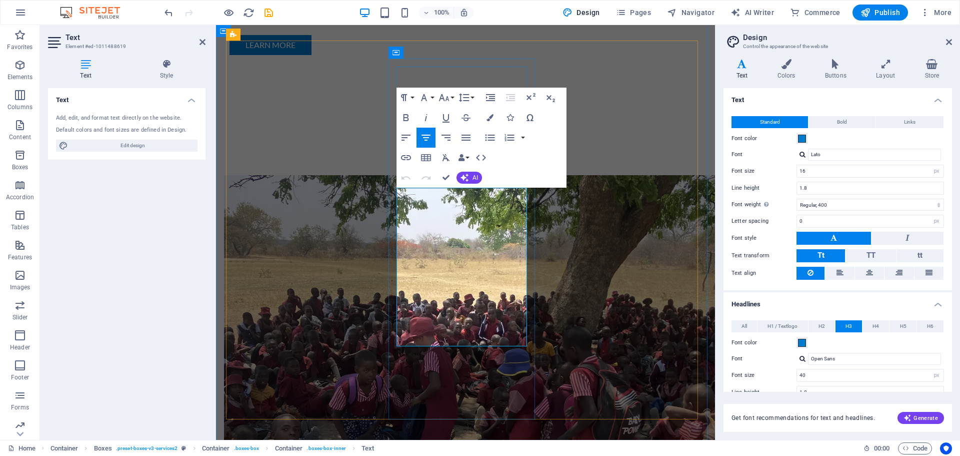
drag, startPoint x: 412, startPoint y: 197, endPoint x: 500, endPoint y: 338, distance: 165.8
click at [434, 97] on button "Font Family" at bounding box center [426, 98] width 19 height 20
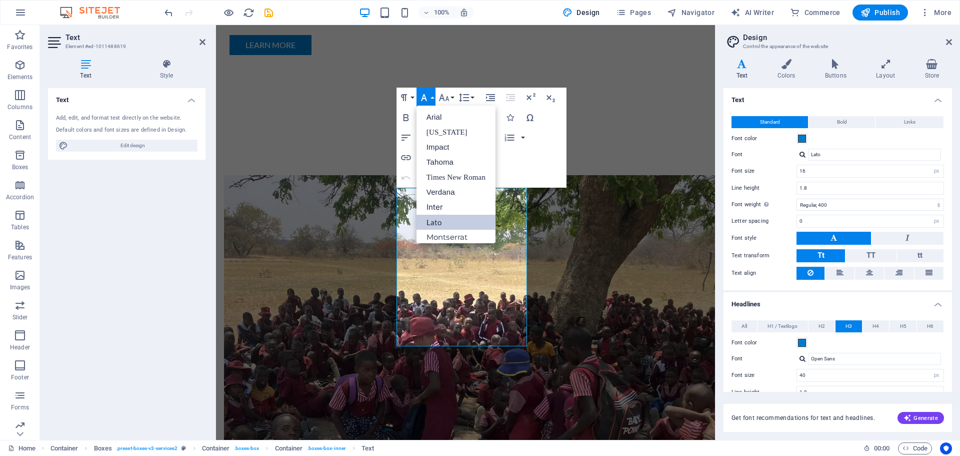
scroll to position [117, 0]
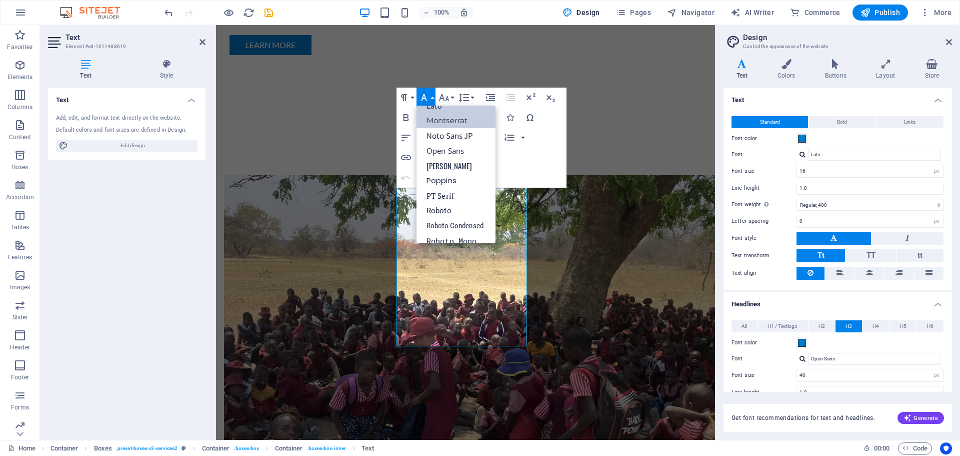
click at [448, 119] on link "Montserrat" at bounding box center [456, 120] width 79 height 15
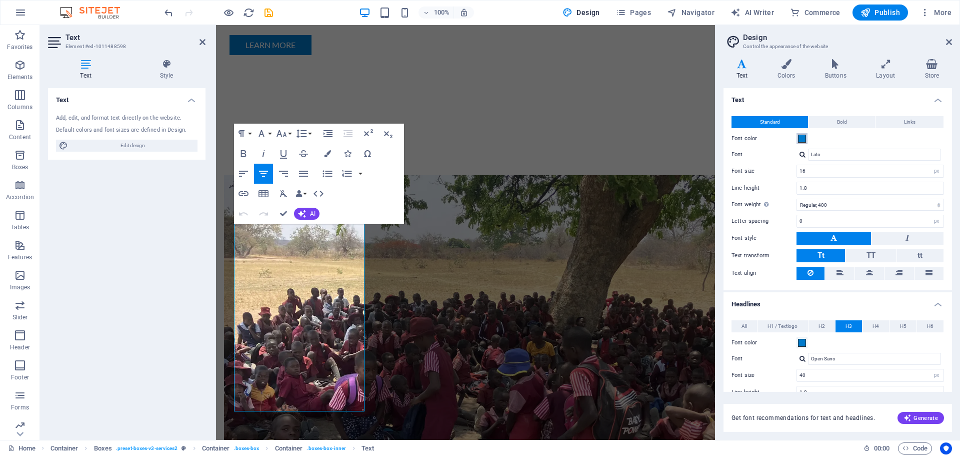
click at [800, 137] on span at bounding box center [802, 139] width 8 height 8
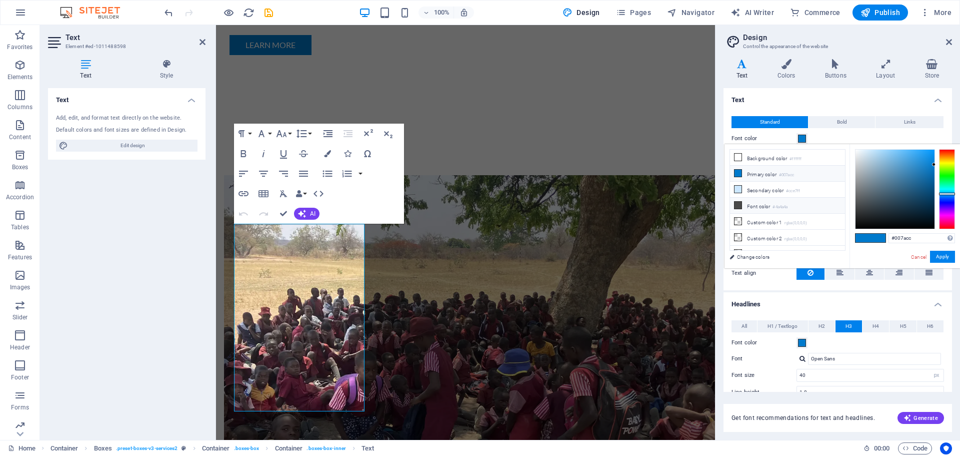
click at [739, 203] on icon at bounding box center [738, 205] width 7 height 7
type input "#4a4a4a"
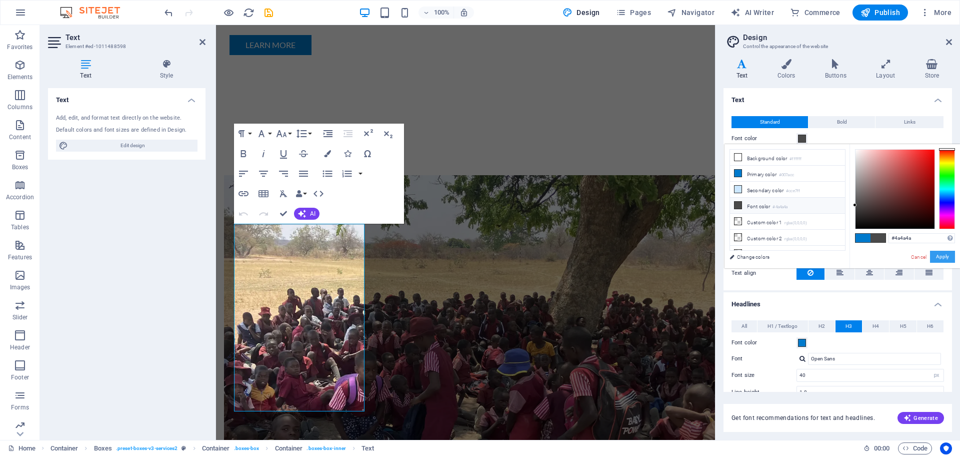
click at [942, 259] on button "Apply" at bounding box center [942, 257] width 25 height 12
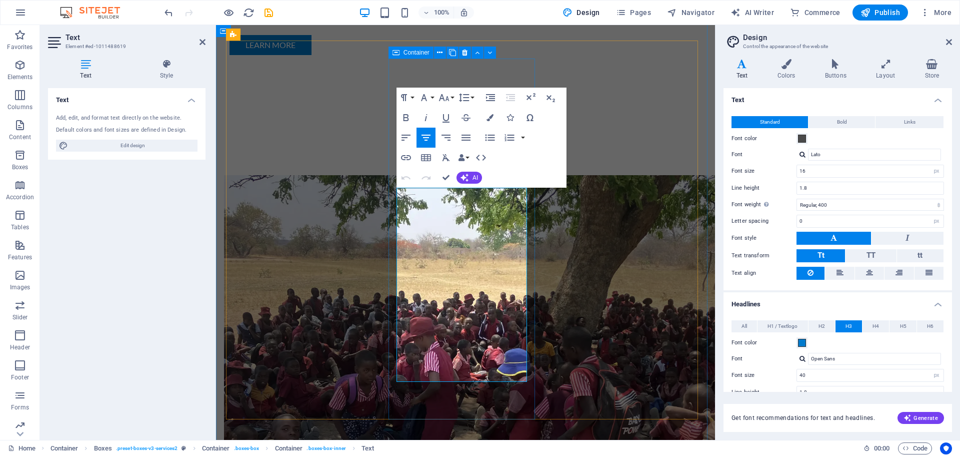
drag, startPoint x: 404, startPoint y: 197, endPoint x: 530, endPoint y: 372, distance: 215.7
click at [800, 157] on div at bounding box center [803, 154] width 6 height 7
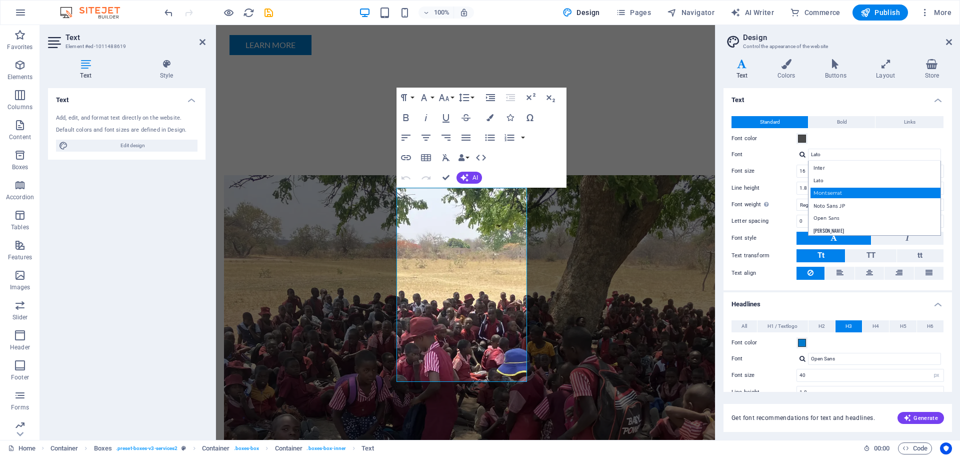
click at [830, 189] on div "Montserrat" at bounding box center [877, 193] width 132 height 11
type input "Montserrat"
click at [803, 140] on span at bounding box center [802, 139] width 8 height 8
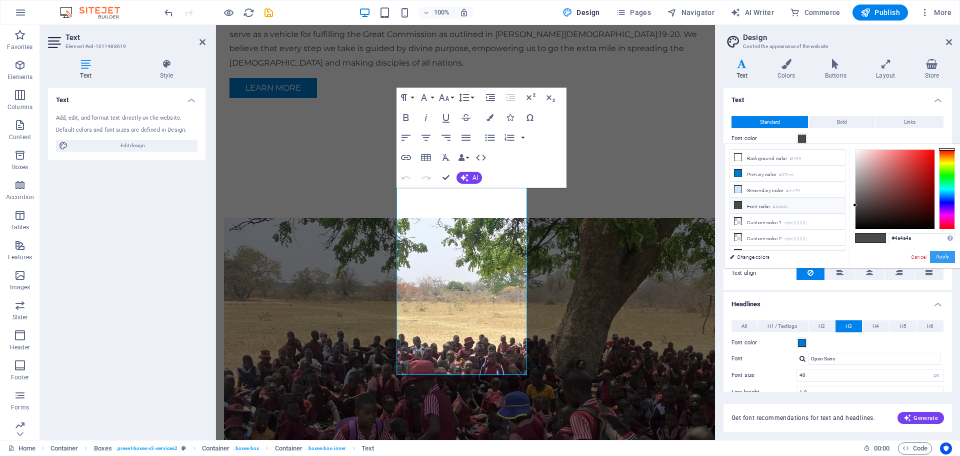
scroll to position [933, 0]
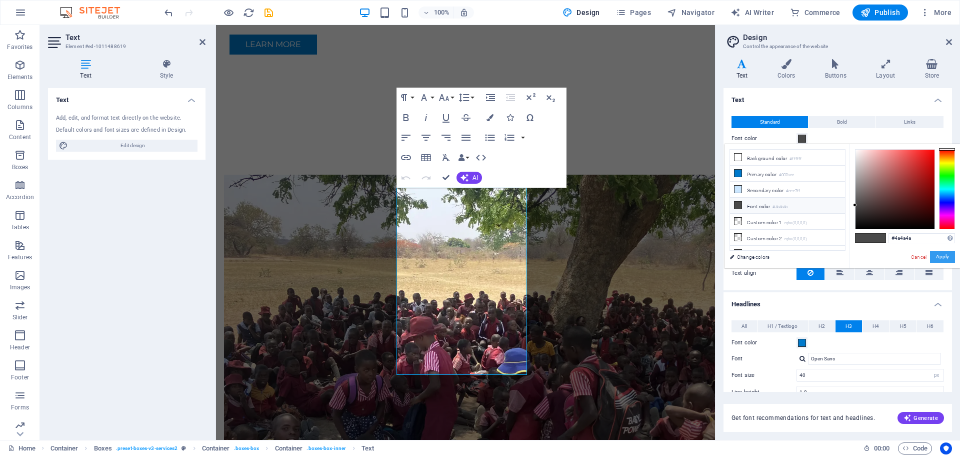
click at [941, 255] on button "Apply" at bounding box center [942, 257] width 25 height 12
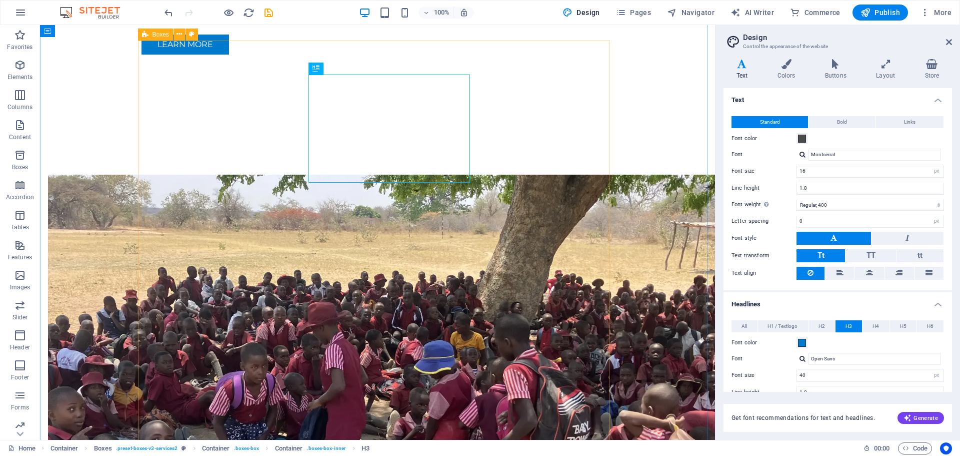
drag, startPoint x: 309, startPoint y: 175, endPoint x: 300, endPoint y: 177, distance: 9.2
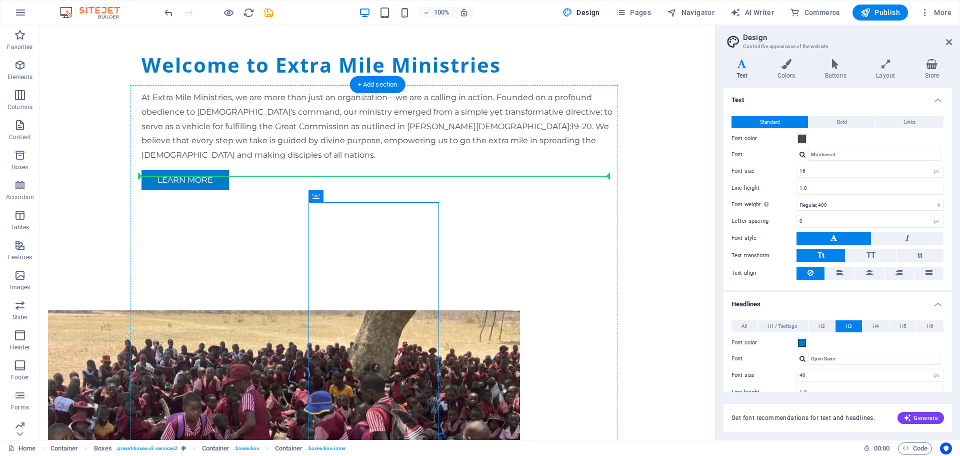
scroll to position [790, 0]
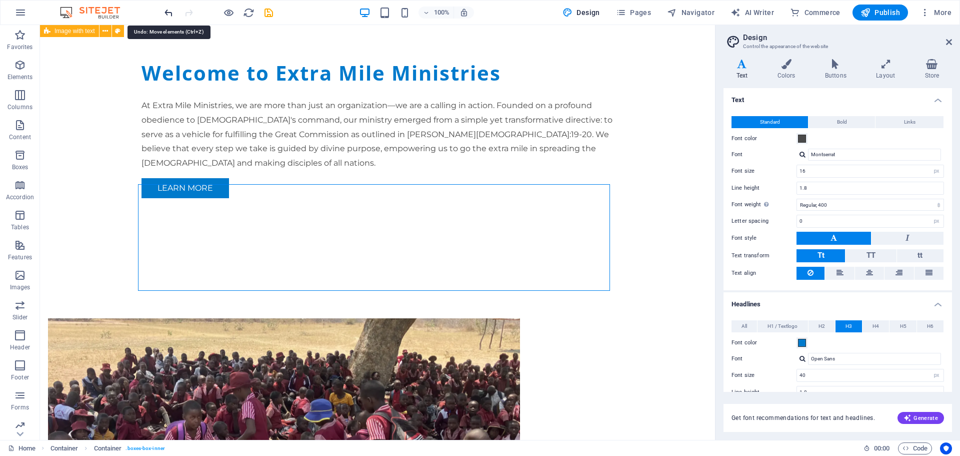
click at [166, 11] on icon "undo" at bounding box center [169, 13] width 12 height 12
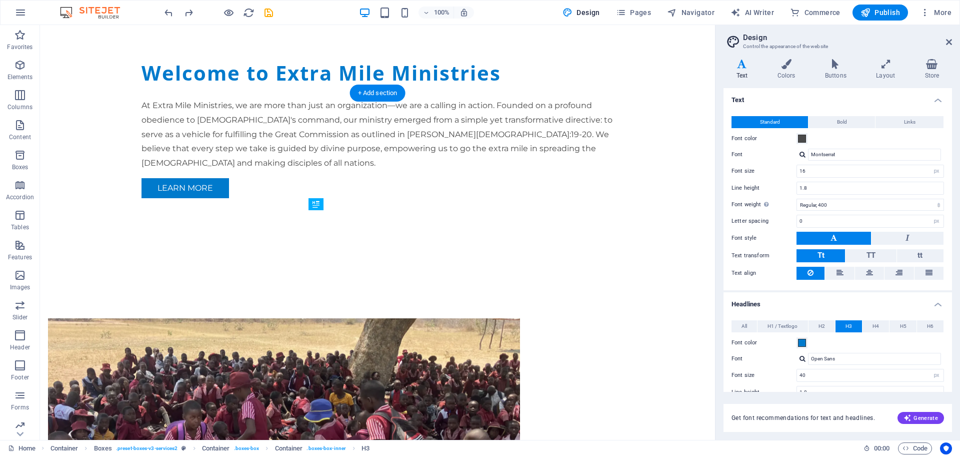
drag, startPoint x: 417, startPoint y: 325, endPoint x: 395, endPoint y: 326, distance: 22.0
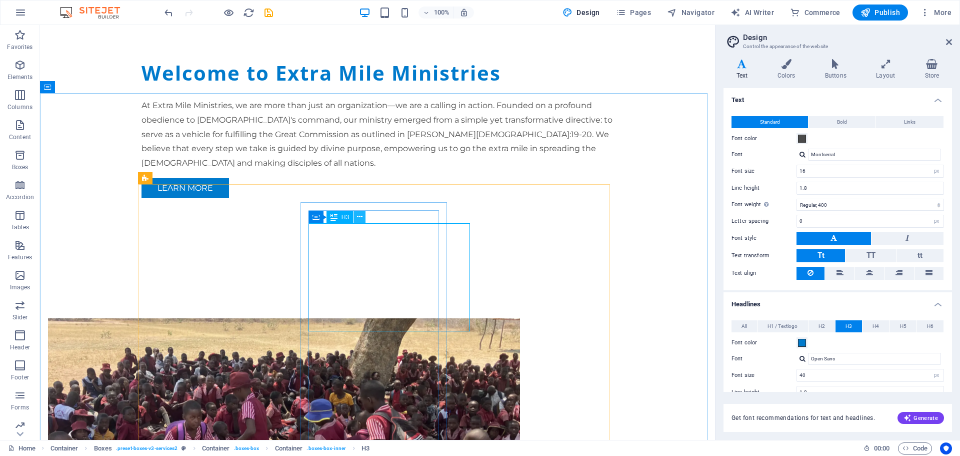
click at [361, 219] on icon at bounding box center [360, 217] width 6 height 11
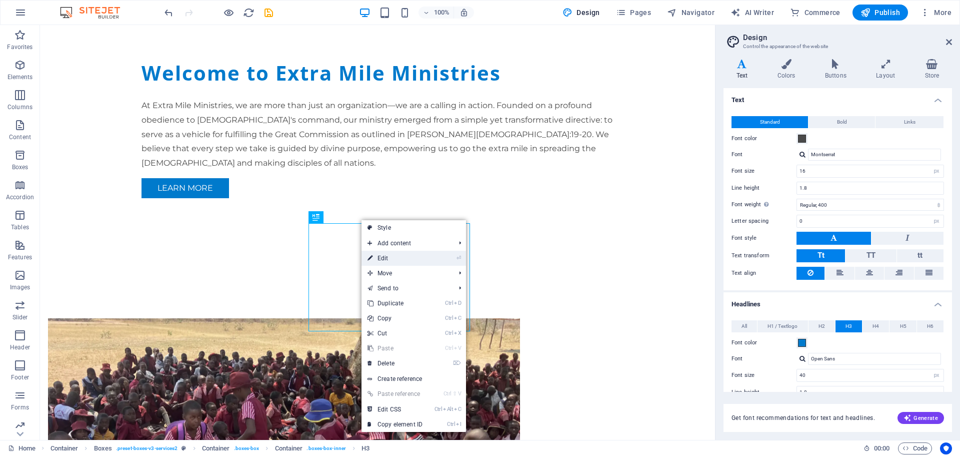
click at [381, 263] on link "⏎ Edit" at bounding box center [395, 258] width 67 height 15
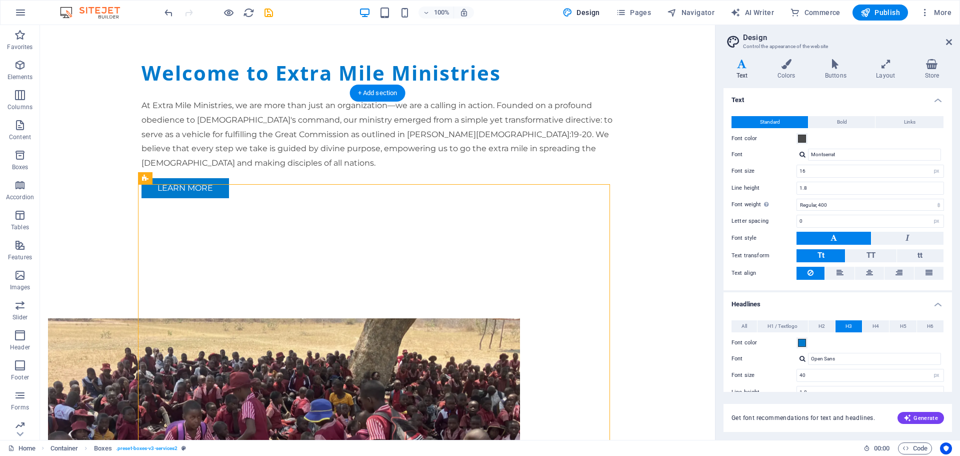
drag, startPoint x: 453, startPoint y: 330, endPoint x: 422, endPoint y: 333, distance: 31.2
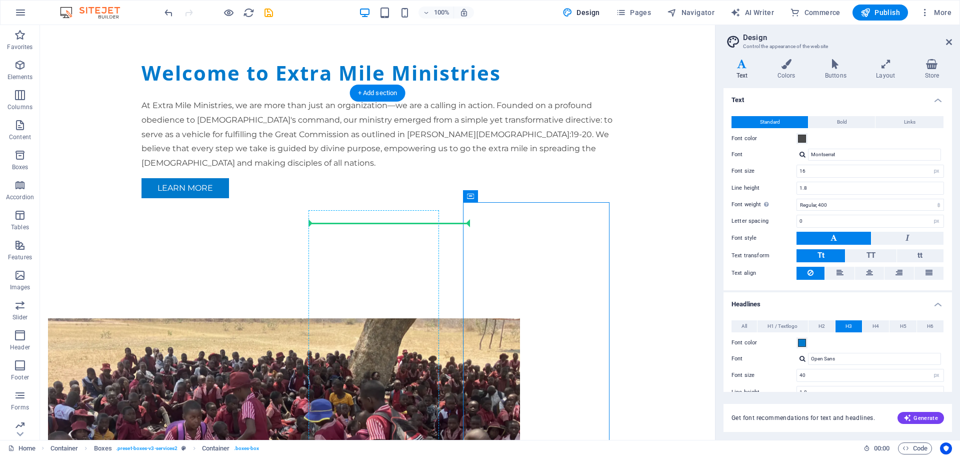
drag, startPoint x: 469, startPoint y: 223, endPoint x: 439, endPoint y: 233, distance: 32.3
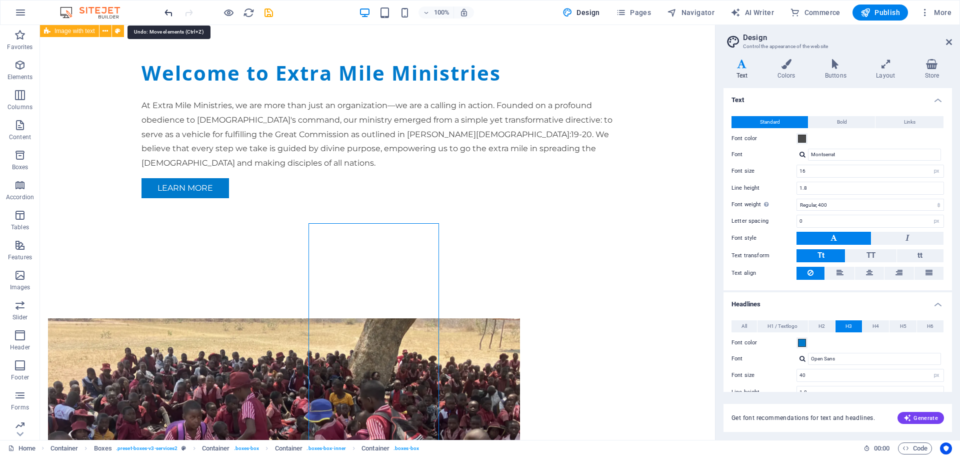
click at [166, 8] on icon "undo" at bounding box center [169, 13] width 12 height 12
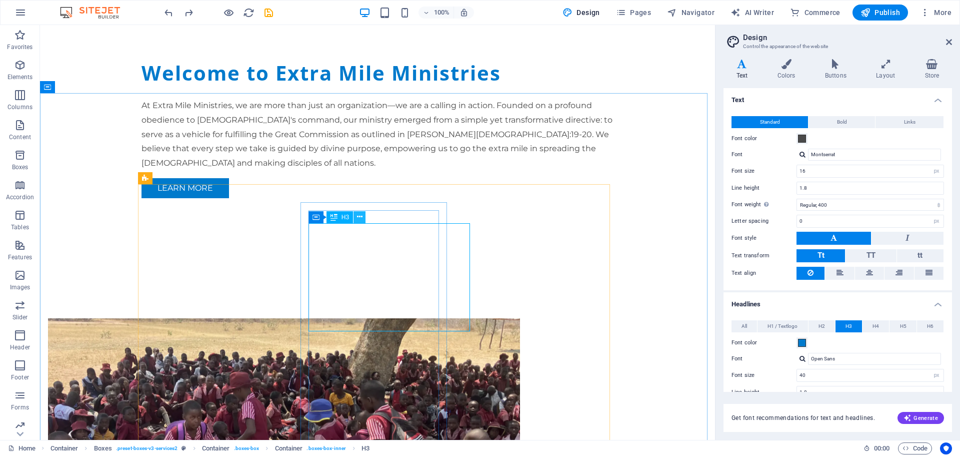
click at [361, 217] on icon at bounding box center [360, 217] width 6 height 11
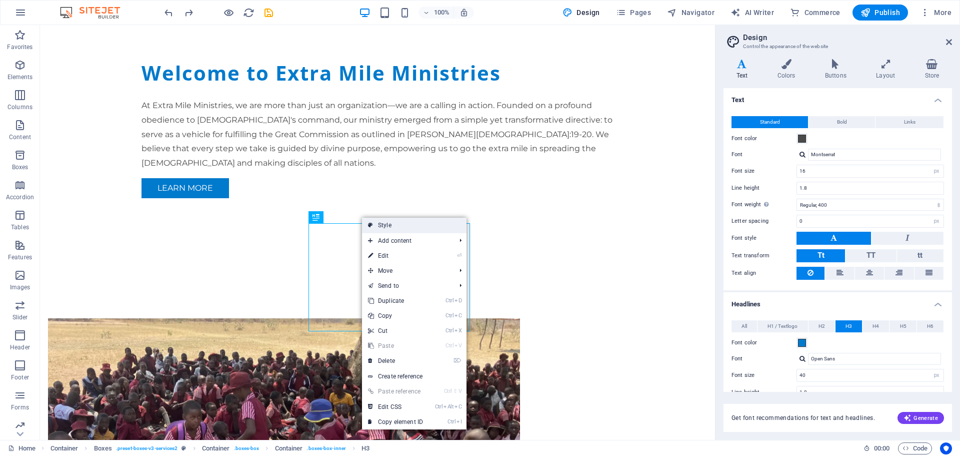
click at [387, 224] on link "Style" at bounding box center [414, 225] width 105 height 15
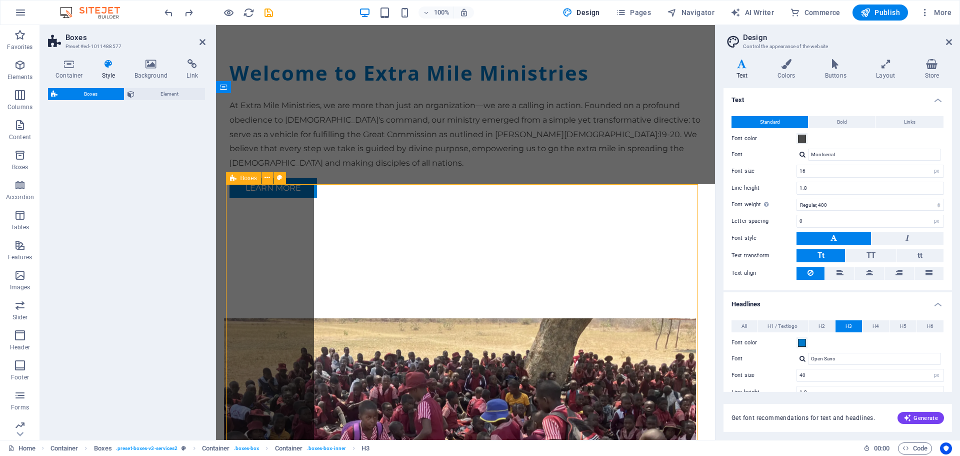
select select "rem"
select select "preset-boxes-v3-services2"
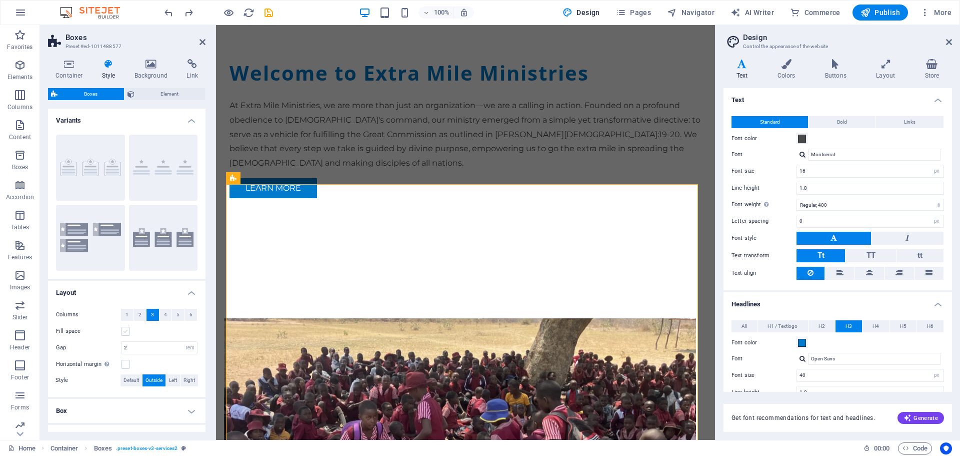
click at [125, 331] on label at bounding box center [125, 331] width 9 height 9
click at [0, 0] on input "Fill space" at bounding box center [0, 0] width 0 height 0
click at [175, 378] on span "Left" at bounding box center [173, 380] width 8 height 12
click at [159, 379] on span "Outside" at bounding box center [154, 380] width 17 height 12
click at [190, 412] on h4 "Box" at bounding box center [127, 411] width 158 height 24
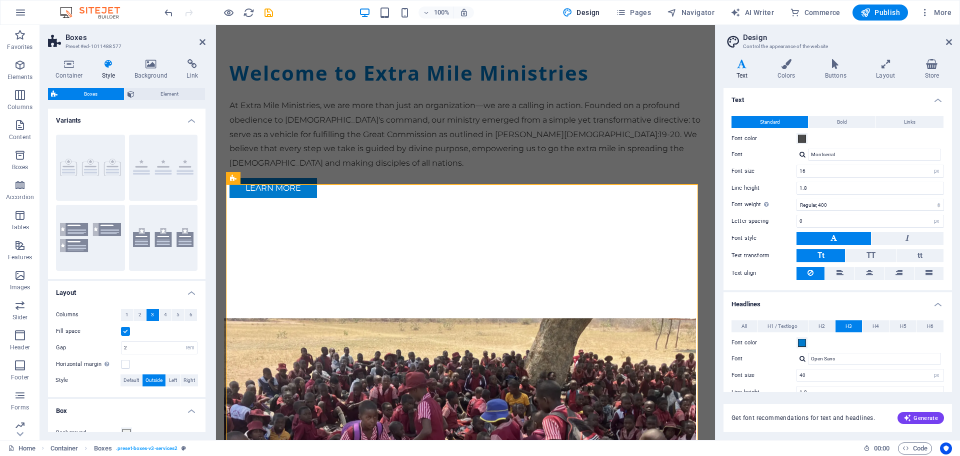
drag, startPoint x: 203, startPoint y: 295, endPoint x: 205, endPoint y: 333, distance: 38.6
click at [205, 341] on div "Variants Border Default Icons left Icons outside Layout Columns 1 2 3 4 5 6 Fil…" at bounding box center [127, 270] width 158 height 323
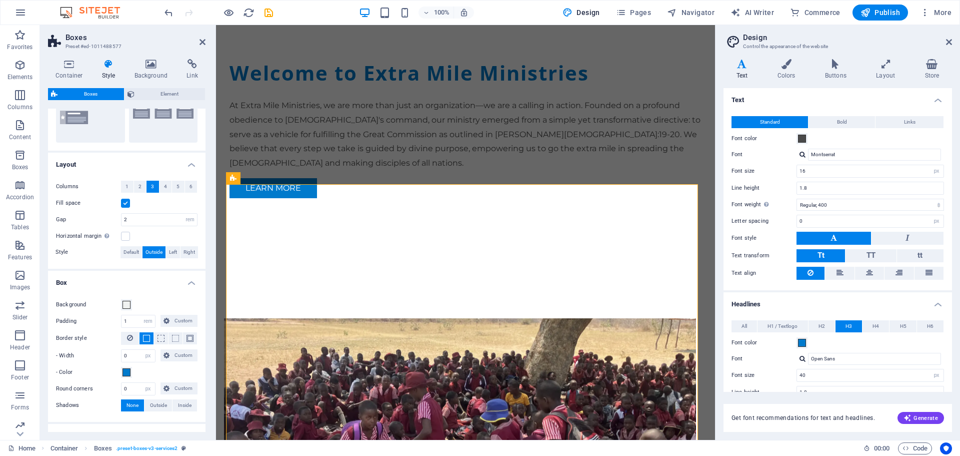
scroll to position [142, 0]
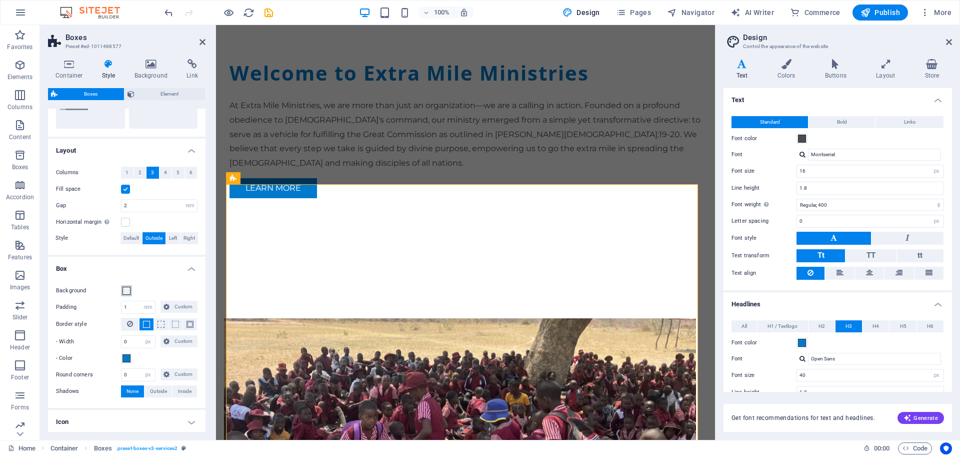
click at [125, 288] on span at bounding box center [127, 291] width 8 height 8
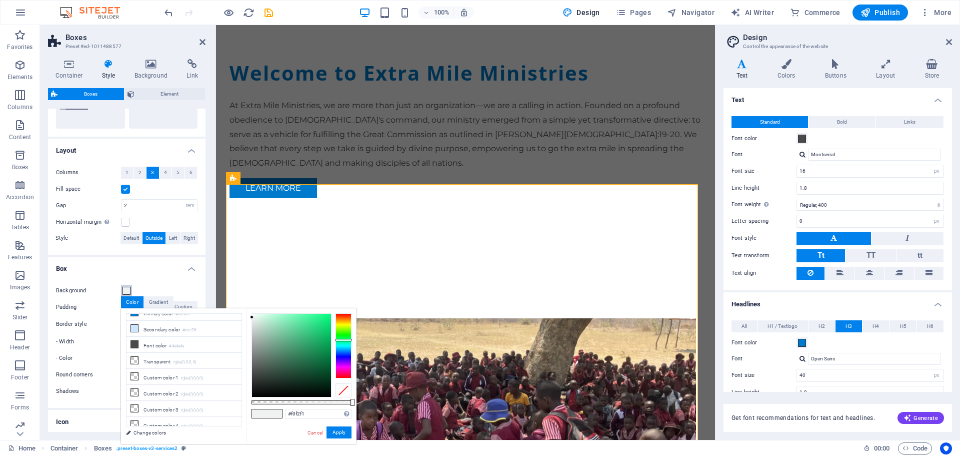
scroll to position [43, 0]
drag, startPoint x: 239, startPoint y: 392, endPoint x: 241, endPoint y: 368, distance: 24.1
click at [241, 368] on ul "Background color #ffffff Primary color #007acc Secondary color #cce7ff Font col…" at bounding box center [184, 369] width 116 height 113
click at [163, 342] on li "Transparent rgba(0,0,0,.0)" at bounding box center [184, 343] width 115 height 16
type input "rgba(0, 0, 0, 0)"
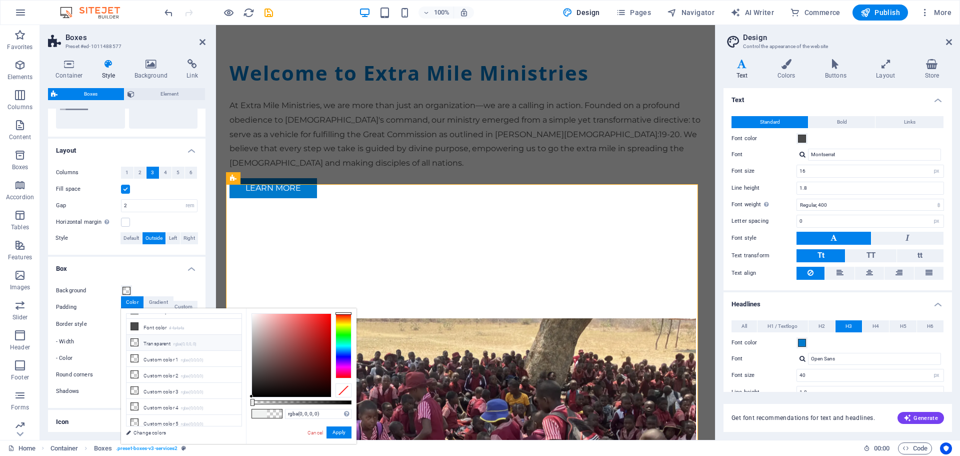
click at [274, 415] on span at bounding box center [274, 413] width 15 height 9
click at [337, 433] on button "Apply" at bounding box center [339, 432] width 25 height 12
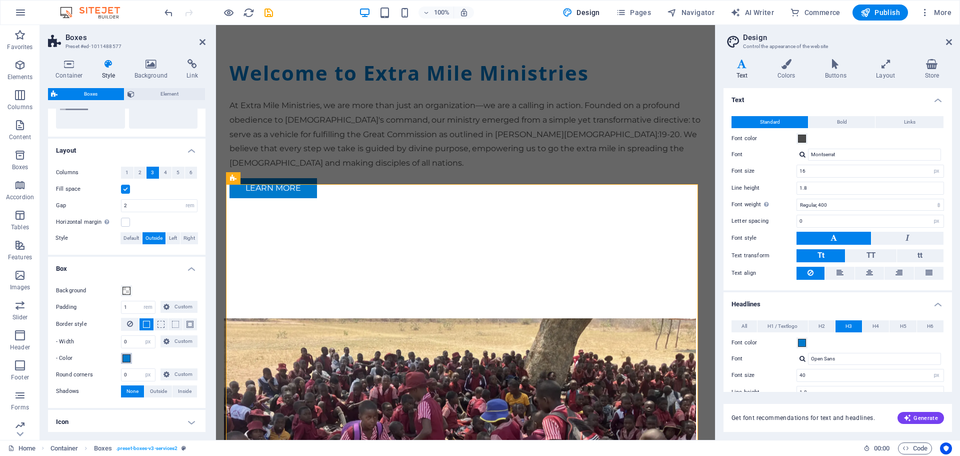
click at [126, 362] on button "- Color" at bounding box center [126, 358] width 11 height 11
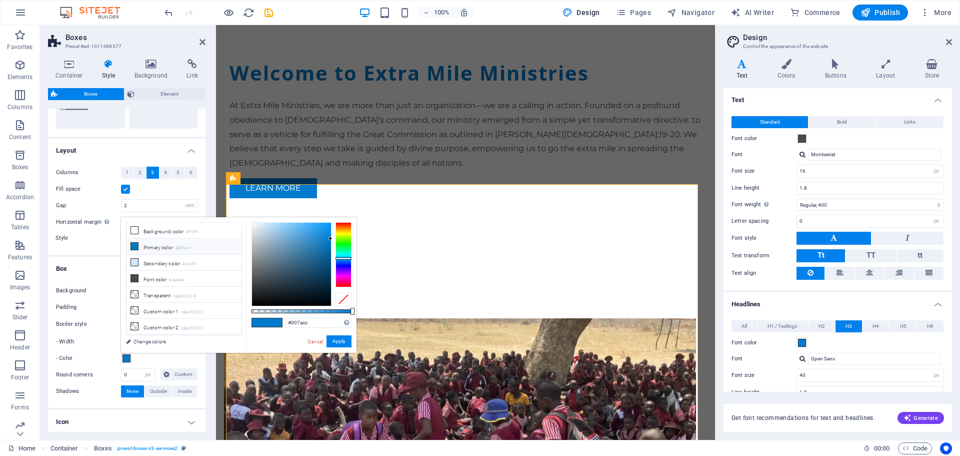
click at [126, 362] on button "- Color" at bounding box center [126, 358] width 11 height 11
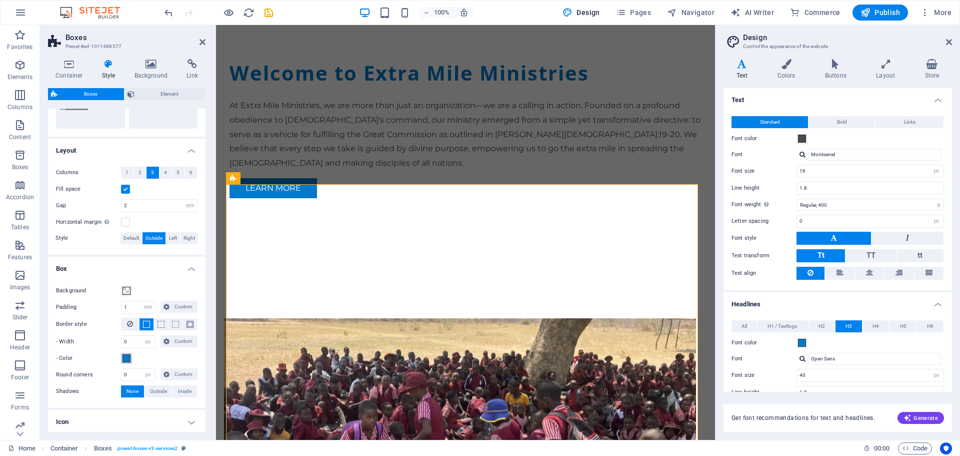
click at [126, 362] on button "- Color" at bounding box center [126, 358] width 11 height 11
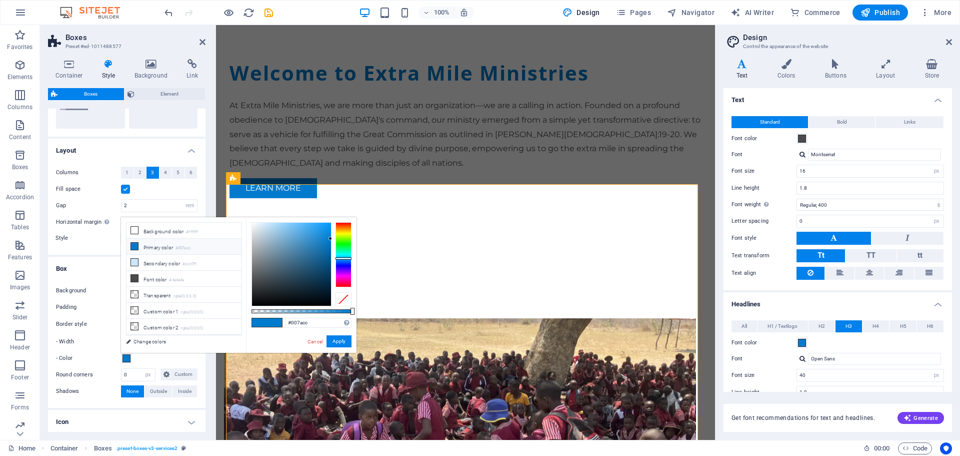
type input "#ced3d6"
click at [255, 235] on div at bounding box center [291, 264] width 79 height 83
click at [342, 340] on button "Apply" at bounding box center [339, 341] width 25 height 12
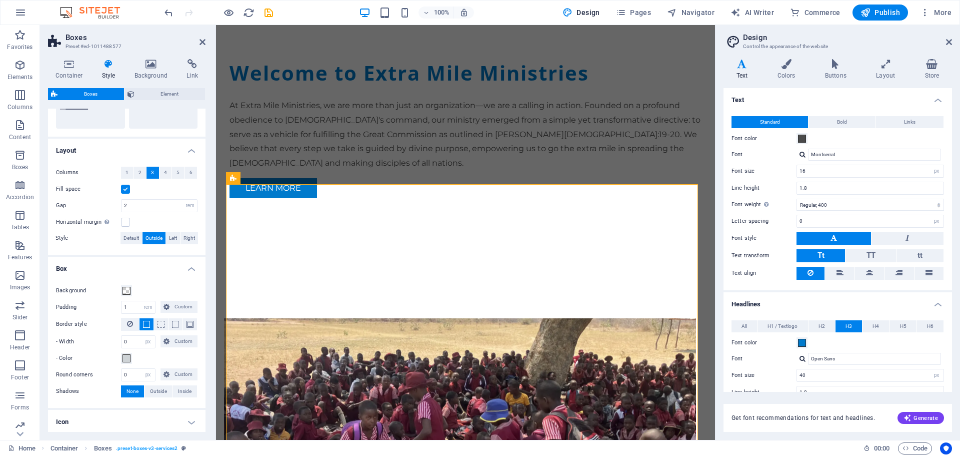
drag, startPoint x: 203, startPoint y: 336, endPoint x: 203, endPoint y: 385, distance: 49.5
click at [203, 385] on div "Background Padding 1 px rem % vh vw Custom Custom 1 px rem % vh vw 1 px rem % v…" at bounding box center [127, 341] width 162 height 133
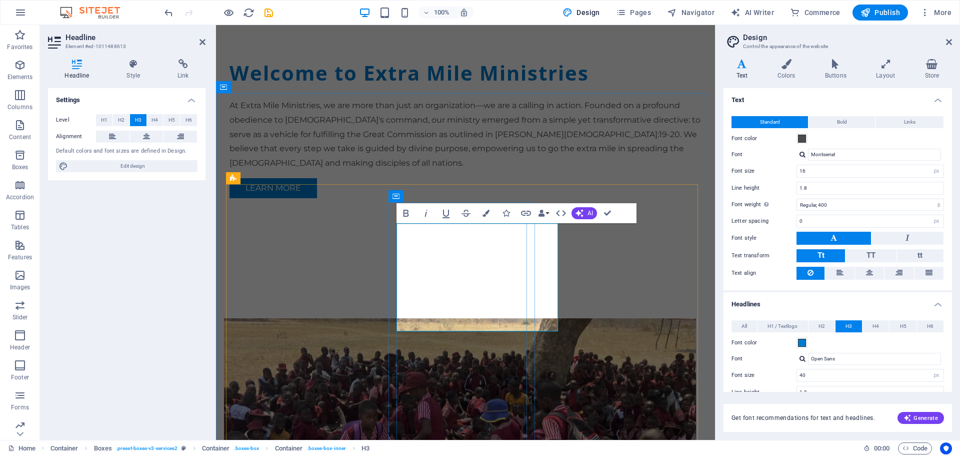
drag, startPoint x: 459, startPoint y: 235, endPoint x: 521, endPoint y: 245, distance: 63.3
drag, startPoint x: 443, startPoint y: 241, endPoint x: 520, endPoint y: 303, distance: 99.3
click at [546, 213] on button "Data Bindings" at bounding box center [544, 213] width 14 height 20
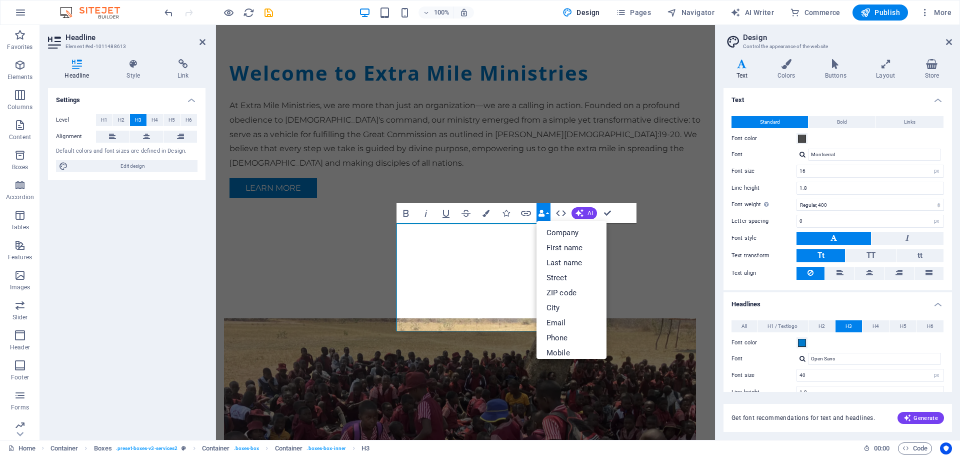
click at [546, 213] on button "Data Bindings" at bounding box center [544, 213] width 14 height 20
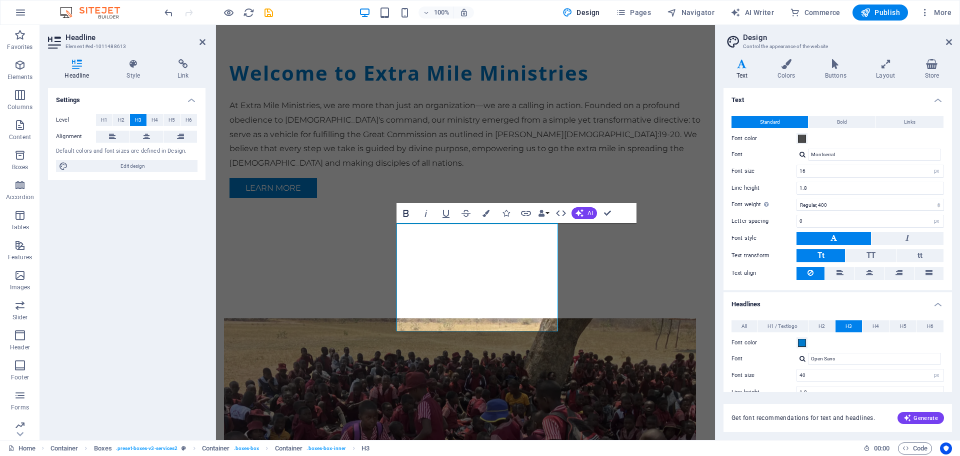
click at [406, 218] on icon "button" at bounding box center [406, 213] width 12 height 12
drag, startPoint x: 499, startPoint y: 264, endPoint x: 455, endPoint y: 263, distance: 44.0
drag, startPoint x: 440, startPoint y: 240, endPoint x: 521, endPoint y: 311, distance: 107.4
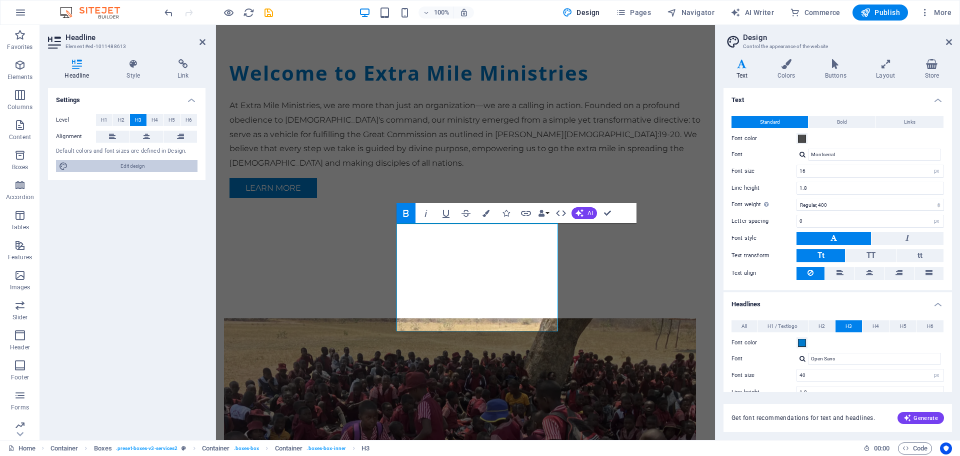
click at [133, 165] on span "Edit design" at bounding box center [133, 166] width 124 height 12
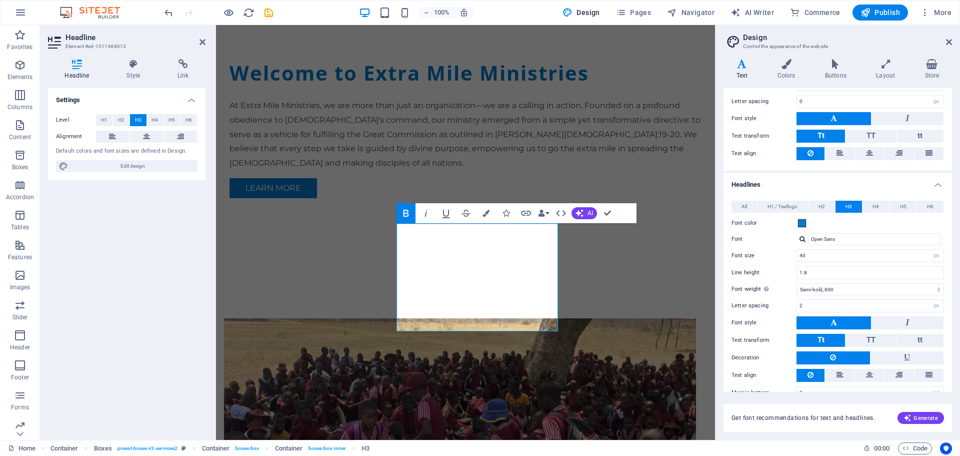
scroll to position [137, 0]
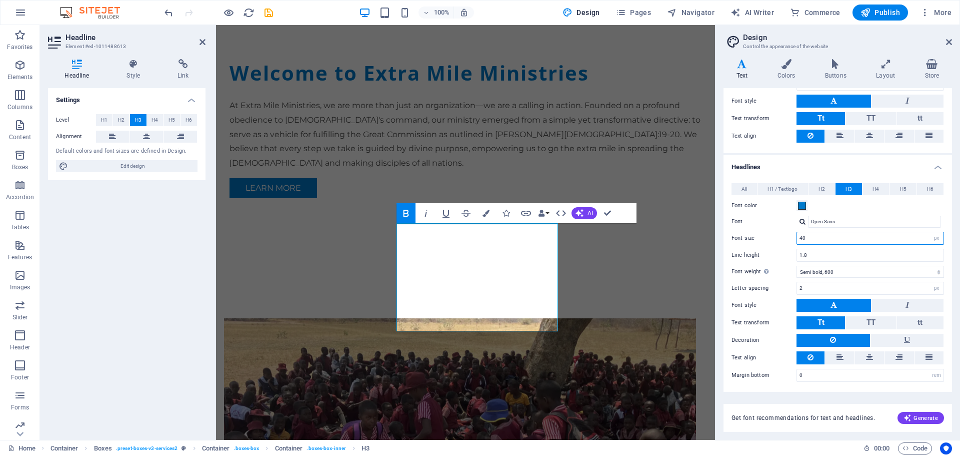
drag, startPoint x: 861, startPoint y: 237, endPoint x: 790, endPoint y: 244, distance: 71.8
click at [790, 244] on div "Font size 40 rem px em %" at bounding box center [838, 238] width 213 height 13
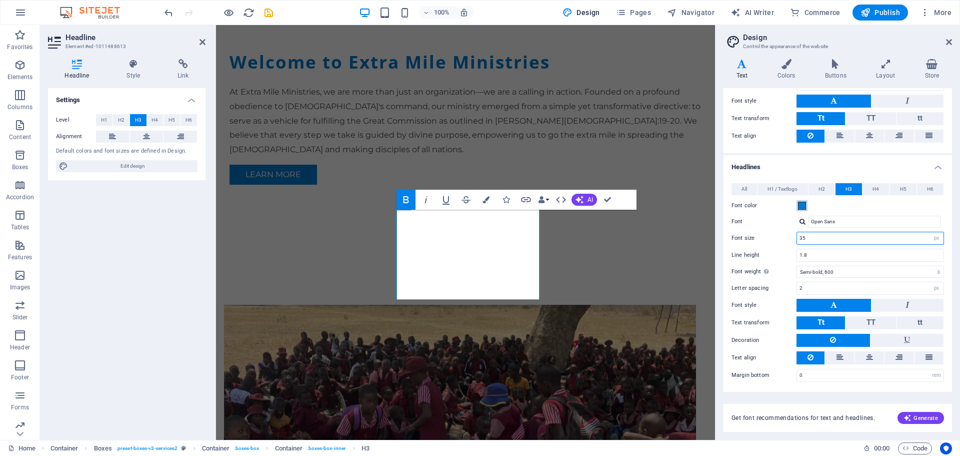
type input "35"
click at [804, 205] on span at bounding box center [802, 206] width 8 height 8
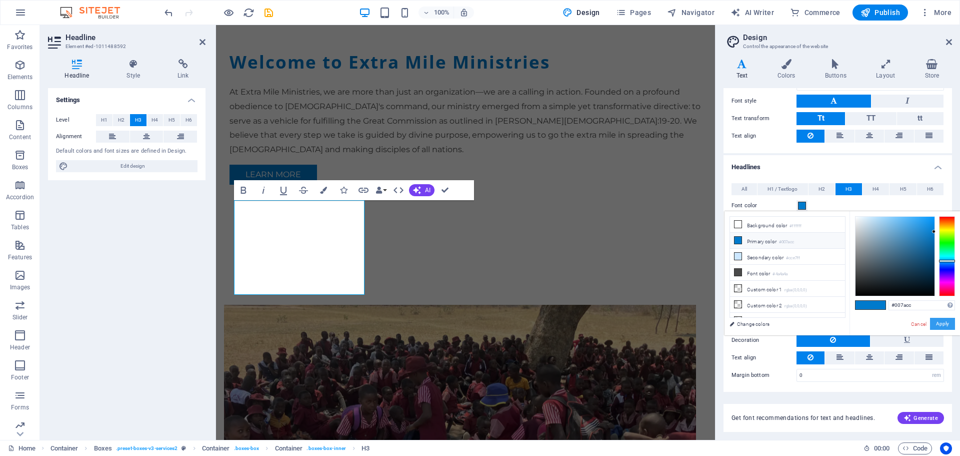
click at [950, 322] on button "Apply" at bounding box center [942, 324] width 25 height 12
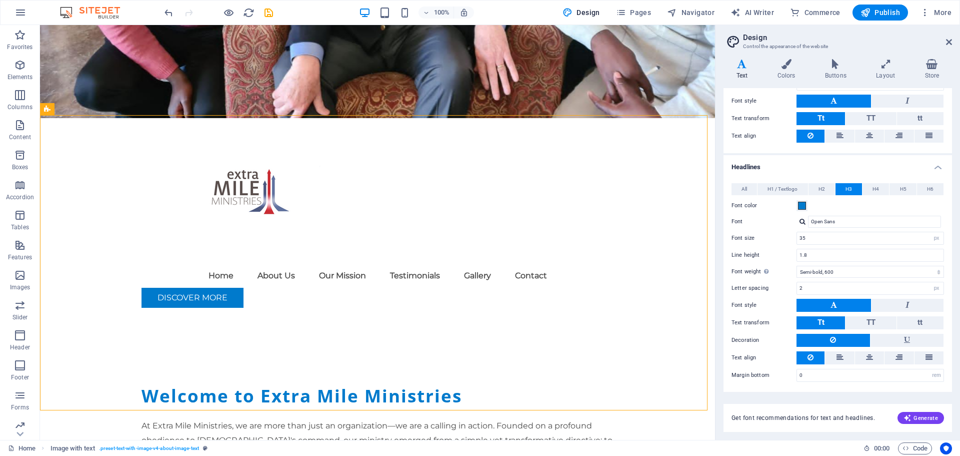
scroll to position [457, 0]
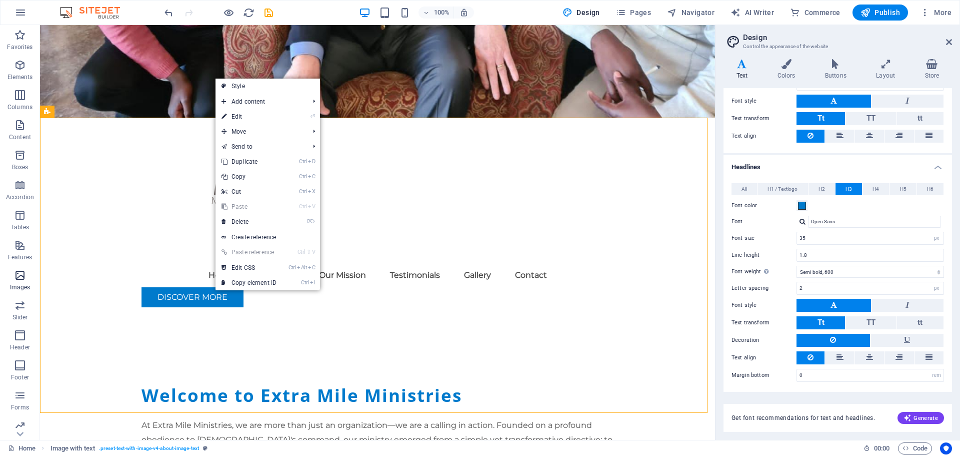
click at [18, 276] on icon "button" at bounding box center [20, 275] width 12 height 12
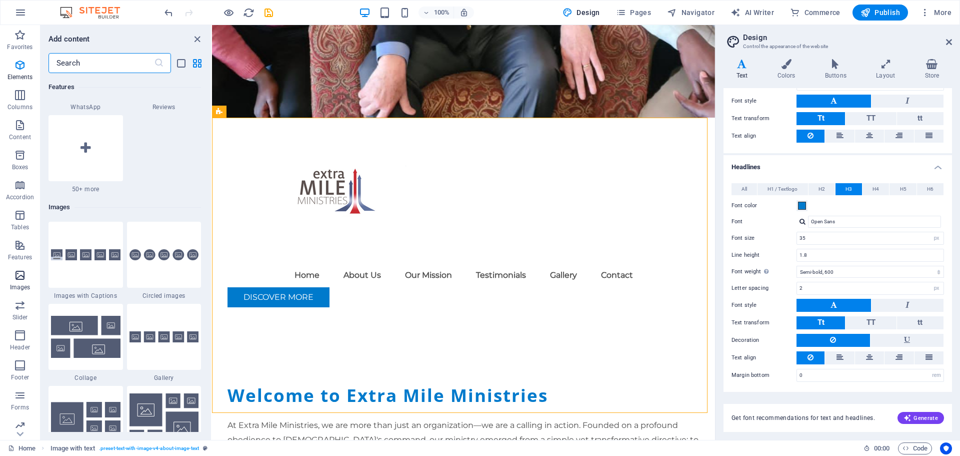
scroll to position [5072, 0]
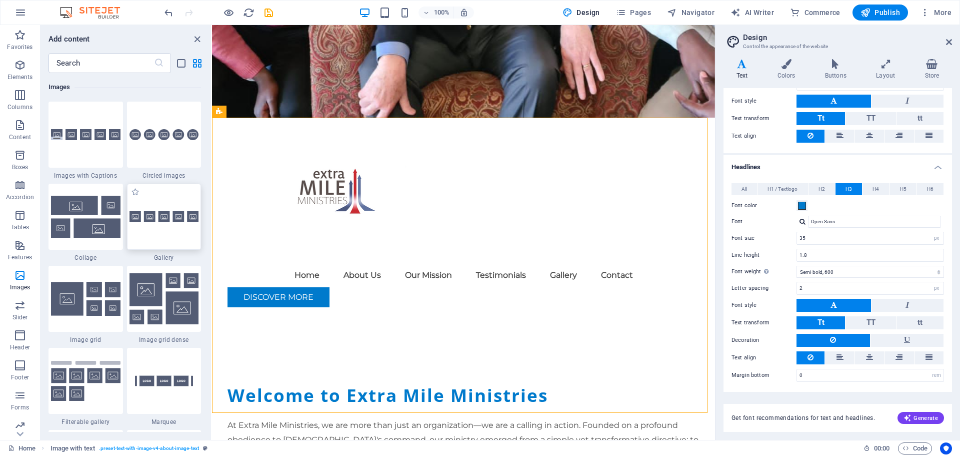
click at [178, 237] on div at bounding box center [164, 217] width 75 height 66
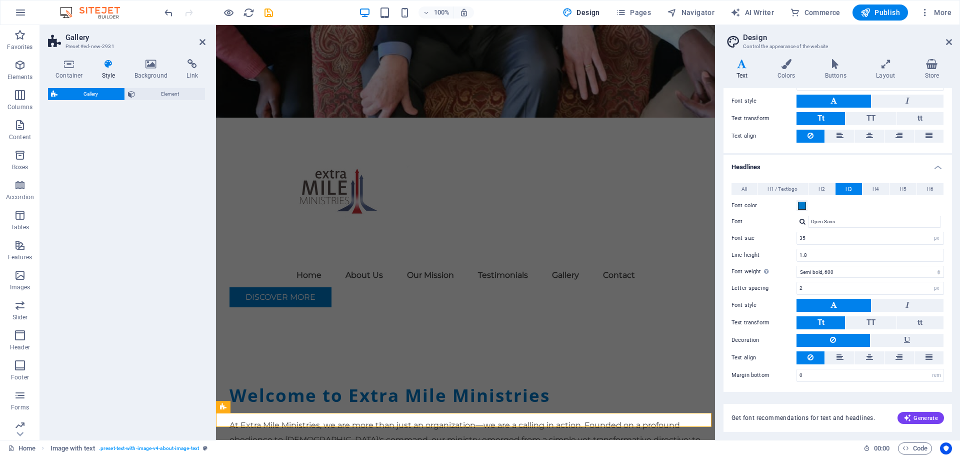
select select "rem"
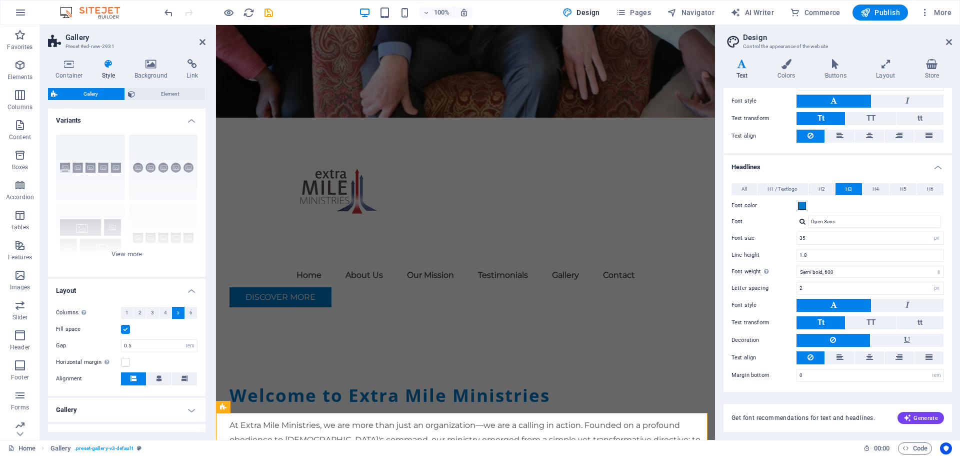
drag, startPoint x: 179, startPoint y: 237, endPoint x: 212, endPoint y: 285, distance: 57.9
click at [212, 285] on div "Gallery Preset #ed-new-2931 Container Style Background Link Size Height Default…" at bounding box center [377, 232] width 675 height 415
click at [201, 40] on icon at bounding box center [203, 42] width 6 height 8
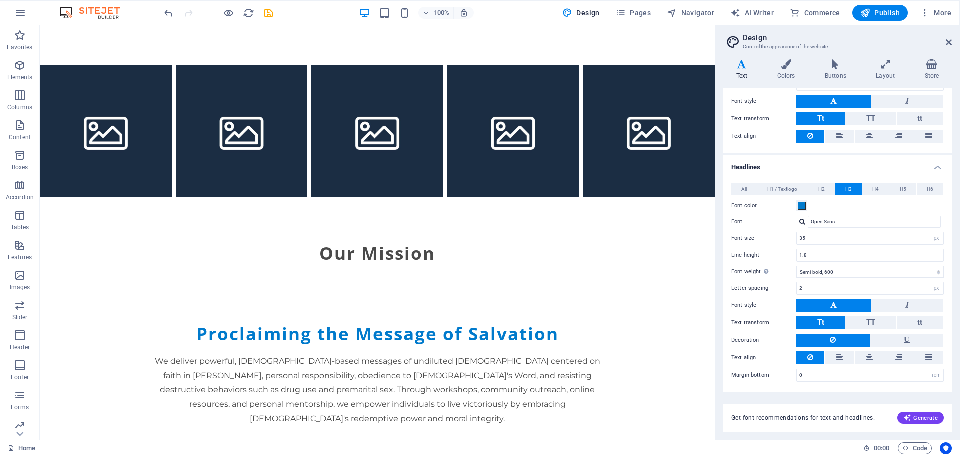
scroll to position [1481, 0]
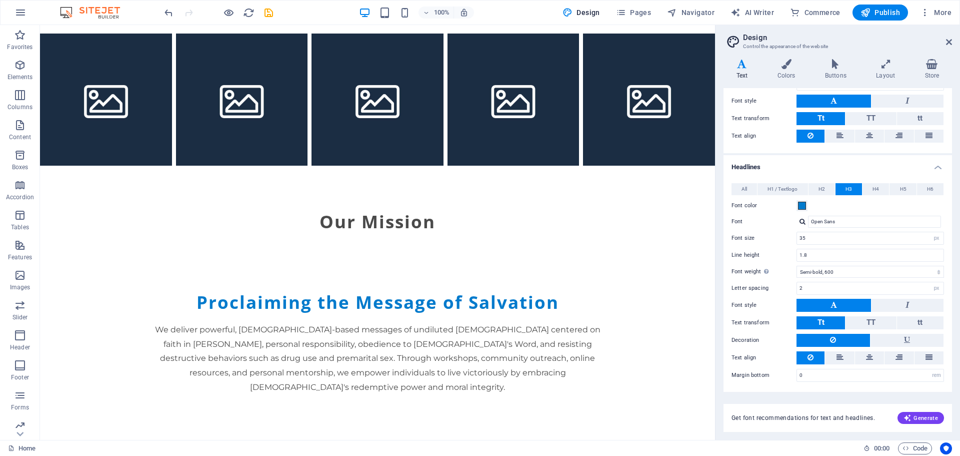
drag, startPoint x: 712, startPoint y: 172, endPoint x: 758, endPoint y: 376, distance: 209.2
click at [376, 249] on div "+ Add section" at bounding box center [378, 254] width 56 height 17
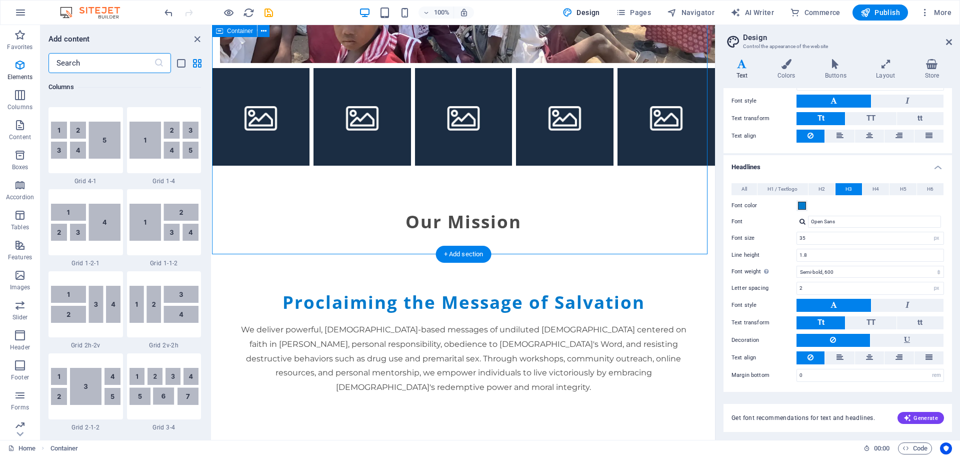
scroll to position [1750, 0]
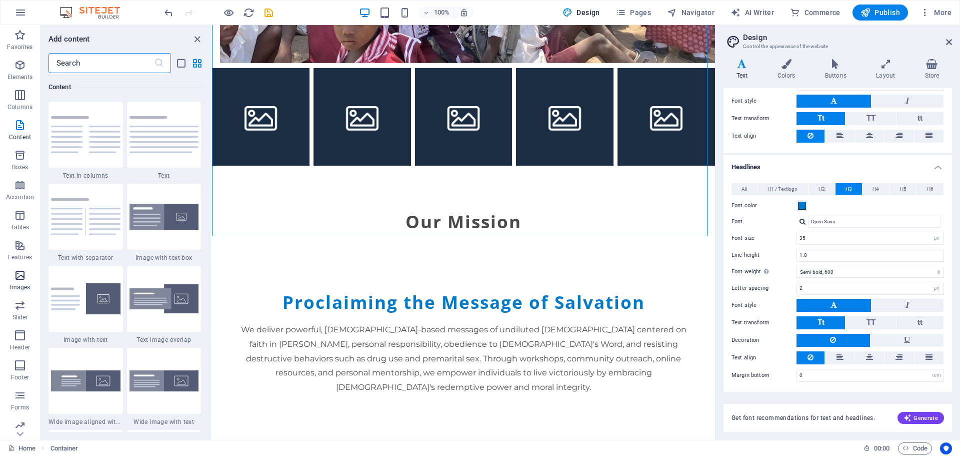
click at [19, 277] on icon "button" at bounding box center [20, 275] width 12 height 12
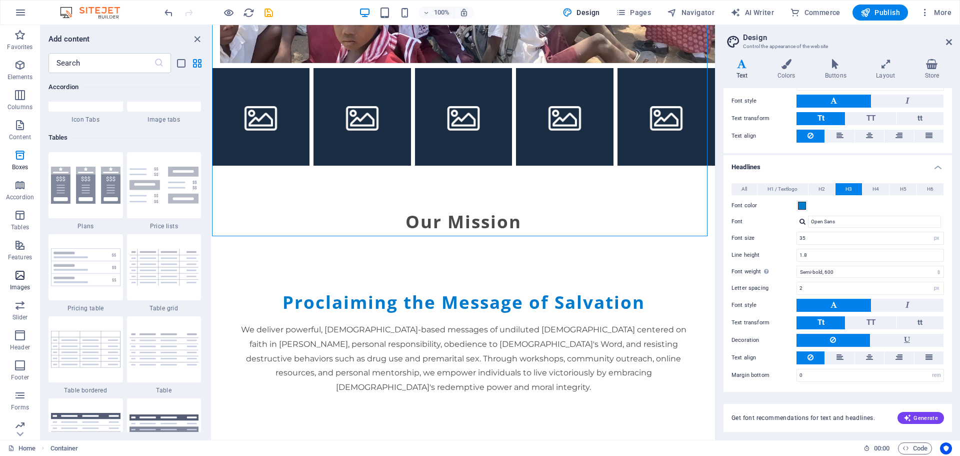
scroll to position [5072, 0]
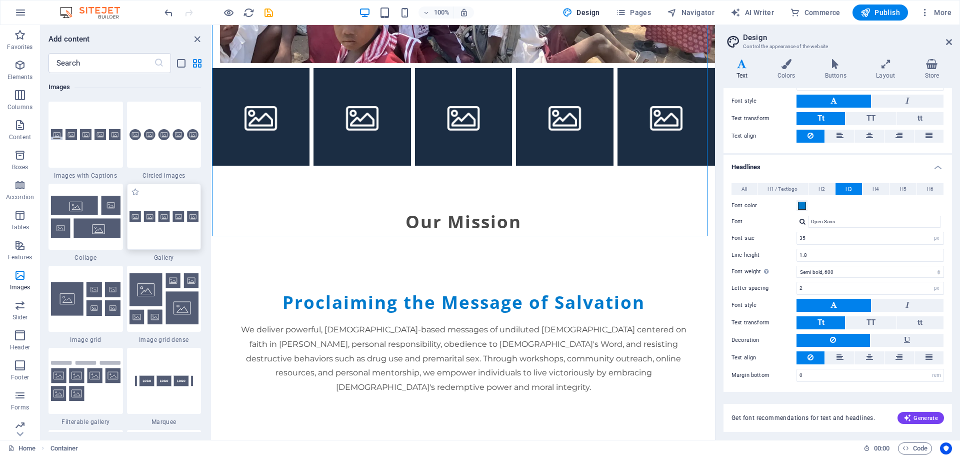
click at [178, 240] on div at bounding box center [164, 217] width 75 height 66
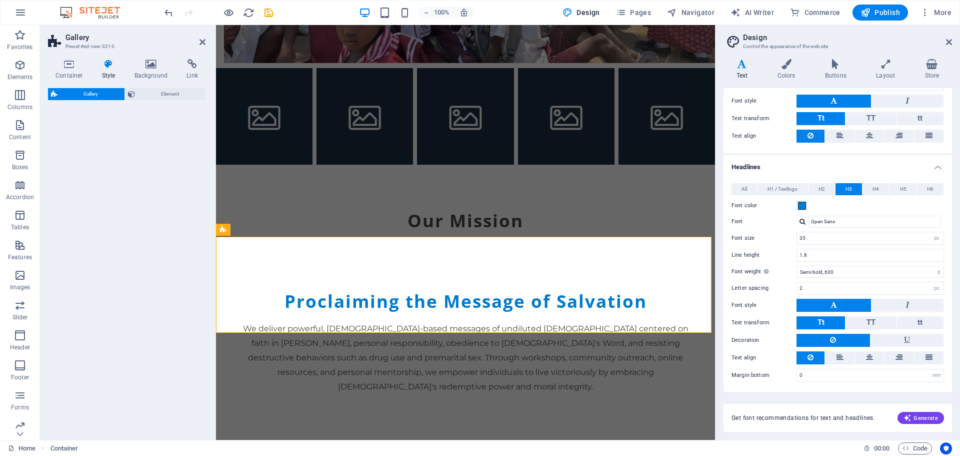
scroll to position [1445, 0]
select select "rem"
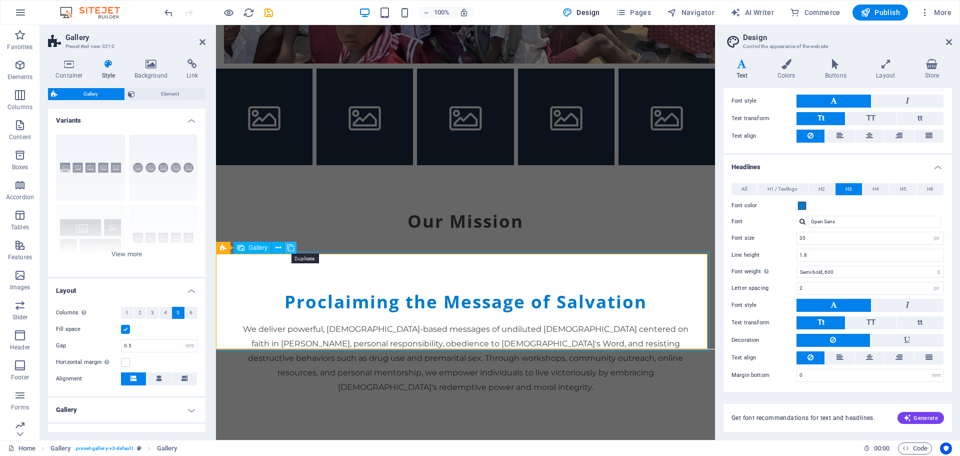
click at [291, 248] on icon at bounding box center [290, 248] width 7 height 11
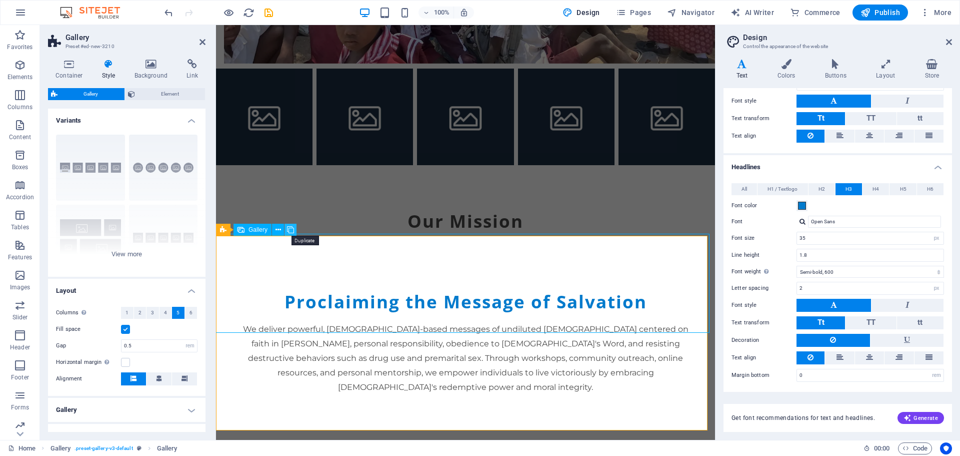
click at [288, 228] on icon at bounding box center [290, 230] width 7 height 11
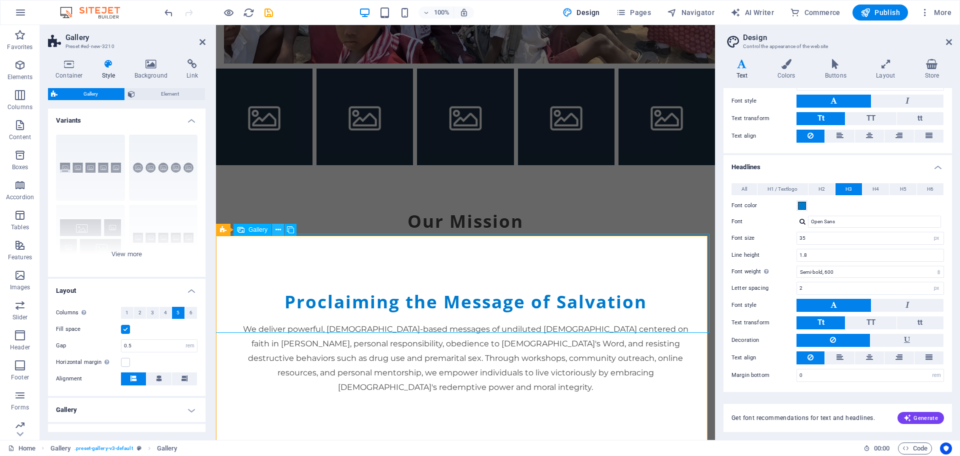
click at [278, 231] on icon at bounding box center [279, 230] width 6 height 11
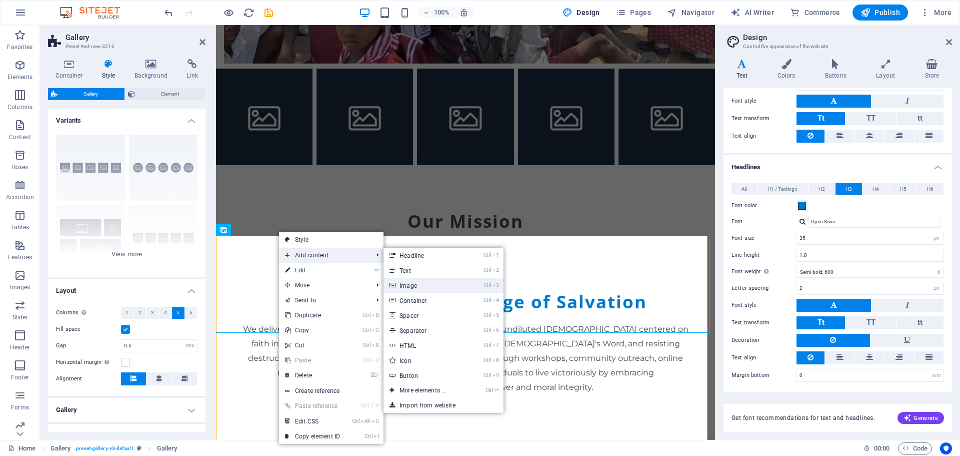
click at [421, 286] on link "Ctrl 3 Image" at bounding box center [425, 285] width 83 height 15
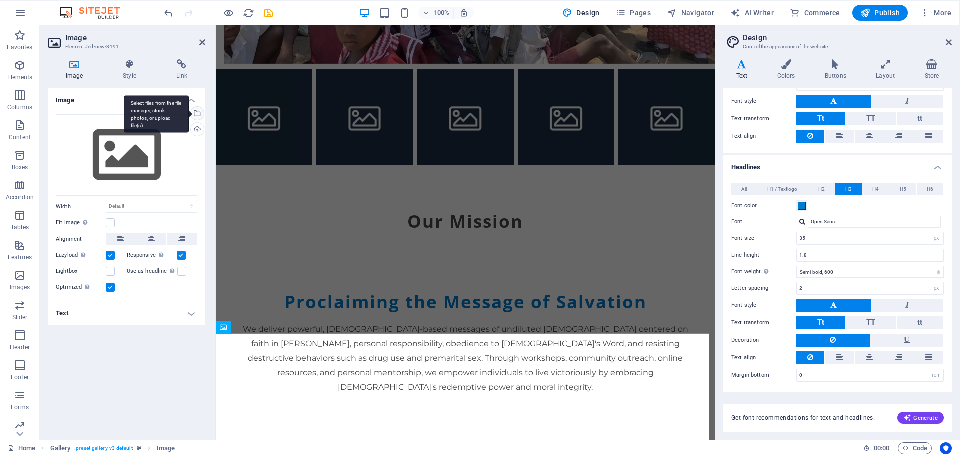
click at [203, 113] on div "Select files from the file manager, stock photos, or upload file(s)" at bounding box center [196, 114] width 15 height 15
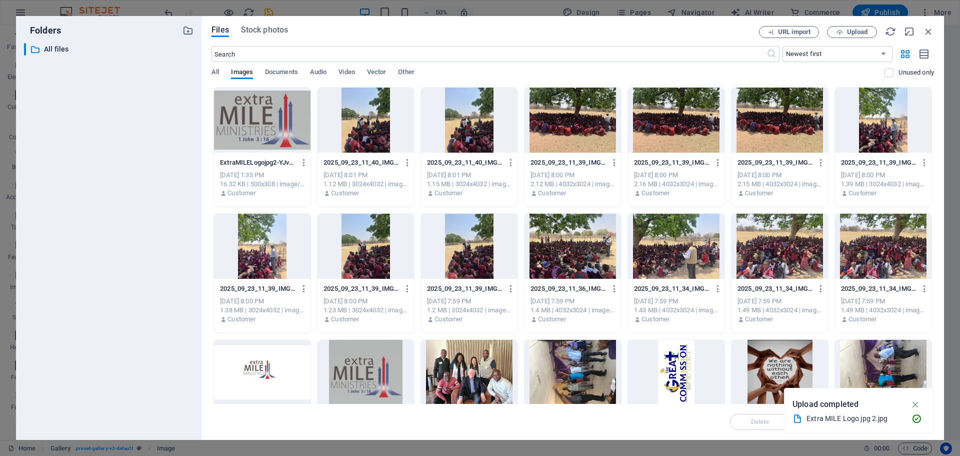
click at [265, 233] on div at bounding box center [262, 246] width 97 height 65
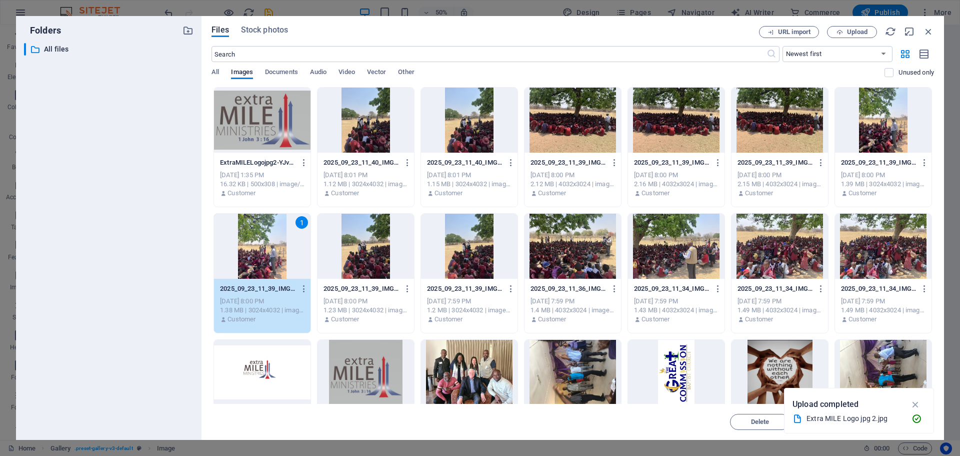
click at [370, 245] on div at bounding box center [366, 246] width 97 height 65
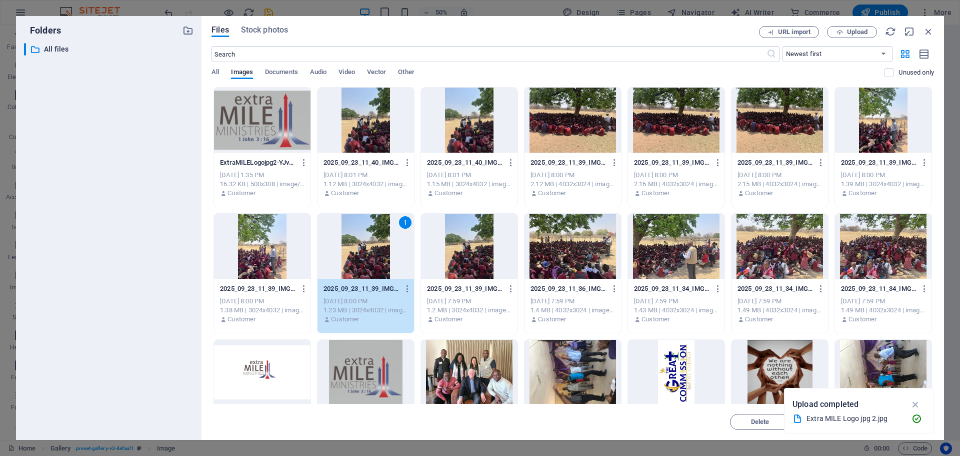
drag, startPoint x: 932, startPoint y: 160, endPoint x: 946, endPoint y: 263, distance: 104.5
click at [946, 263] on div "Folders ​ All files All files Files Stock photos URL import Upload ​ Newest fir…" at bounding box center [480, 228] width 960 height 456
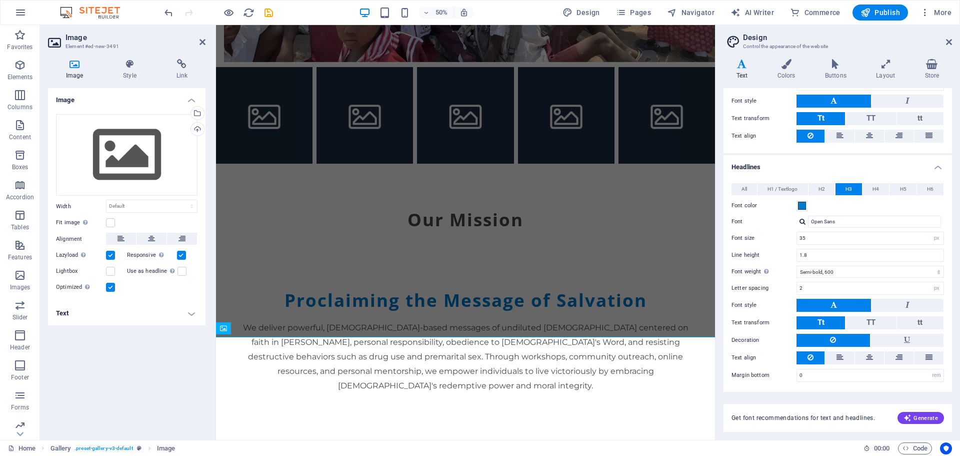
scroll to position [1445, 0]
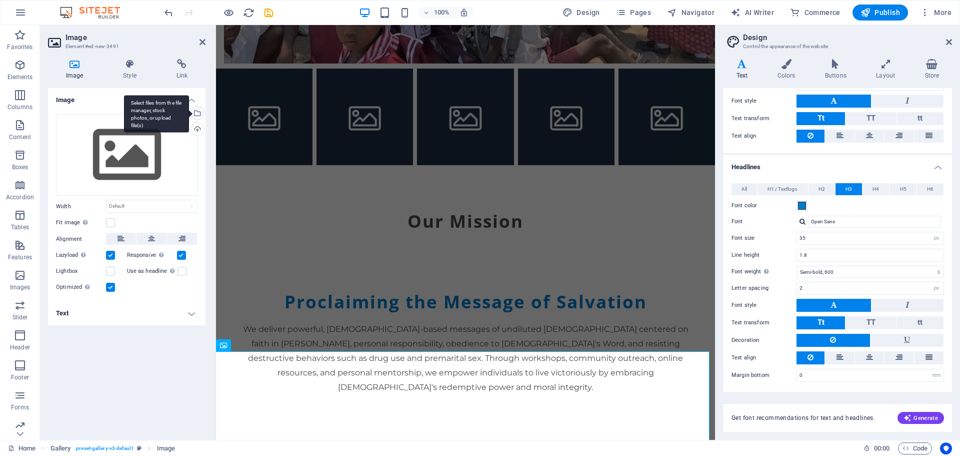
click at [200, 112] on div "Select files from the file manager, stock photos, or upload file(s)" at bounding box center [196, 114] width 15 height 15
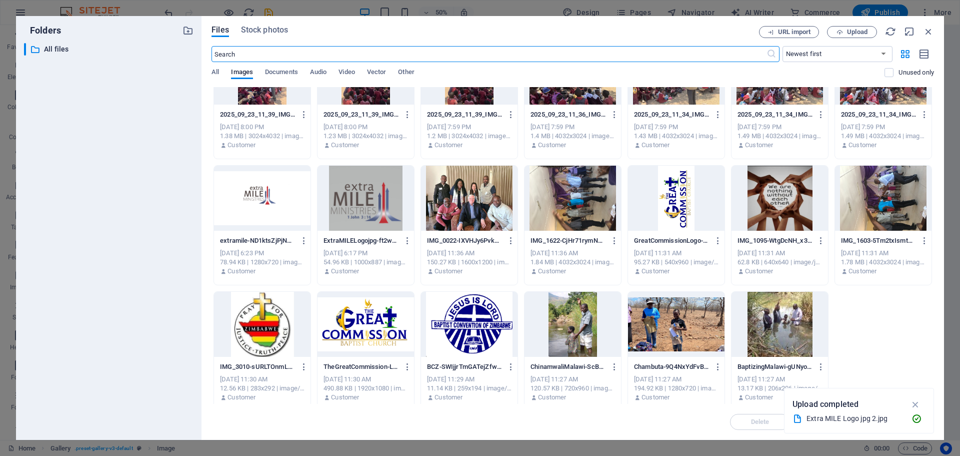
scroll to position [177, 0]
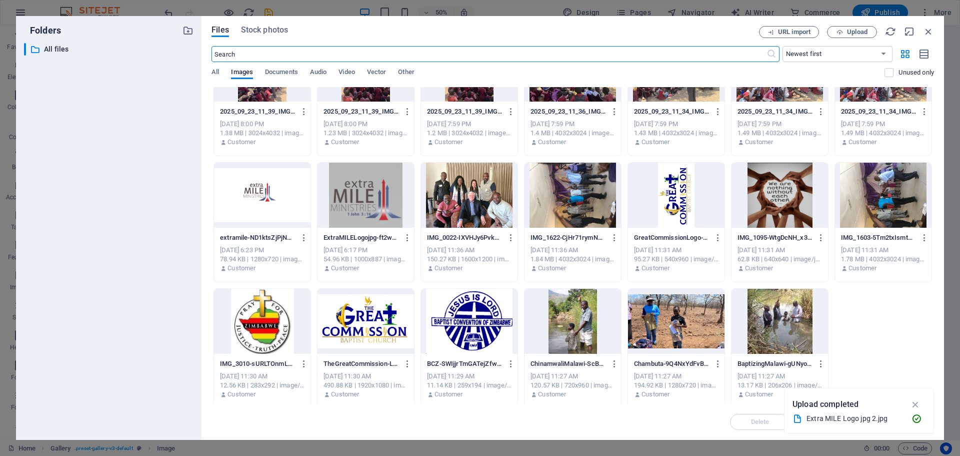
click at [576, 318] on div at bounding box center [573, 321] width 97 height 65
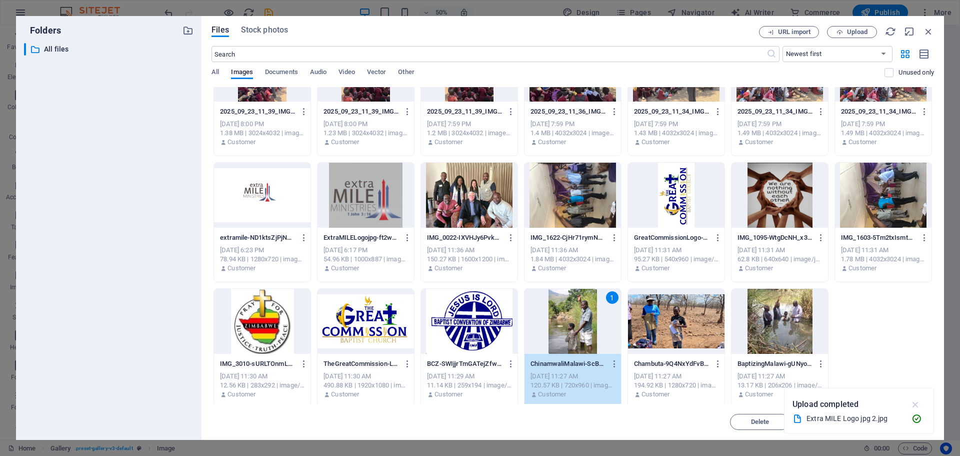
click at [916, 404] on icon "button" at bounding box center [916, 404] width 12 height 11
click at [910, 420] on span "Insert" at bounding box center [905, 422] width 18 height 6
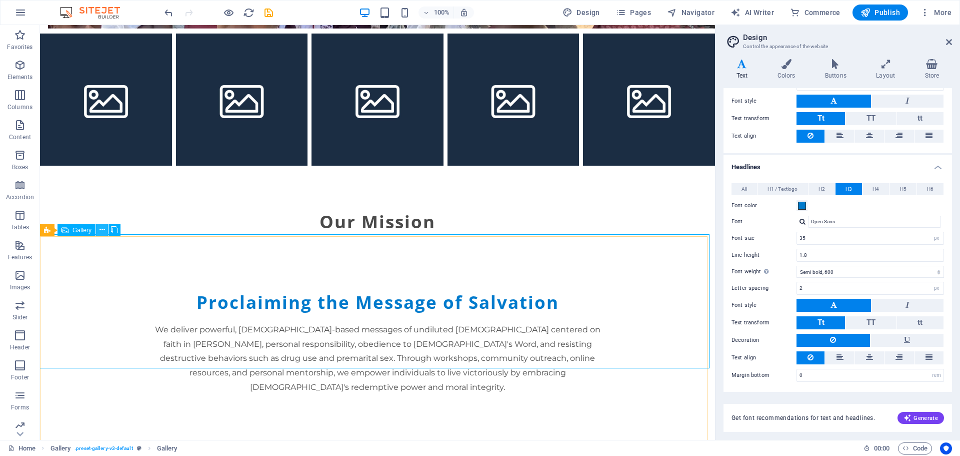
click at [100, 226] on icon at bounding box center [103, 230] width 6 height 11
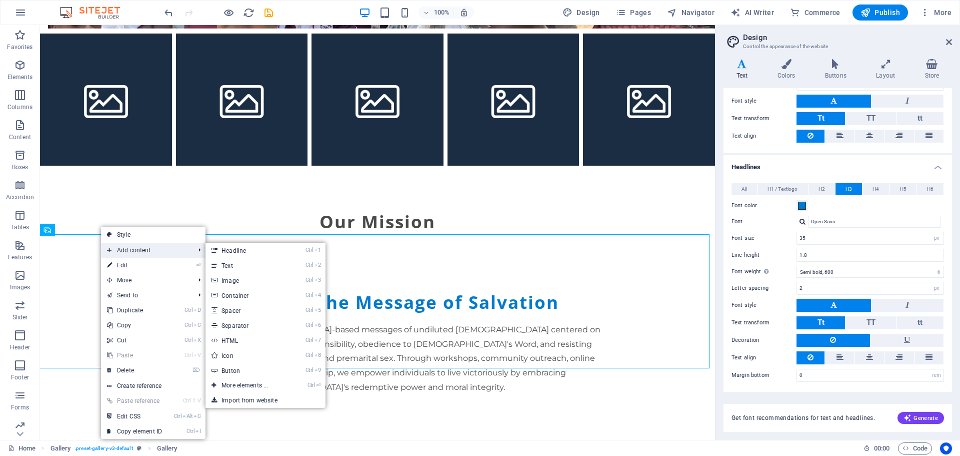
click at [128, 254] on span "Add content" at bounding box center [146, 250] width 90 height 15
click at [231, 278] on link "Ctrl 3 Image" at bounding box center [247, 280] width 83 height 15
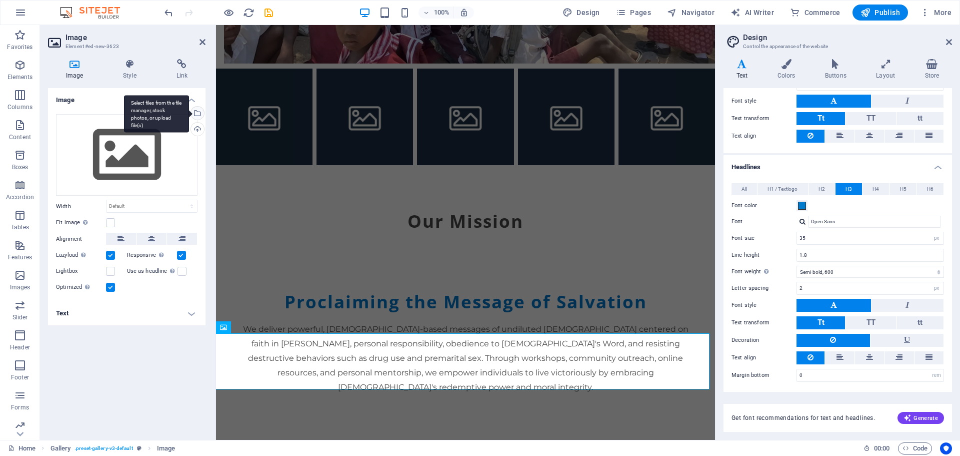
click at [197, 113] on div "Select files from the file manager, stock photos, or upload file(s)" at bounding box center [196, 114] width 15 height 15
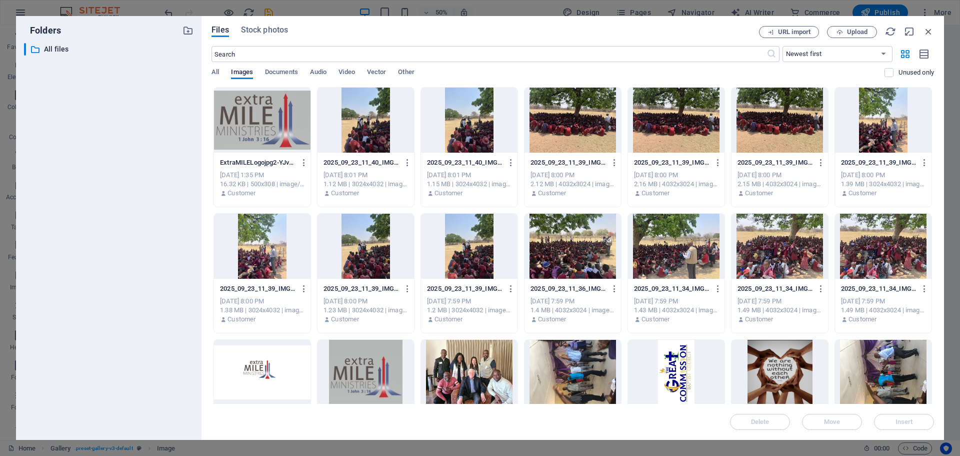
drag, startPoint x: 934, startPoint y: 229, endPoint x: 938, endPoint y: 293, distance: 64.1
click at [938, 293] on div "Files Stock photos URL import Upload ​ Newest first Oldest first Name (A-Z) Nam…" at bounding box center [573, 228] width 743 height 424
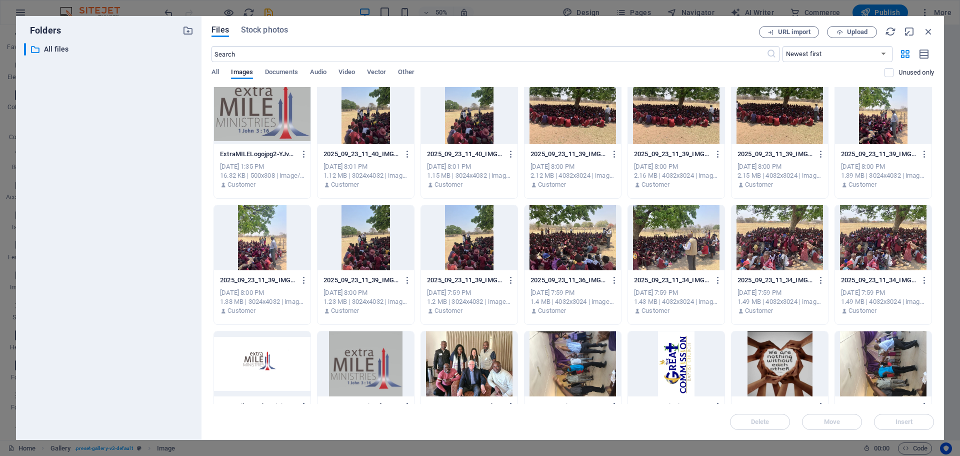
scroll to position [6, 0]
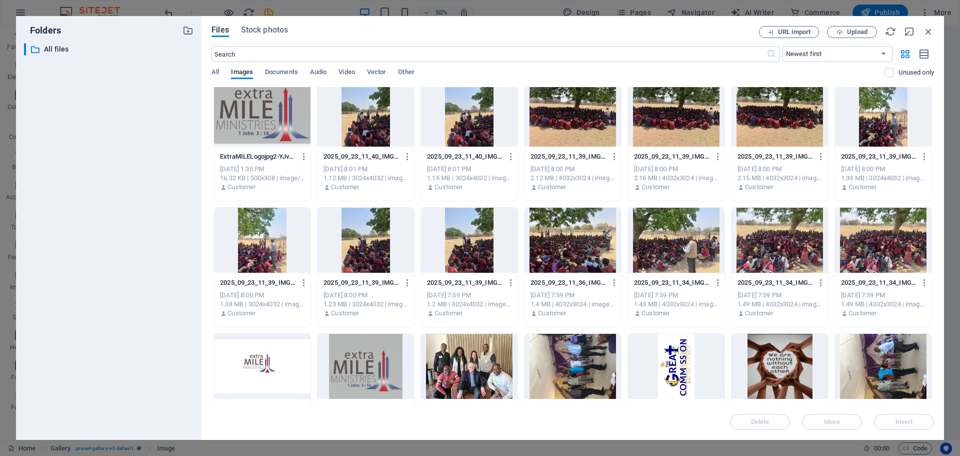
click at [894, 245] on div at bounding box center [883, 240] width 97 height 65
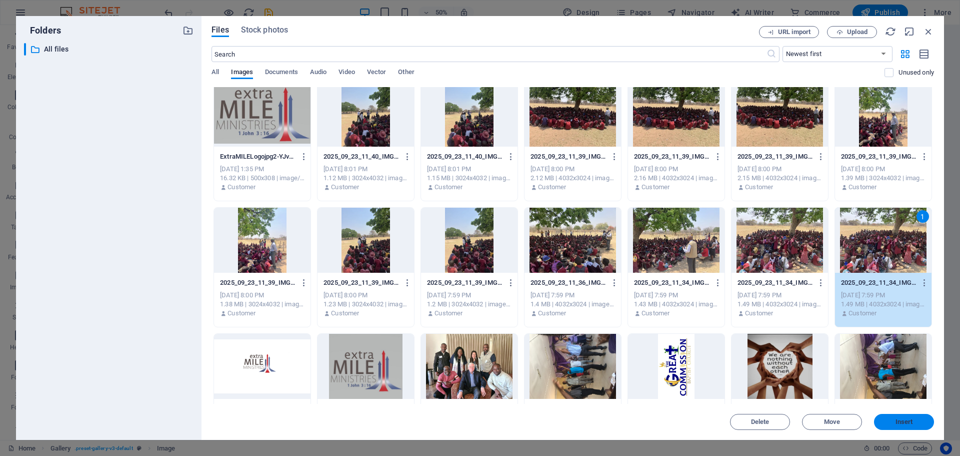
click at [907, 423] on span "Insert" at bounding box center [905, 422] width 18 height 6
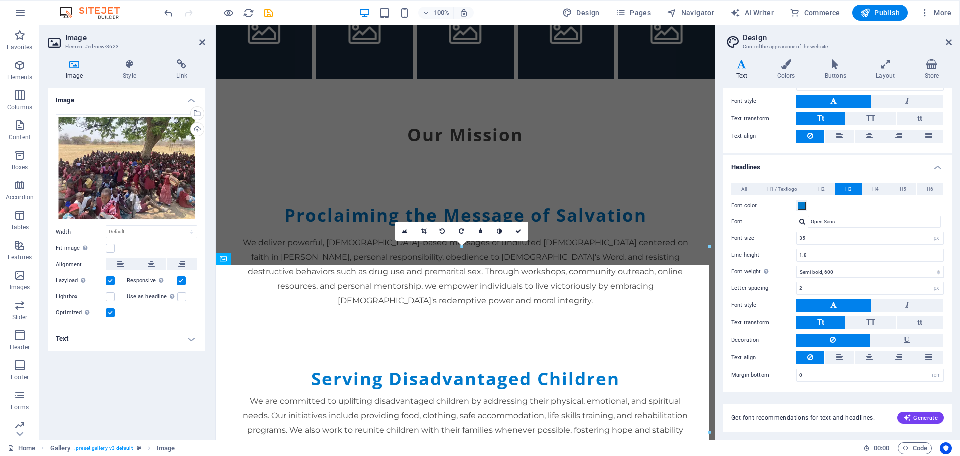
scroll to position [1524, 0]
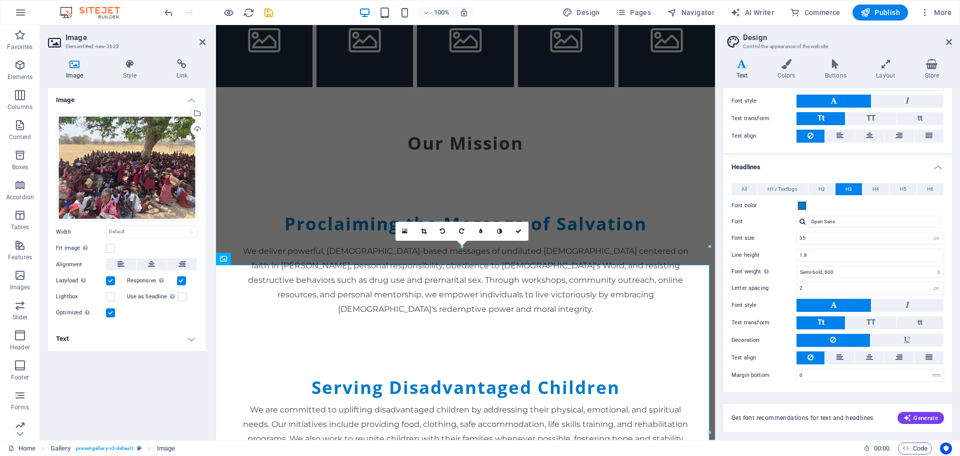
drag, startPoint x: 709, startPoint y: 214, endPoint x: 948, endPoint y: 248, distance: 241.0
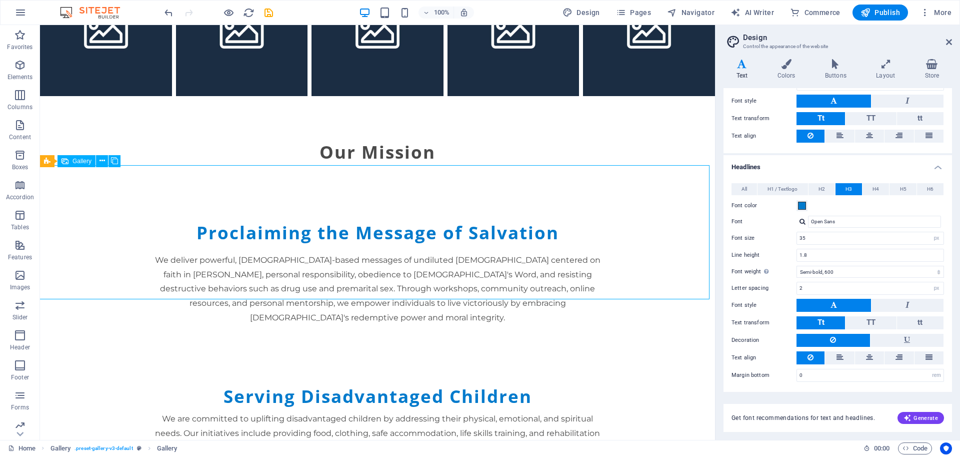
scroll to position [1550, 0]
click at [99, 160] on button at bounding box center [102, 161] width 12 height 12
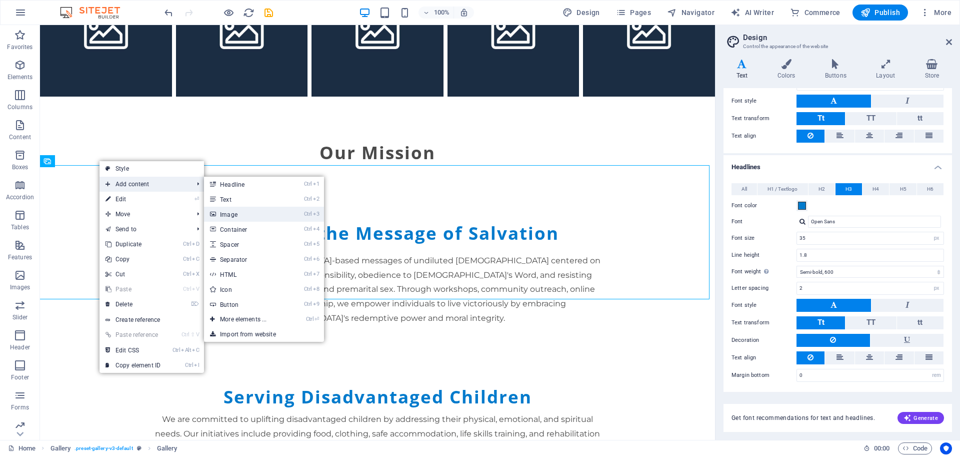
click at [248, 212] on link "Ctrl 3 Image" at bounding box center [245, 214] width 83 height 15
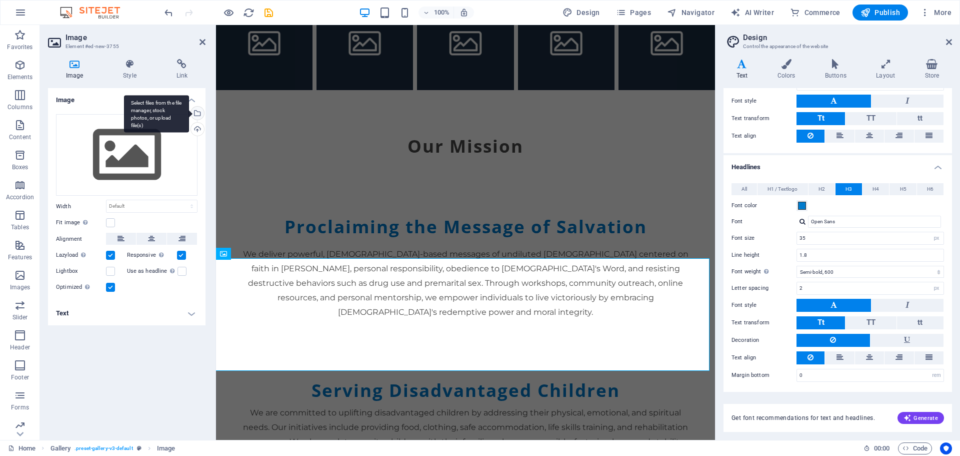
click at [196, 109] on div "Select files from the file manager, stock photos, or upload file(s)" at bounding box center [196, 114] width 15 height 15
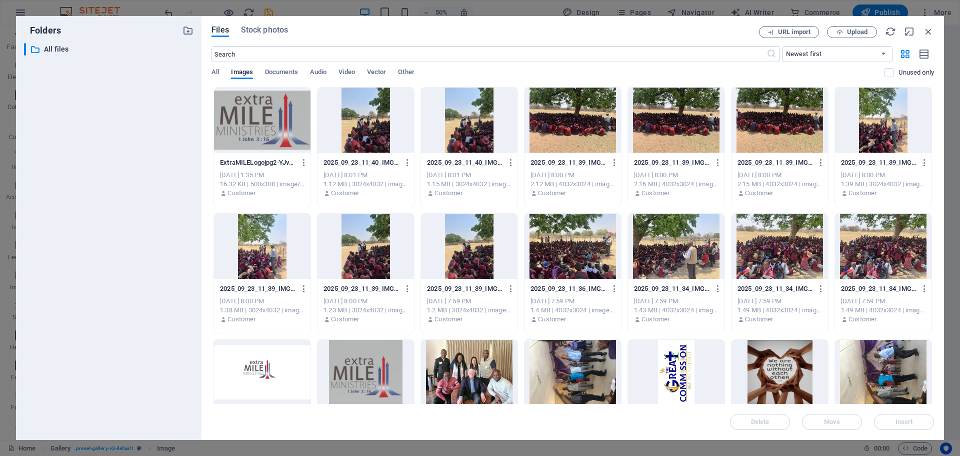
click at [691, 123] on div at bounding box center [676, 120] width 97 height 65
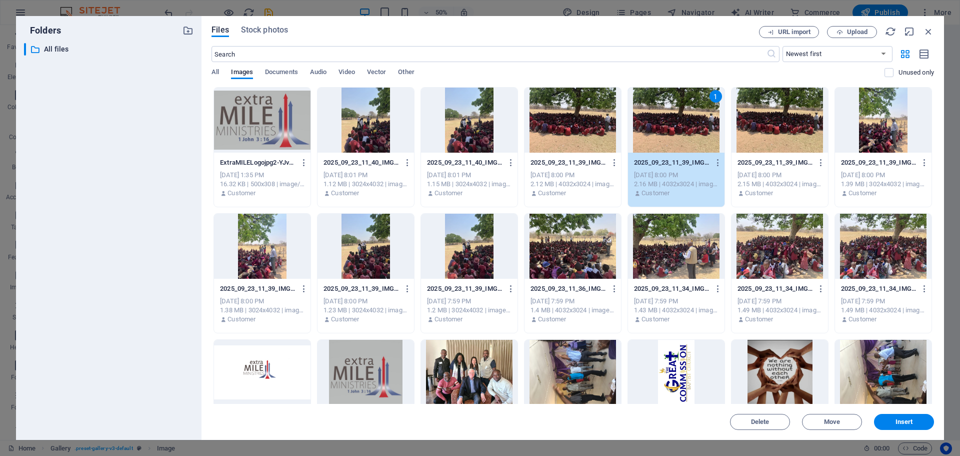
scroll to position [1517, 0]
click at [912, 423] on span "Insert" at bounding box center [905, 422] width 18 height 6
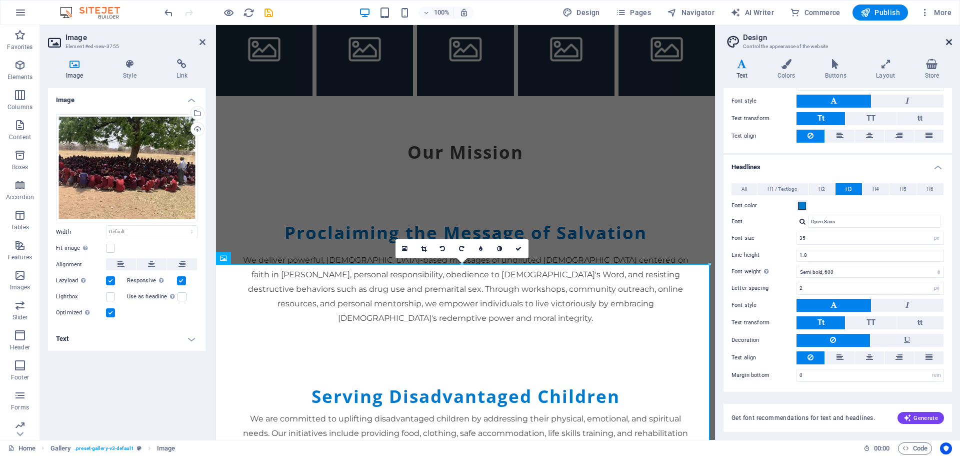
click at [948, 41] on icon at bounding box center [949, 42] width 6 height 8
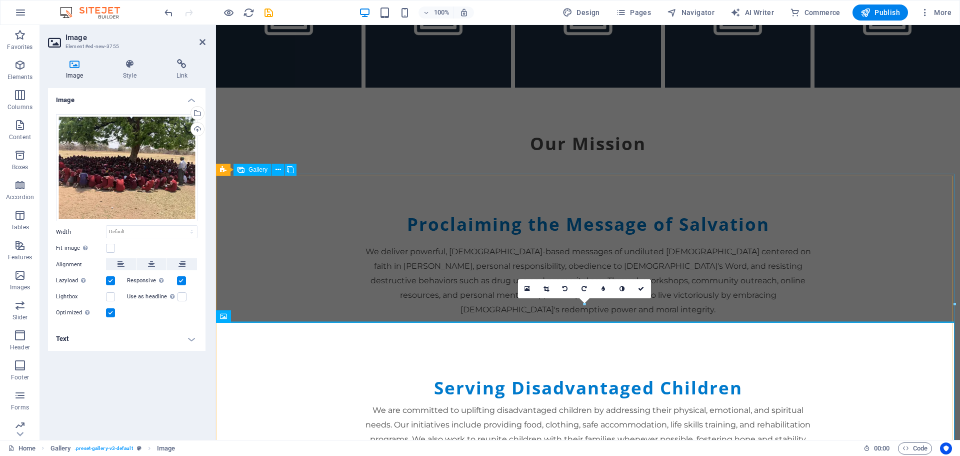
scroll to position [1573, 0]
click at [204, 41] on icon at bounding box center [203, 42] width 6 height 8
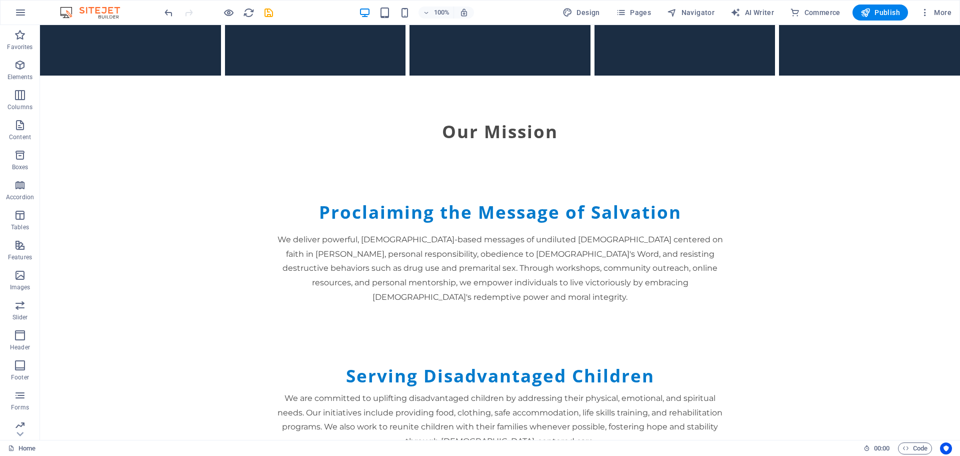
scroll to position [1592, 0]
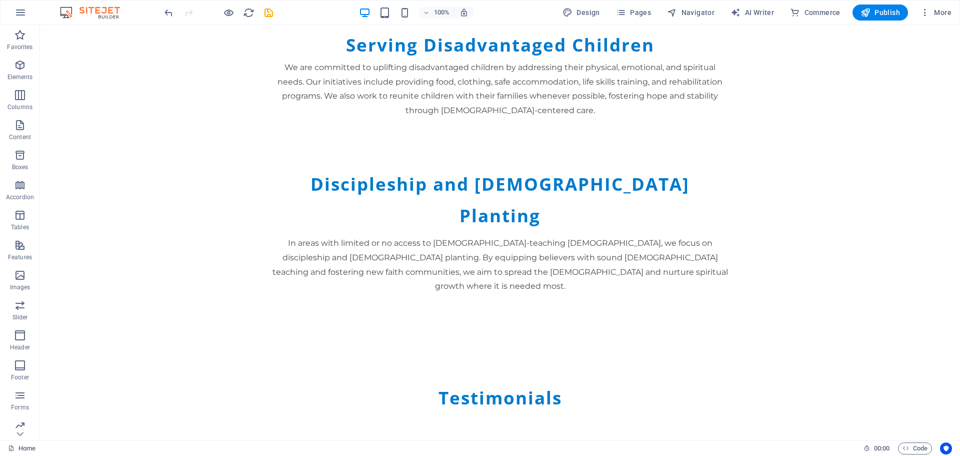
scroll to position [1758, 0]
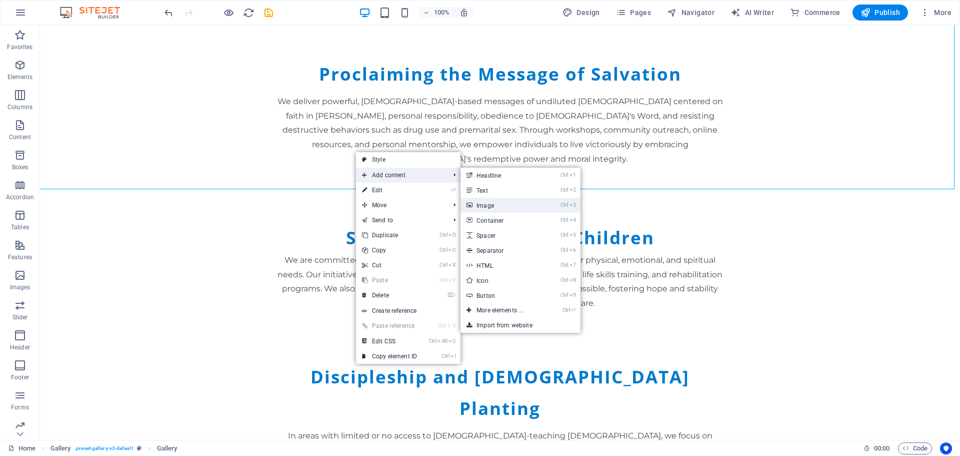
click at [499, 207] on link "Ctrl 3 Image" at bounding box center [502, 205] width 83 height 15
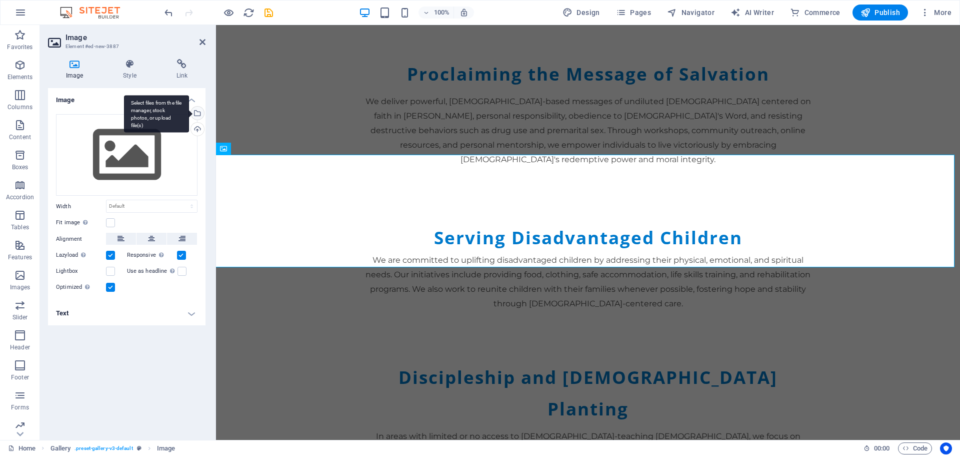
click at [189, 111] on div "Select files from the file manager, stock photos, or upload file(s)" at bounding box center [156, 114] width 65 height 38
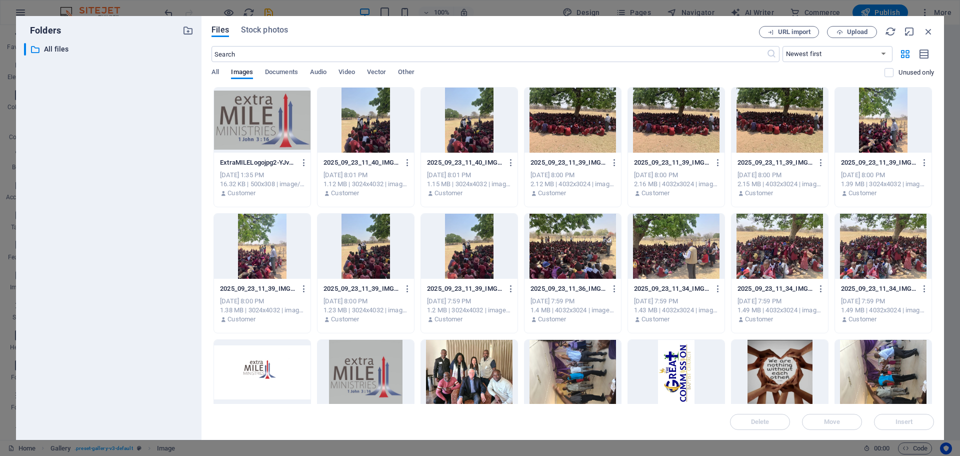
click at [467, 246] on div at bounding box center [469, 246] width 97 height 65
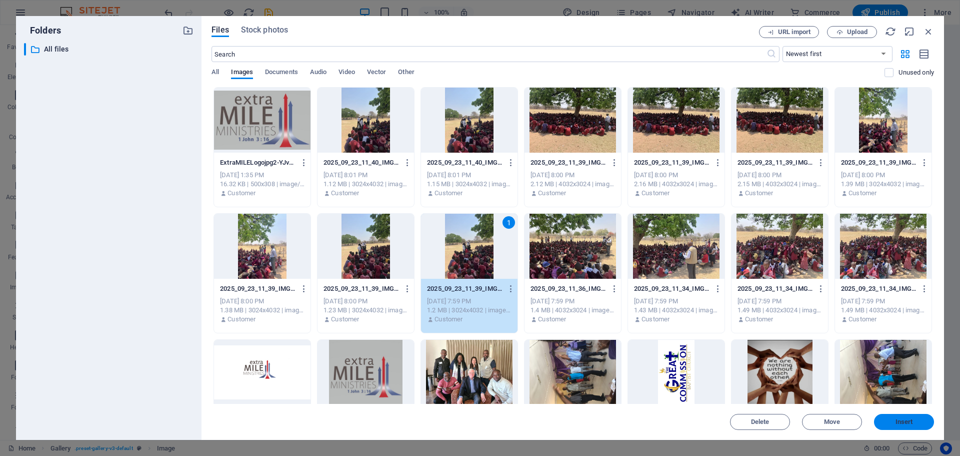
click at [907, 421] on span "Insert" at bounding box center [905, 422] width 18 height 6
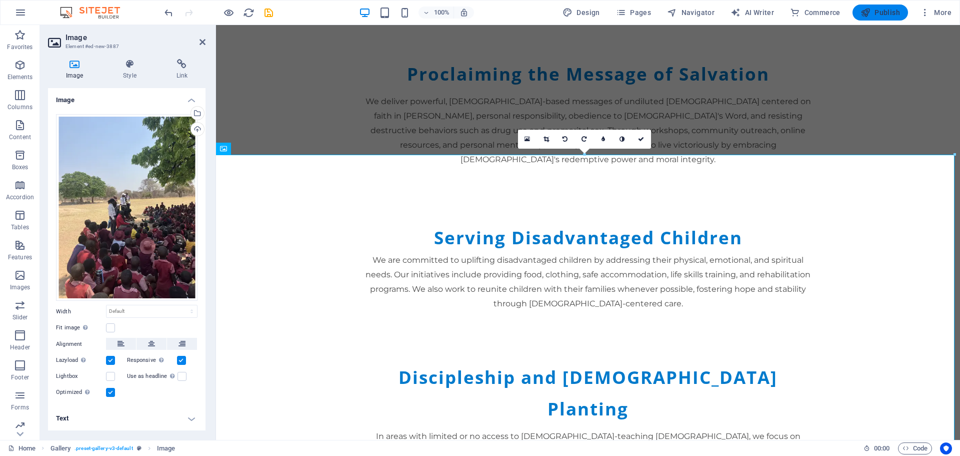
click at [890, 15] on span "Publish" at bounding box center [881, 13] width 40 height 10
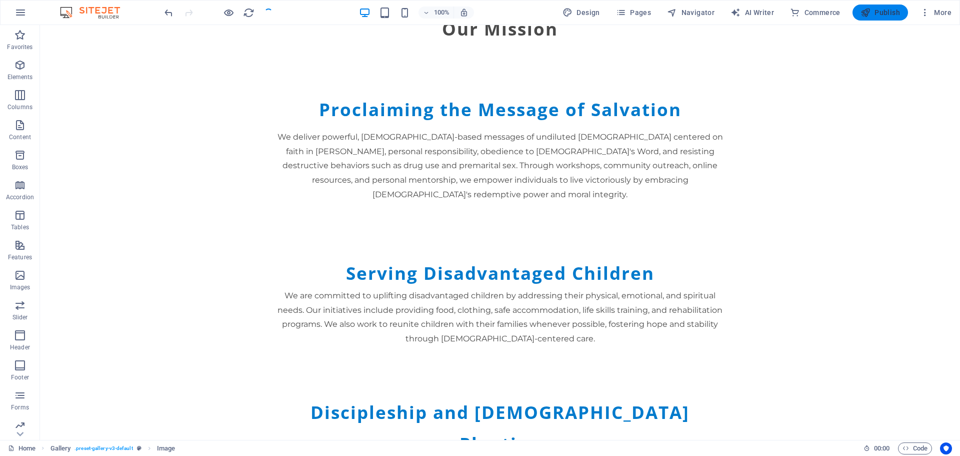
scroll to position [1758, 0]
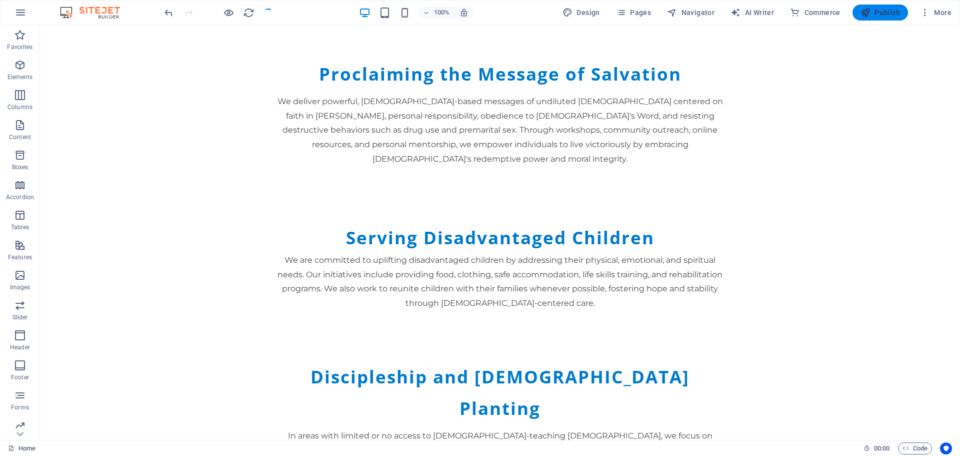
checkbox input "false"
